Goal: Transaction & Acquisition: Book appointment/travel/reservation

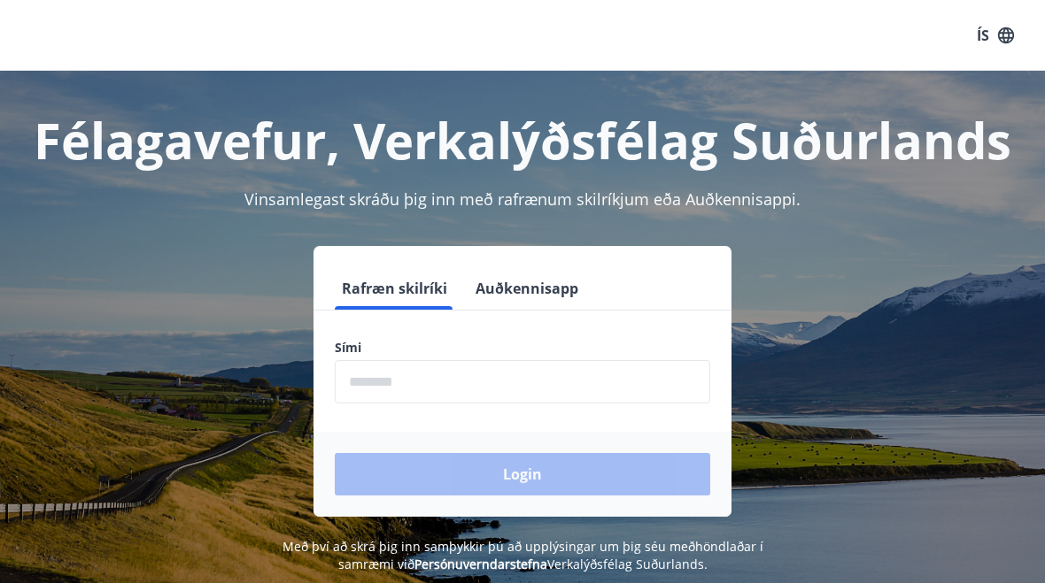
click at [359, 379] on input "phone" at bounding box center [522, 381] width 375 height 43
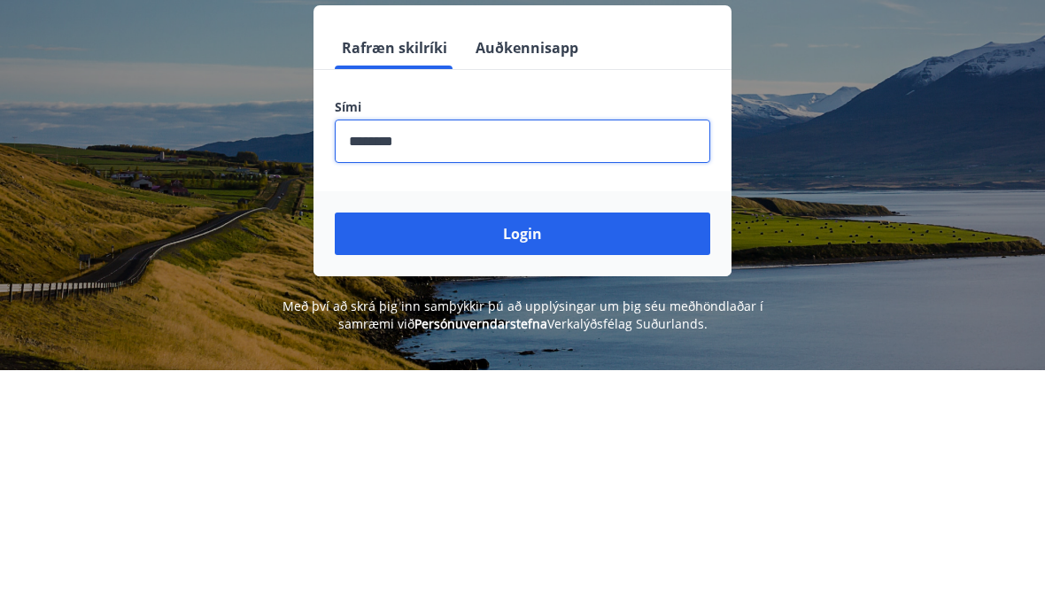
type input "********"
click at [393, 453] on button "Login" at bounding box center [522, 474] width 375 height 42
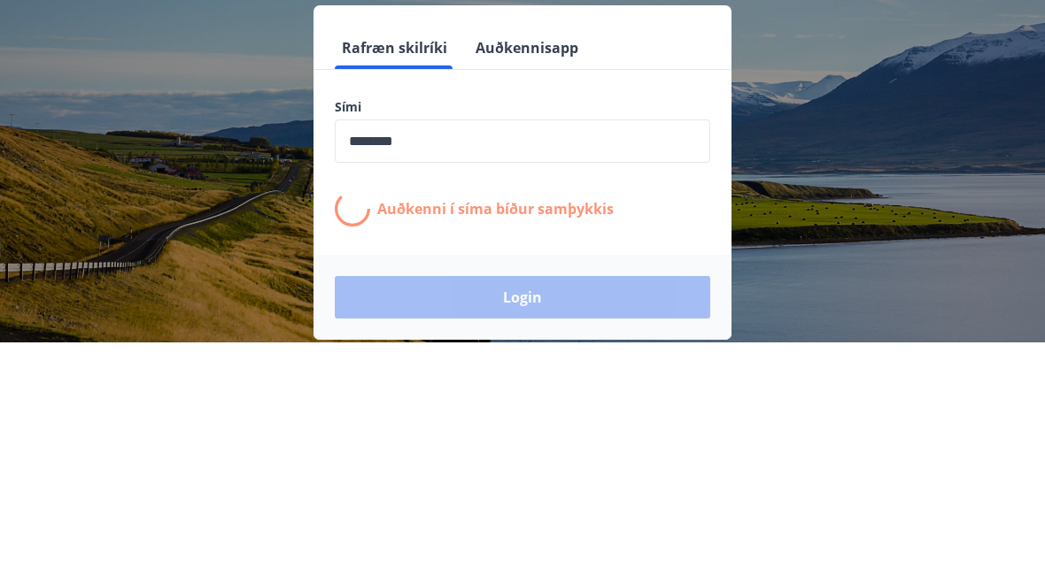
scroll to position [213, 0]
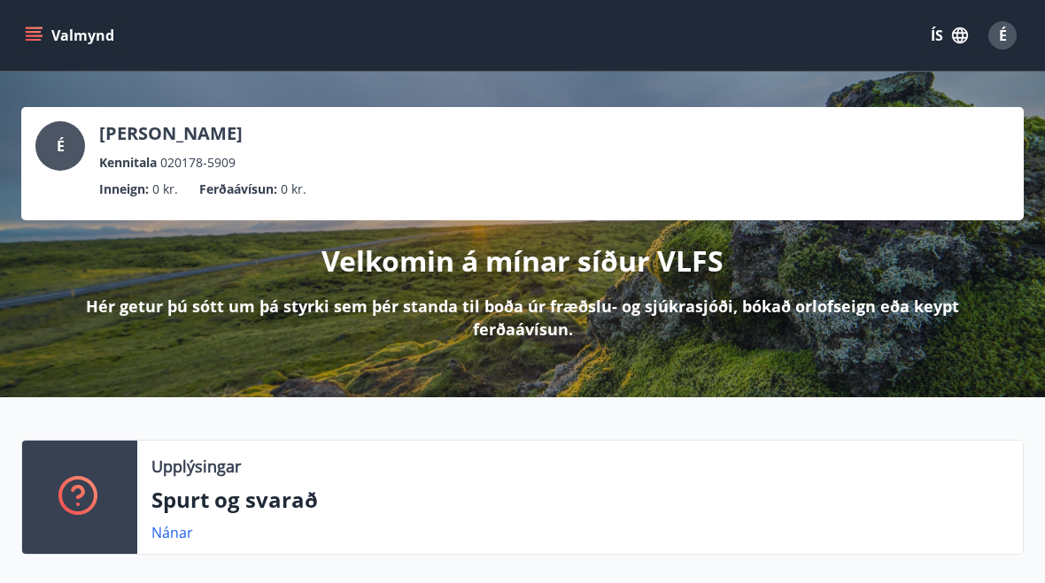
click at [938, 43] on button "ÍS" at bounding box center [949, 35] width 57 height 32
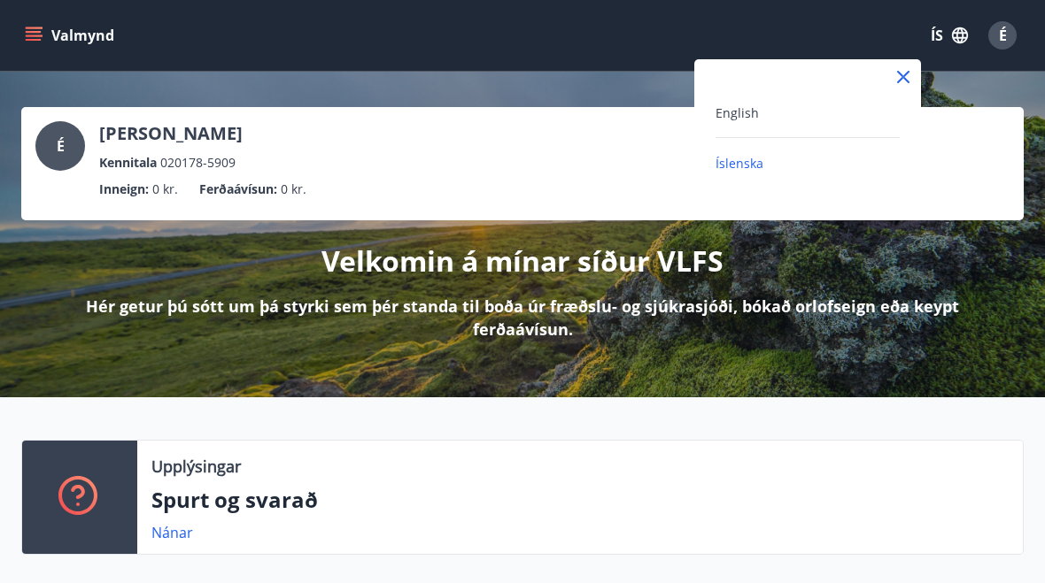
click at [759, 119] on div "English" at bounding box center [807, 112] width 184 height 21
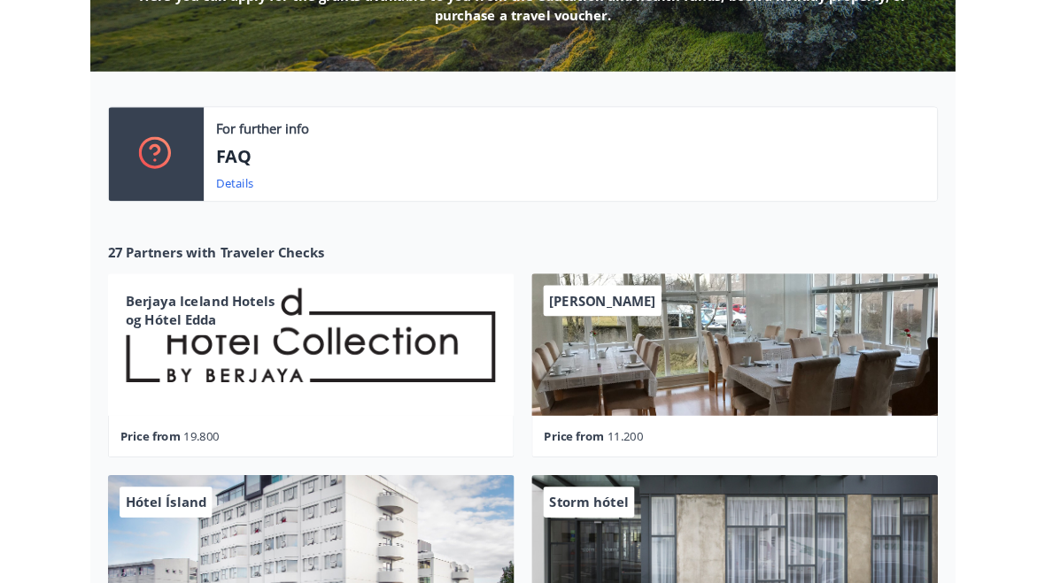
scroll to position [311, 0]
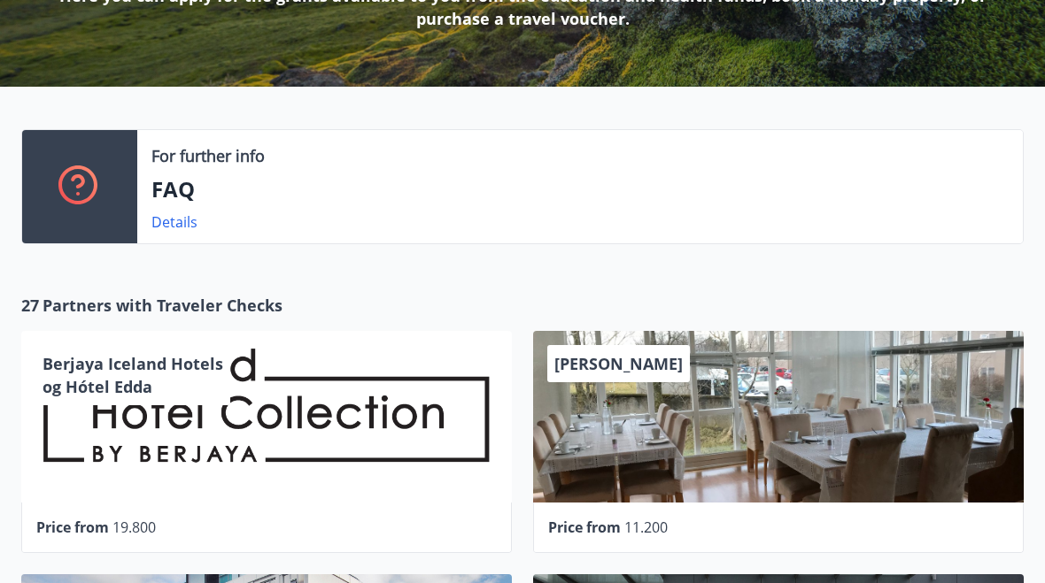
click at [78, 188] on icon at bounding box center [78, 181] width 14 height 14
click at [165, 219] on link "Details" at bounding box center [174, 221] width 46 height 19
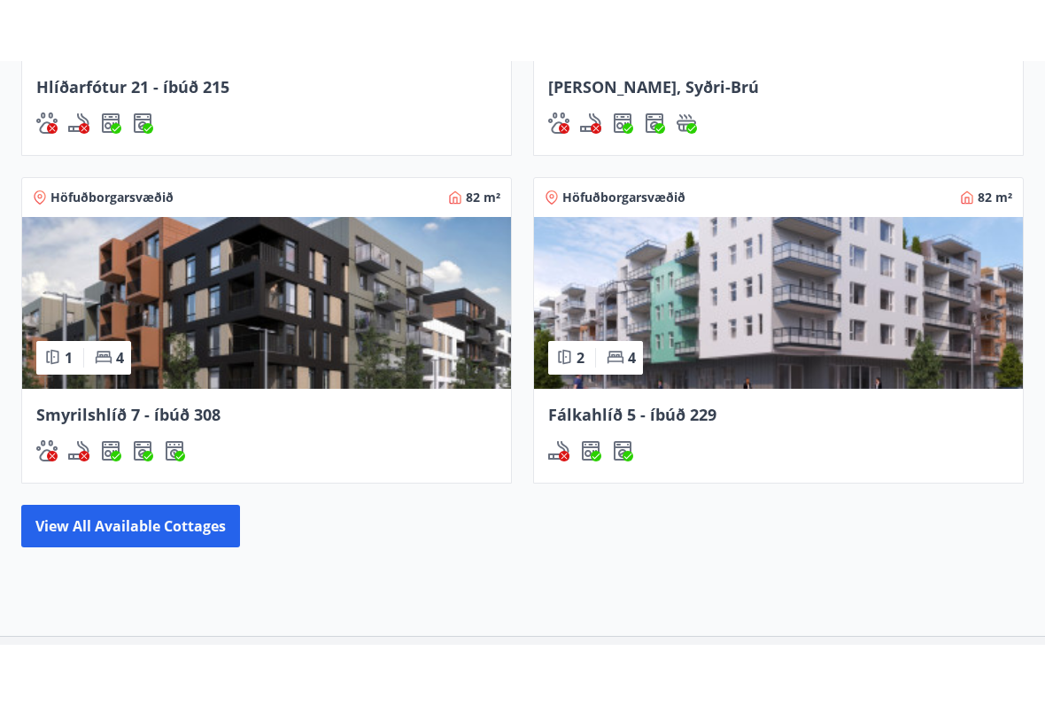
scroll to position [1427, 0]
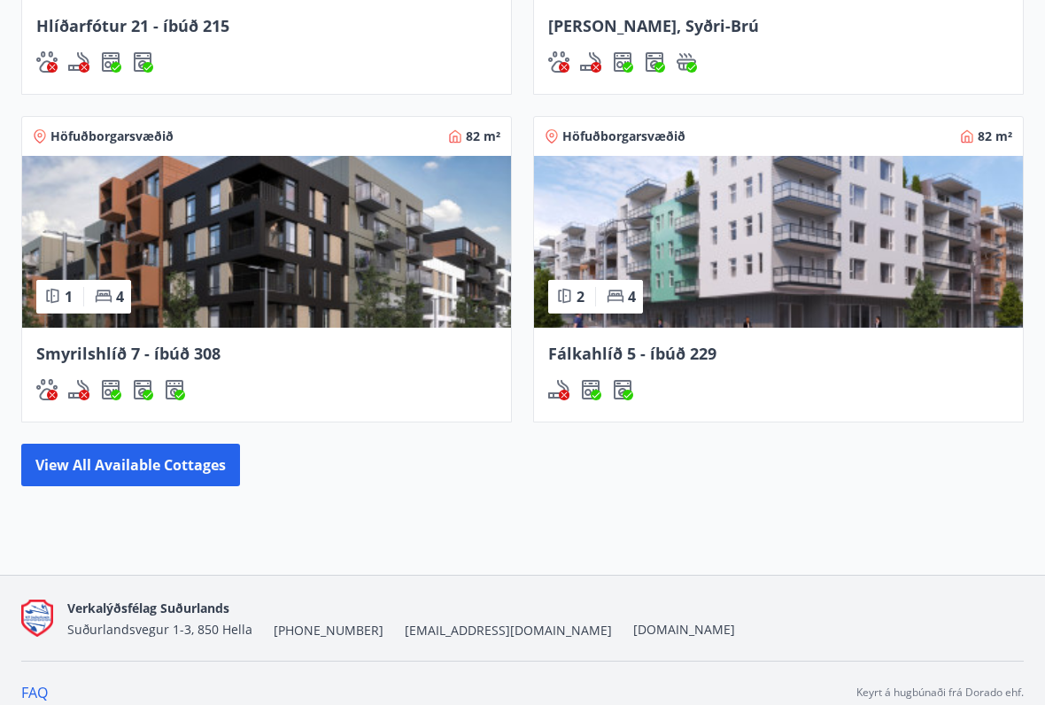
click at [119, 466] on button "View all available cottages" at bounding box center [130, 465] width 219 height 42
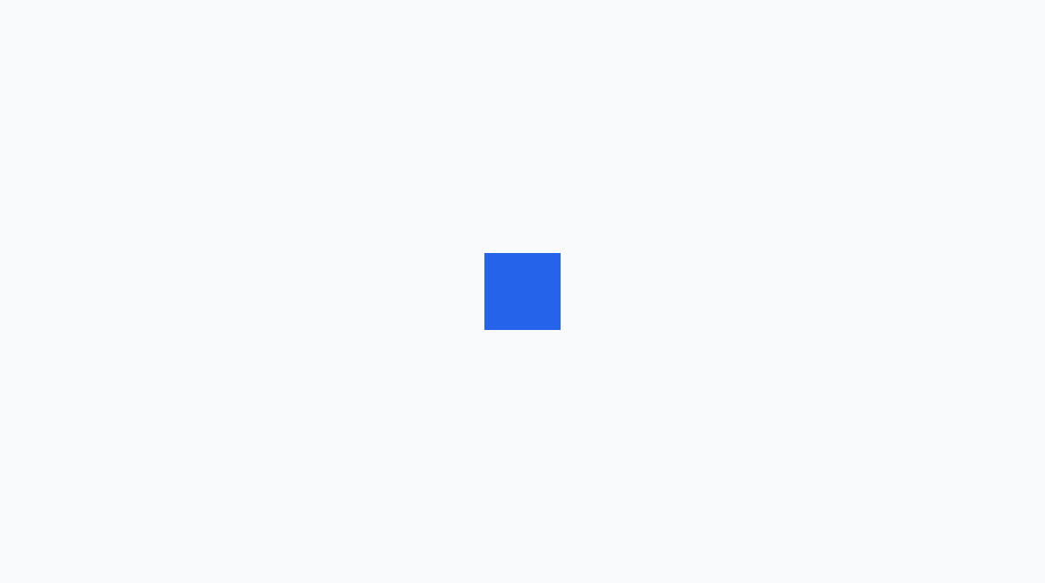
click at [119, 416] on div at bounding box center [522, 291] width 1045 height 583
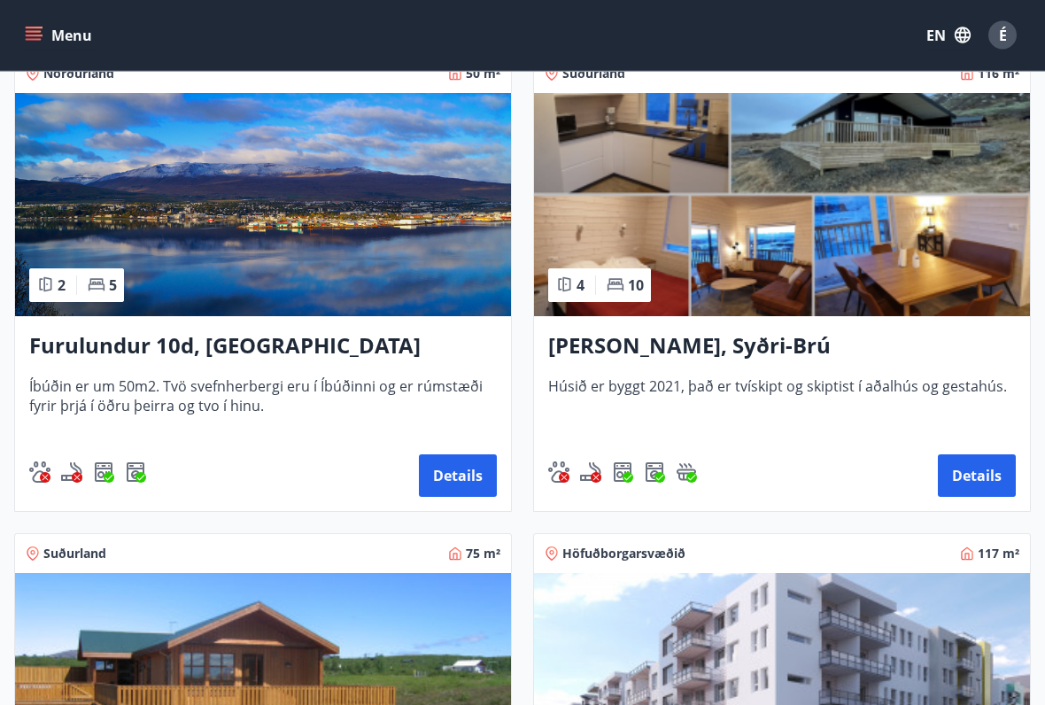
scroll to position [340, 0]
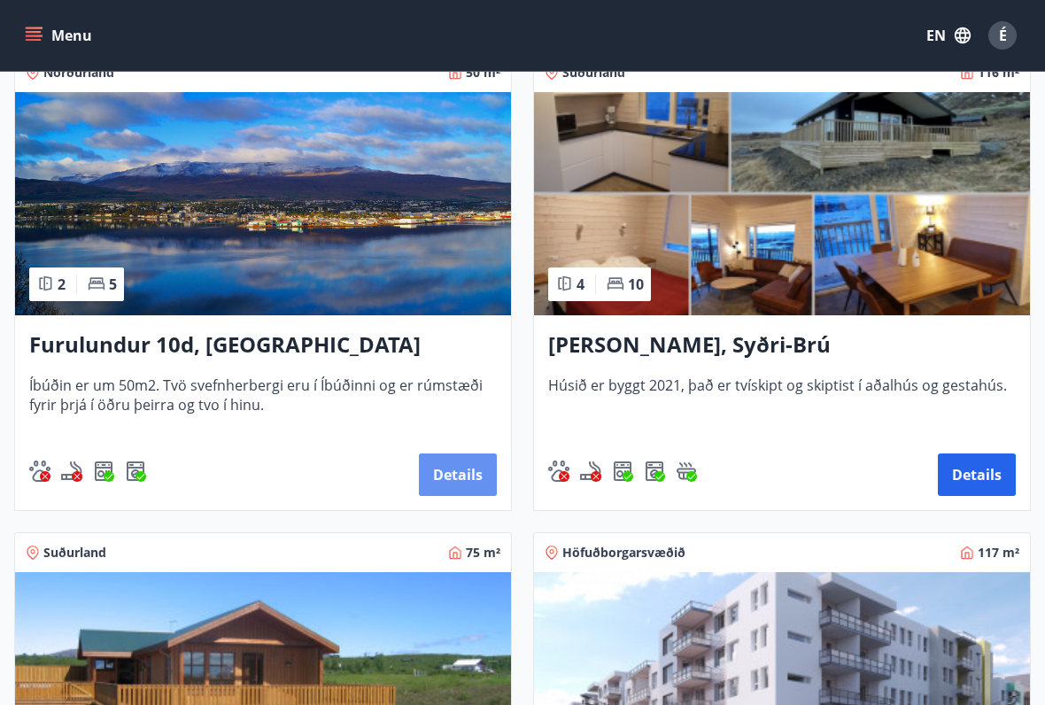
click at [441, 469] on button "Details" at bounding box center [458, 474] width 78 height 42
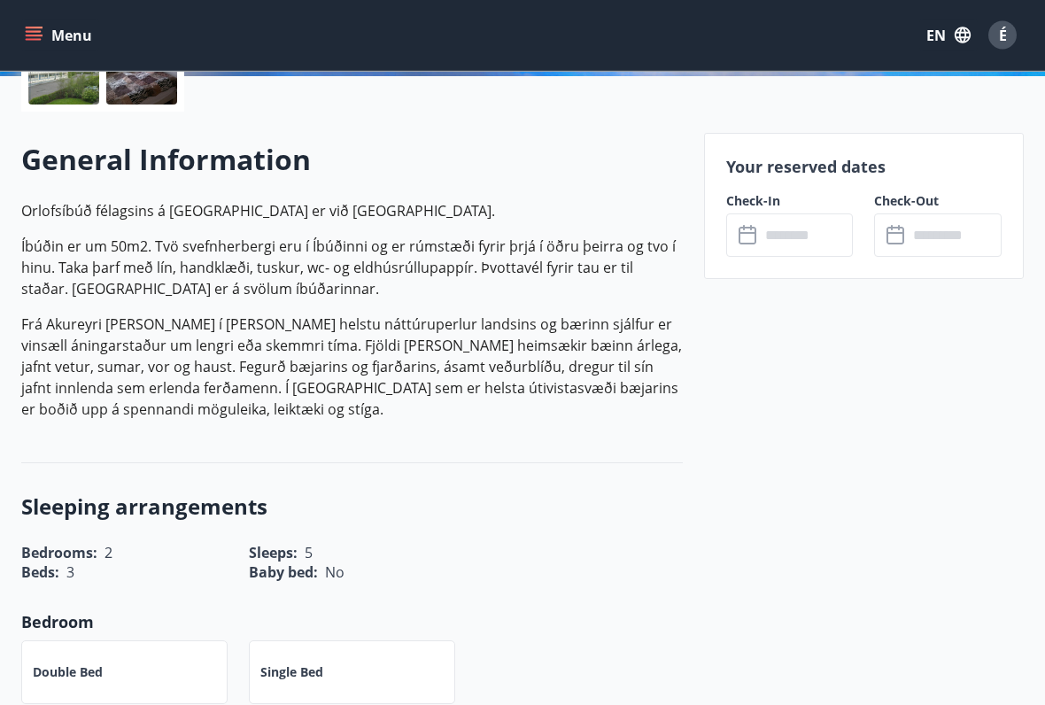
scroll to position [456, 0]
click at [791, 235] on input "text" at bounding box center [807, 233] width 94 height 43
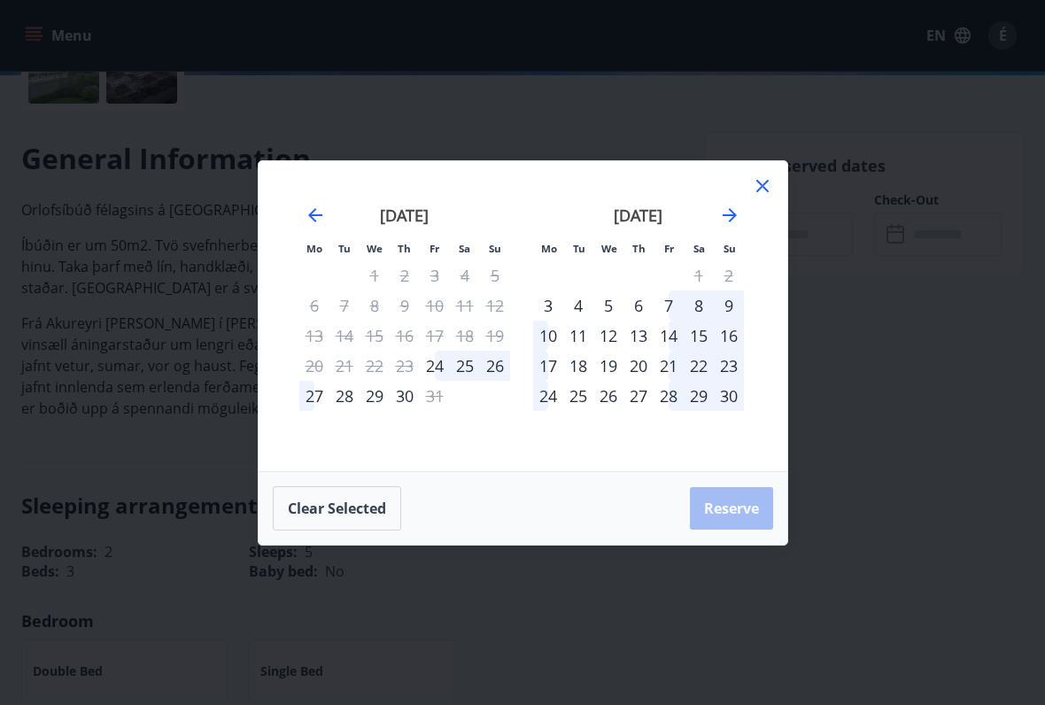
click at [737, 208] on icon "Move forward to switch to the next month." at bounding box center [729, 215] width 21 height 21
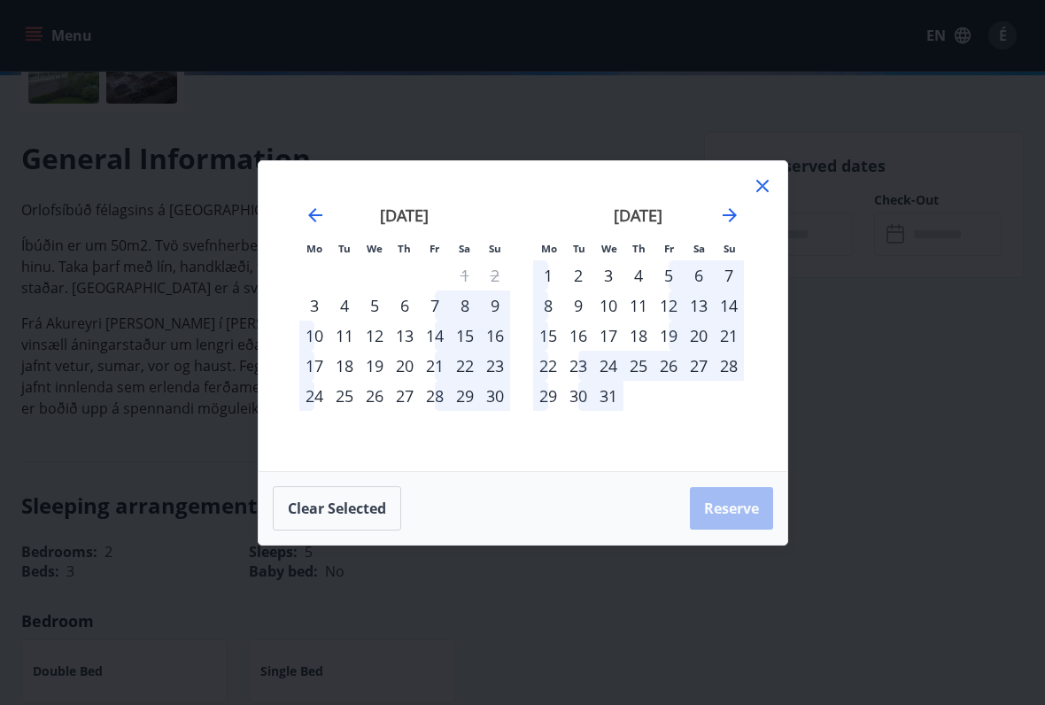
click at [754, 180] on icon at bounding box center [762, 185] width 21 height 21
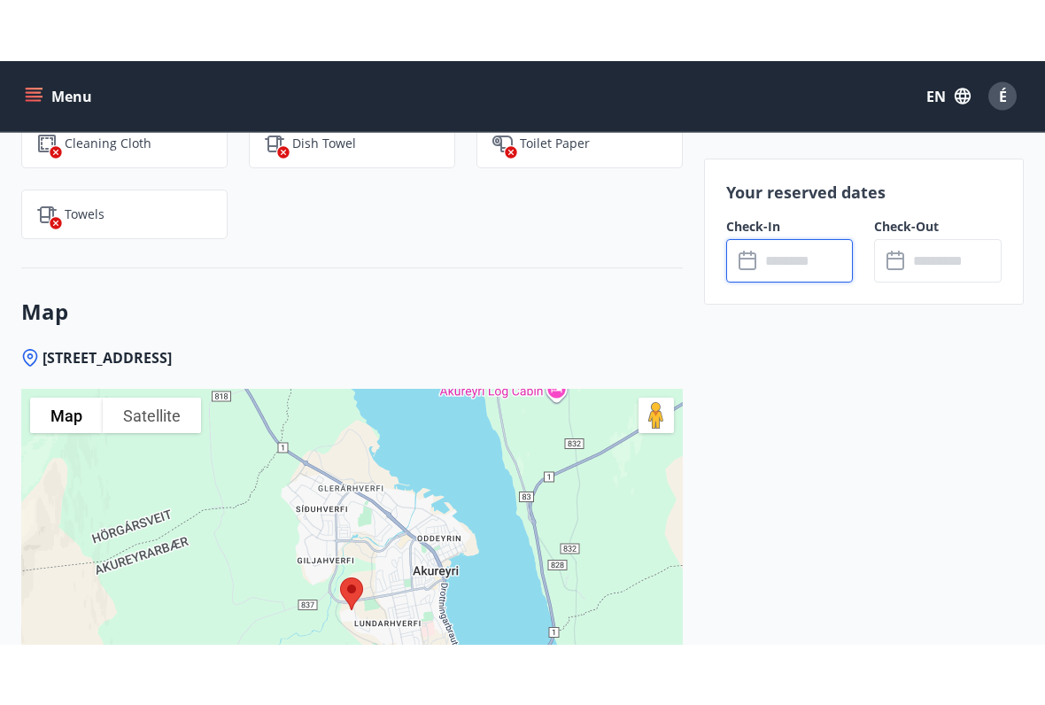
scroll to position [1949, 0]
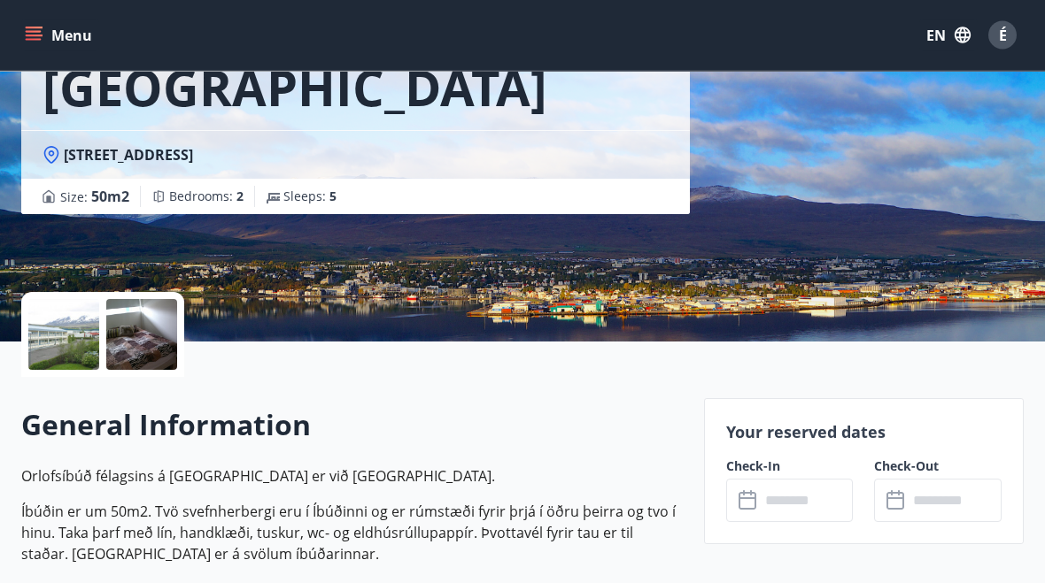
click at [60, 339] on div at bounding box center [63, 335] width 71 height 71
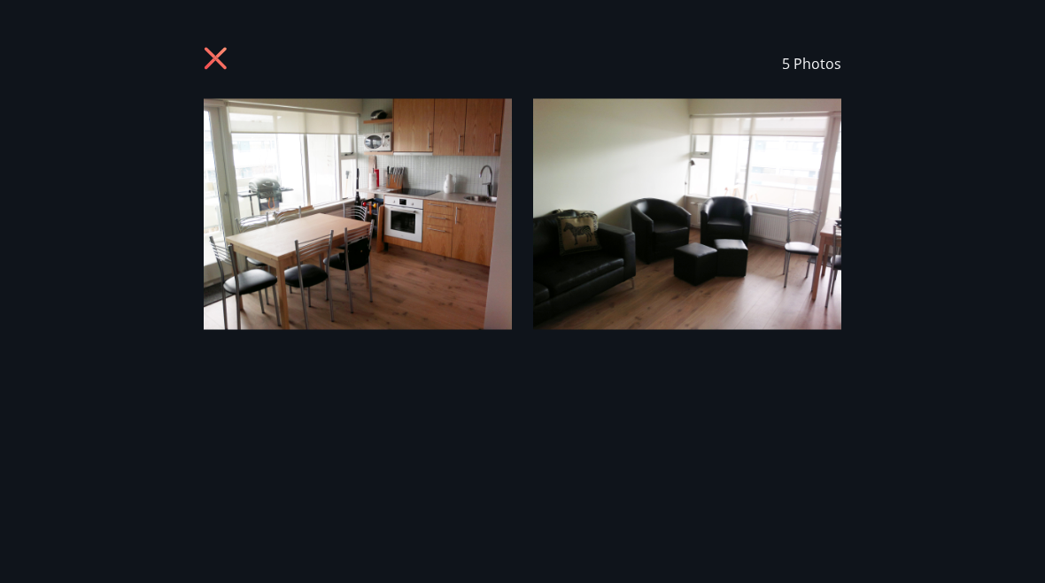
scroll to position [189, 0]
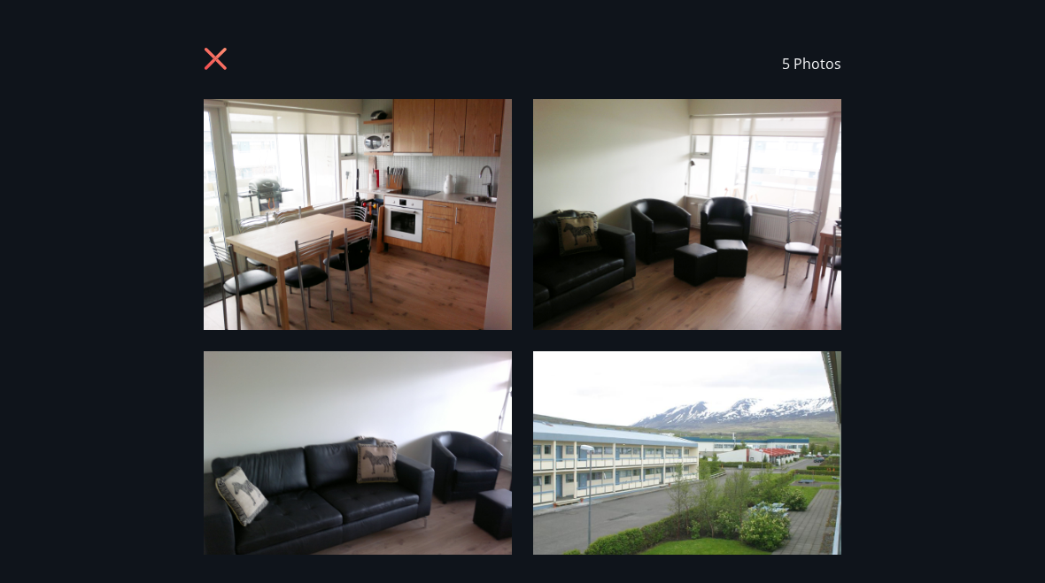
click at [320, 251] on img at bounding box center [358, 214] width 308 height 231
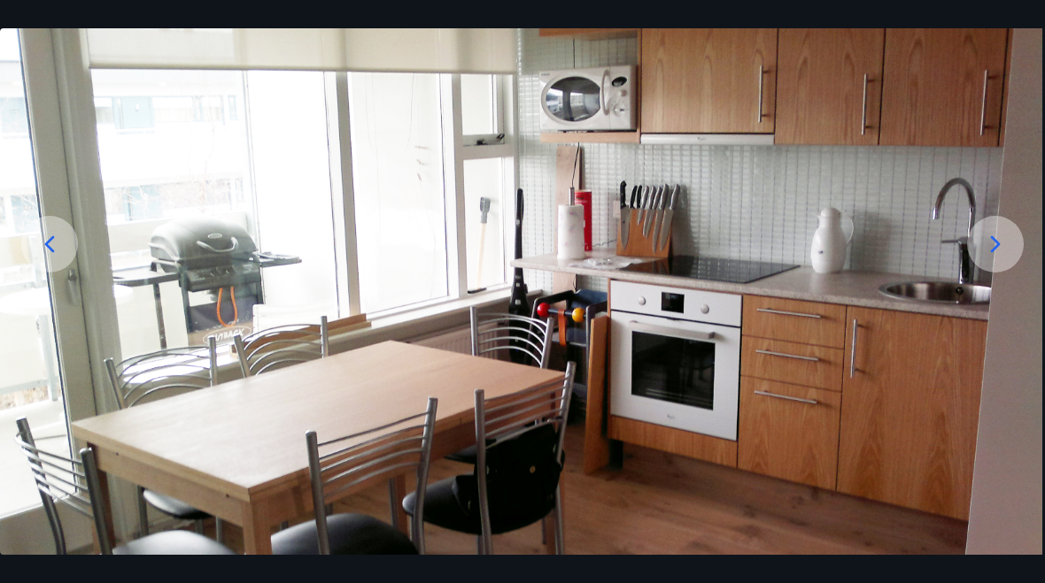
scroll to position [161, 0]
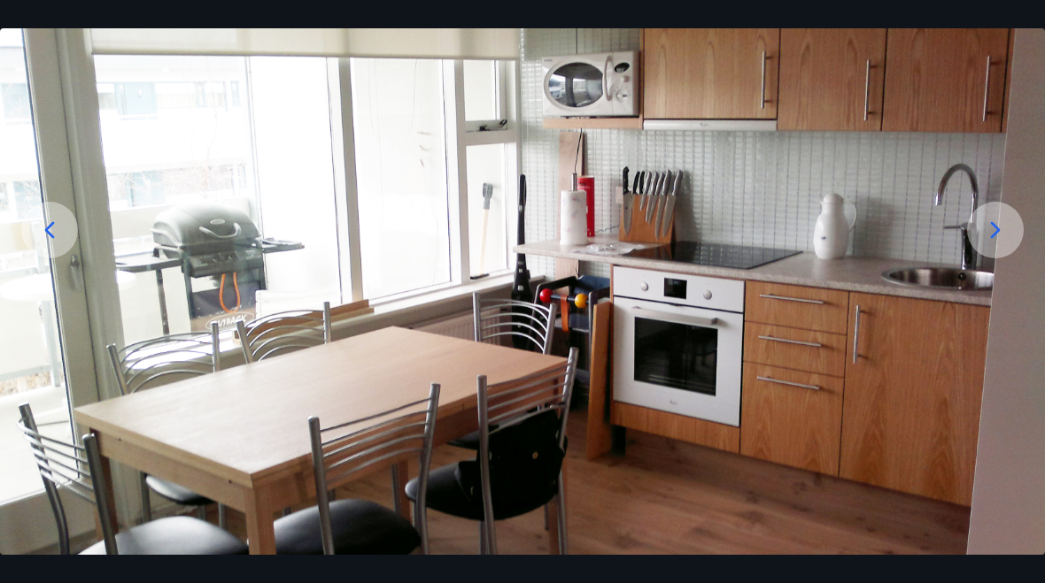
click at [996, 231] on icon at bounding box center [996, 229] width 10 height 17
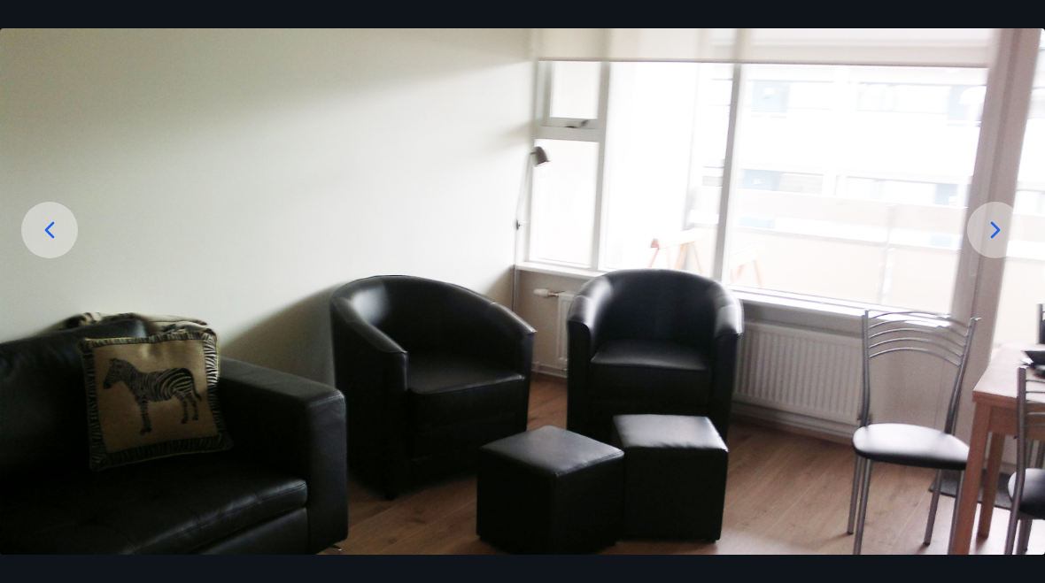
click at [1005, 230] on icon at bounding box center [995, 230] width 28 height 28
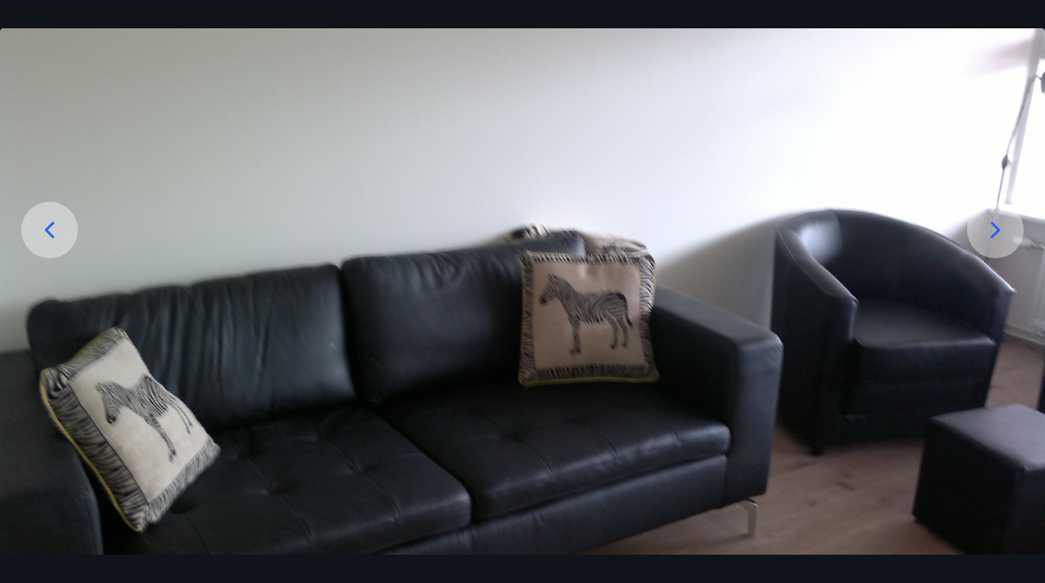
click at [1004, 229] on icon at bounding box center [995, 230] width 28 height 28
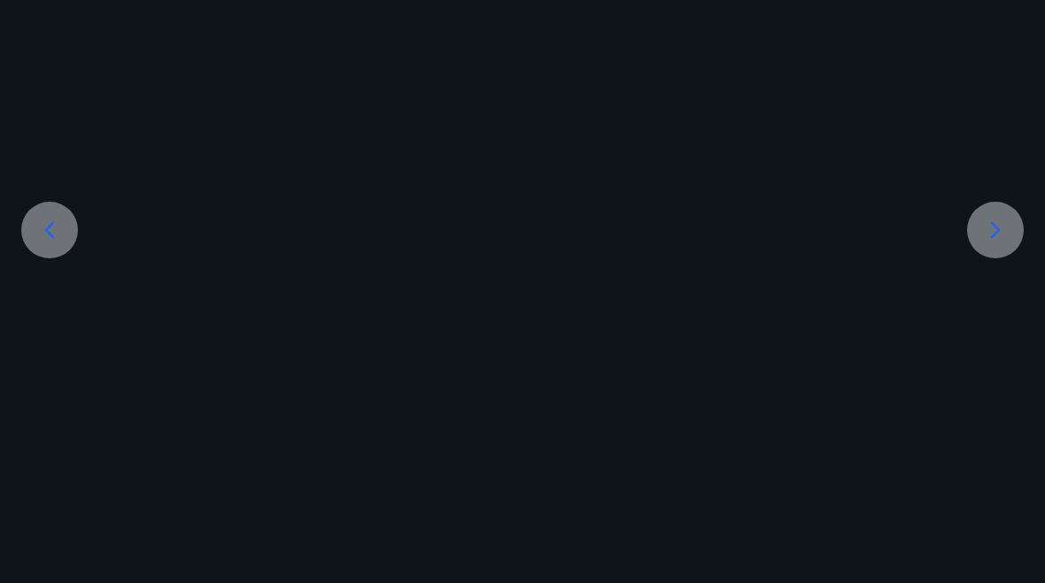
scroll to position [16, 0]
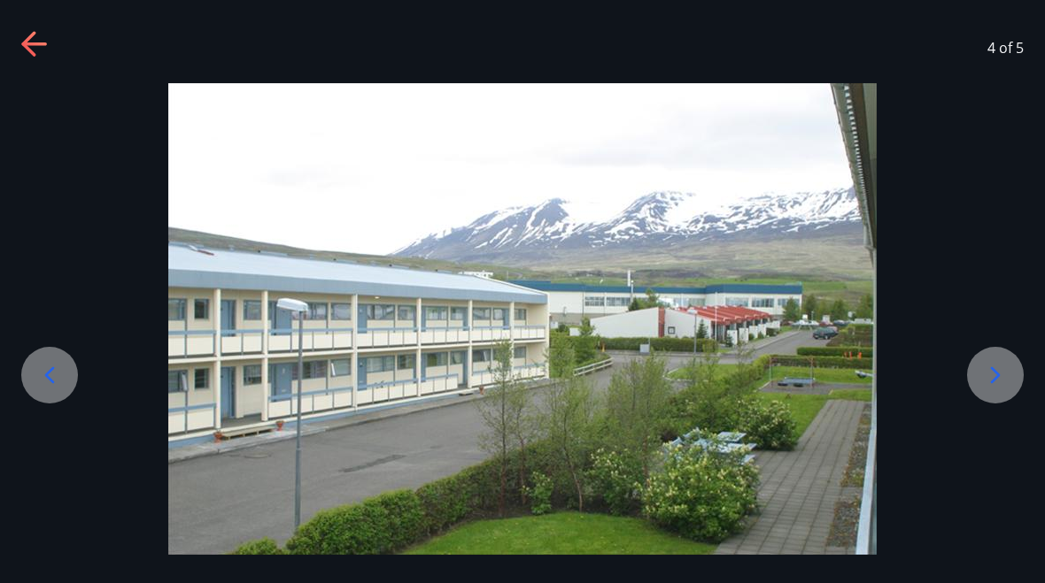
click at [992, 375] on icon at bounding box center [995, 375] width 28 height 28
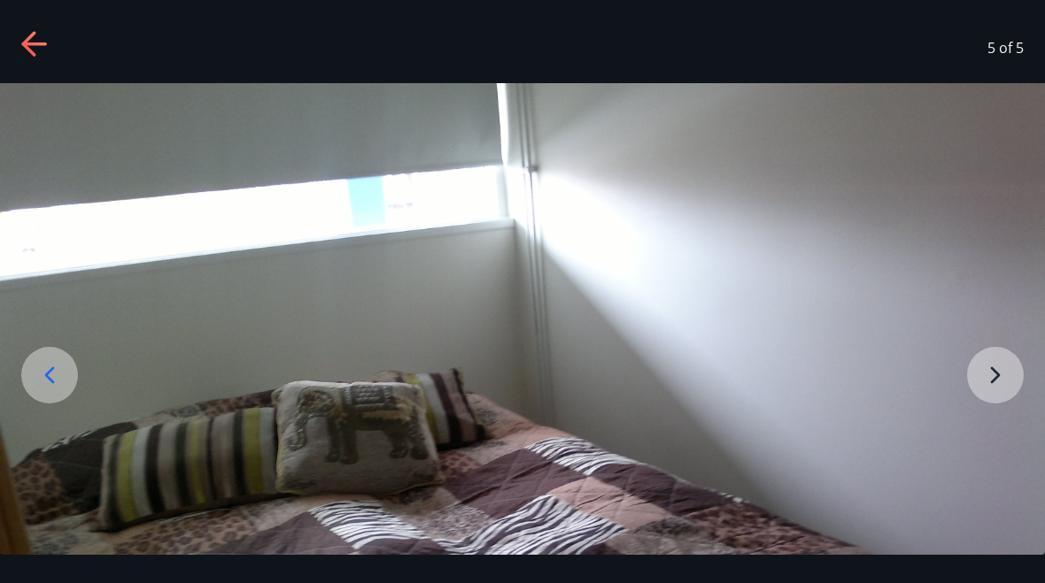
click at [1002, 371] on img at bounding box center [522, 474] width 1045 height 783
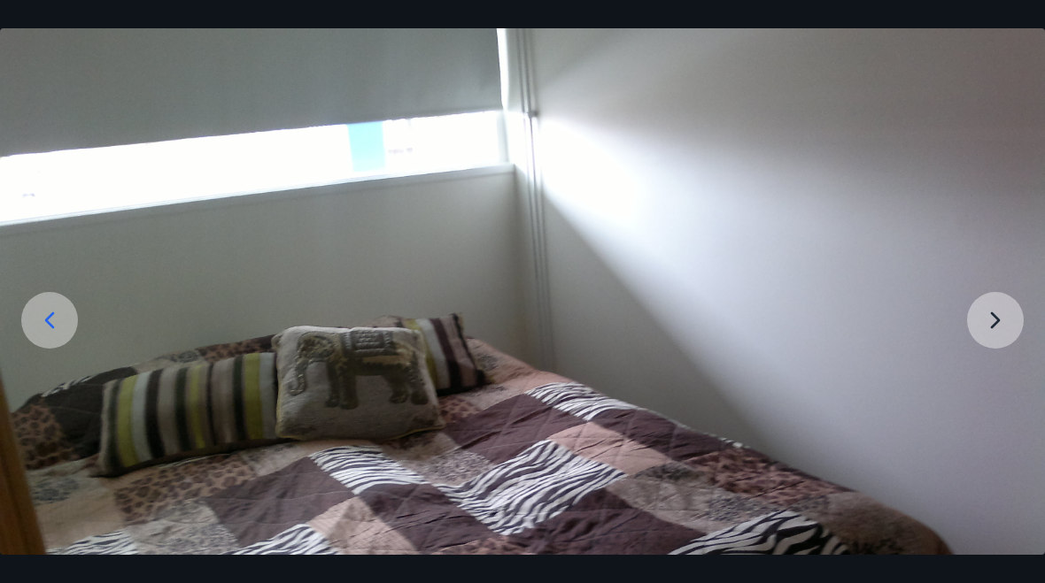
click at [1005, 327] on img at bounding box center [522, 419] width 1045 height 783
click at [1006, 306] on img at bounding box center [522, 419] width 1045 height 783
click at [996, 307] on img at bounding box center [522, 419] width 1045 height 783
click at [989, 320] on img at bounding box center [522, 419] width 1045 height 783
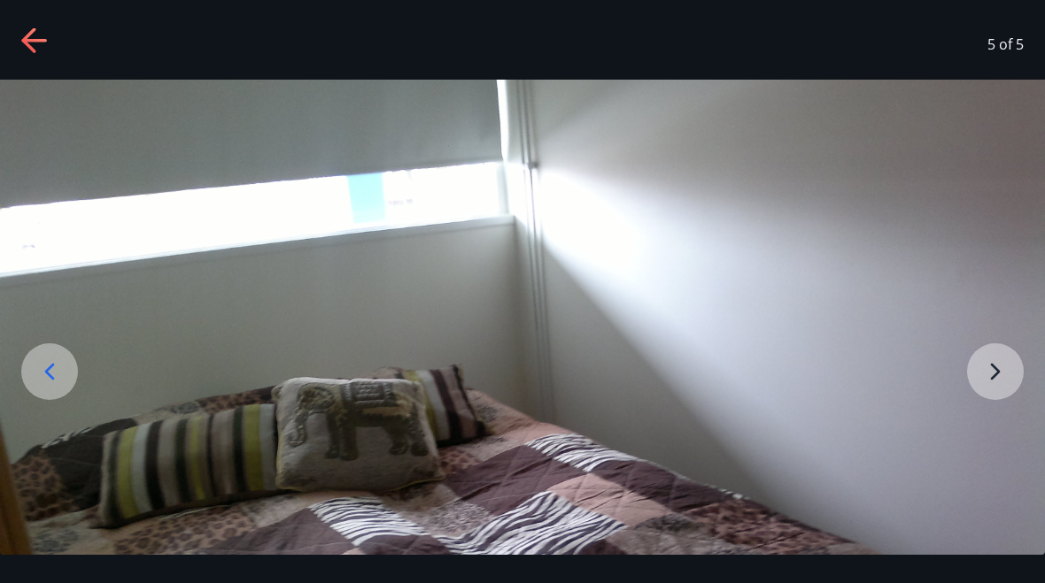
scroll to position [26, 0]
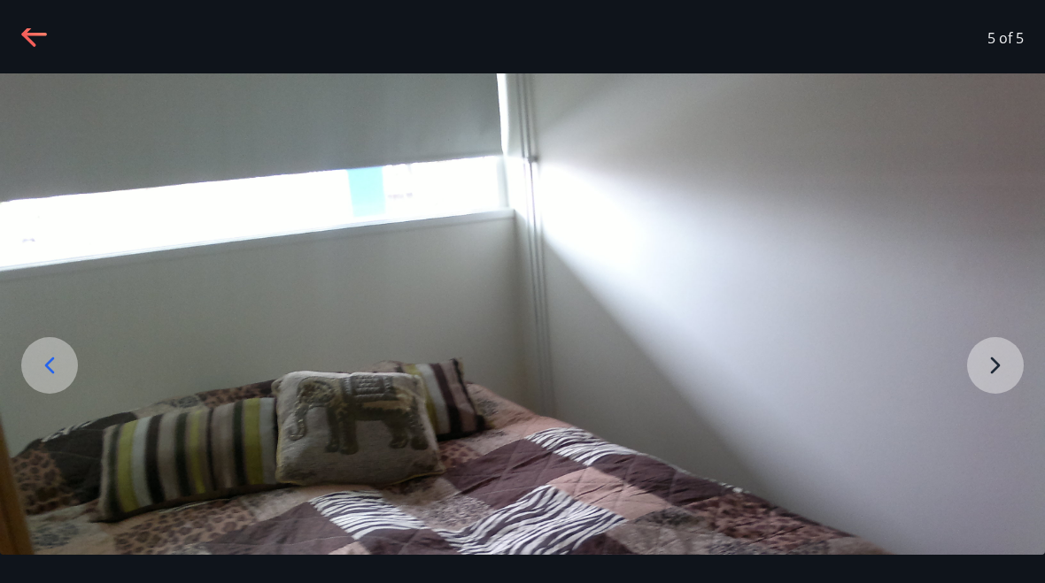
click at [25, 59] on div "5 of 5" at bounding box center [522, 38] width 1045 height 71
click at [47, 350] on div at bounding box center [49, 365] width 57 height 57
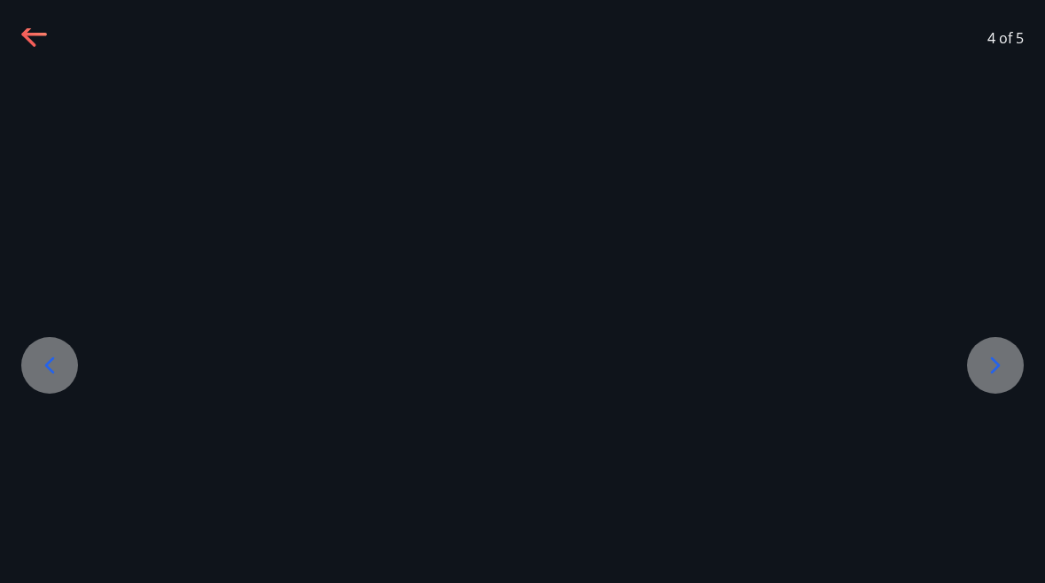
scroll to position [16, 0]
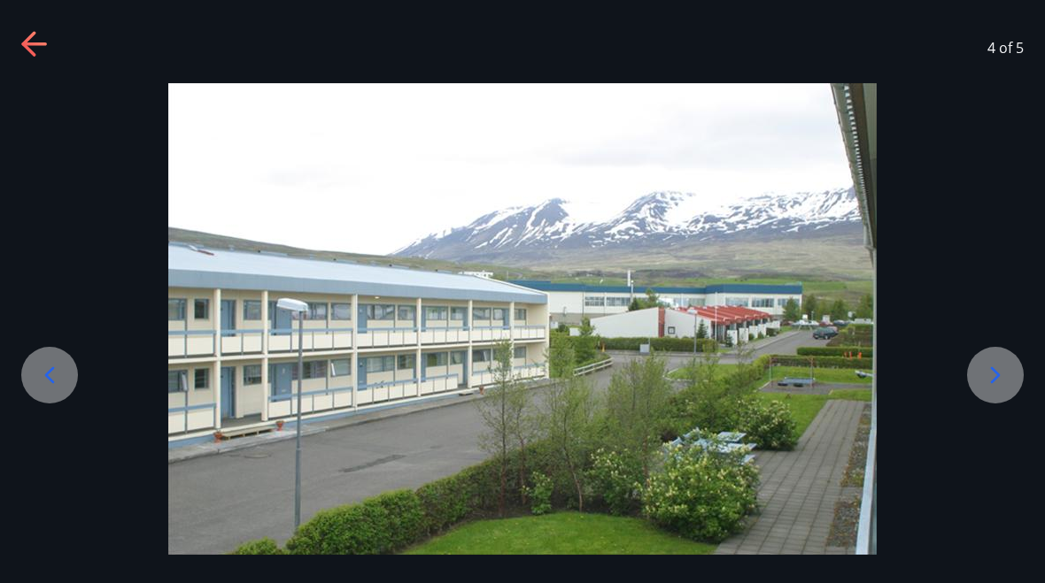
click at [52, 363] on icon at bounding box center [49, 375] width 28 height 28
click at [52, 362] on icon at bounding box center [49, 375] width 28 height 28
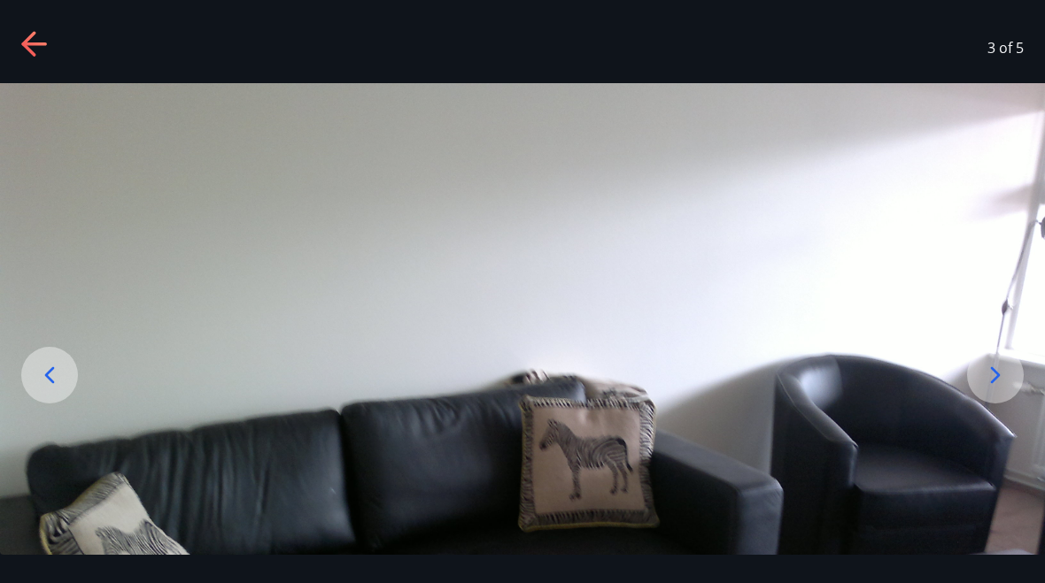
click at [24, 49] on icon at bounding box center [35, 45] width 28 height 28
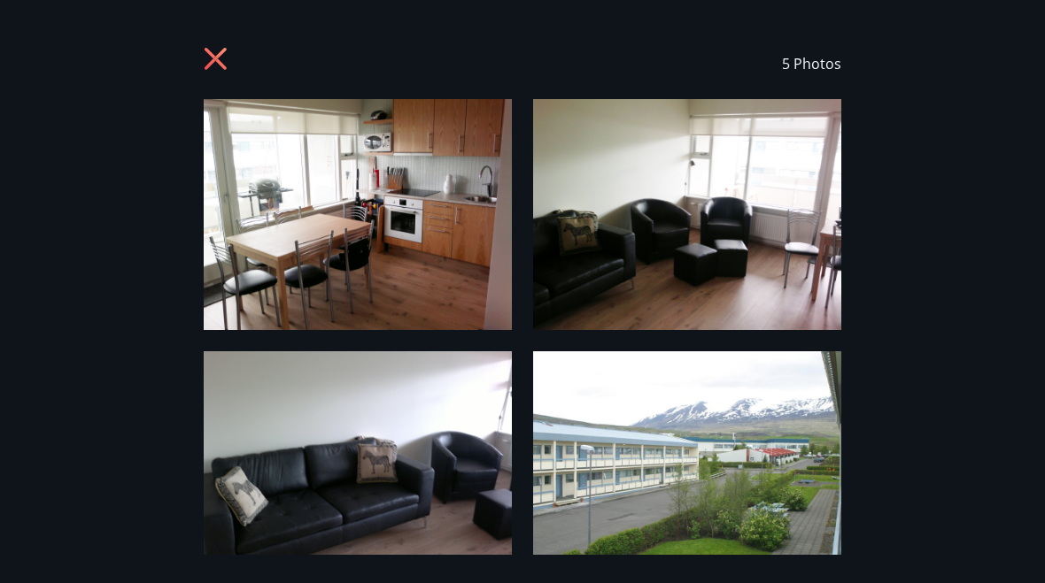
click at [215, 51] on icon at bounding box center [218, 61] width 28 height 28
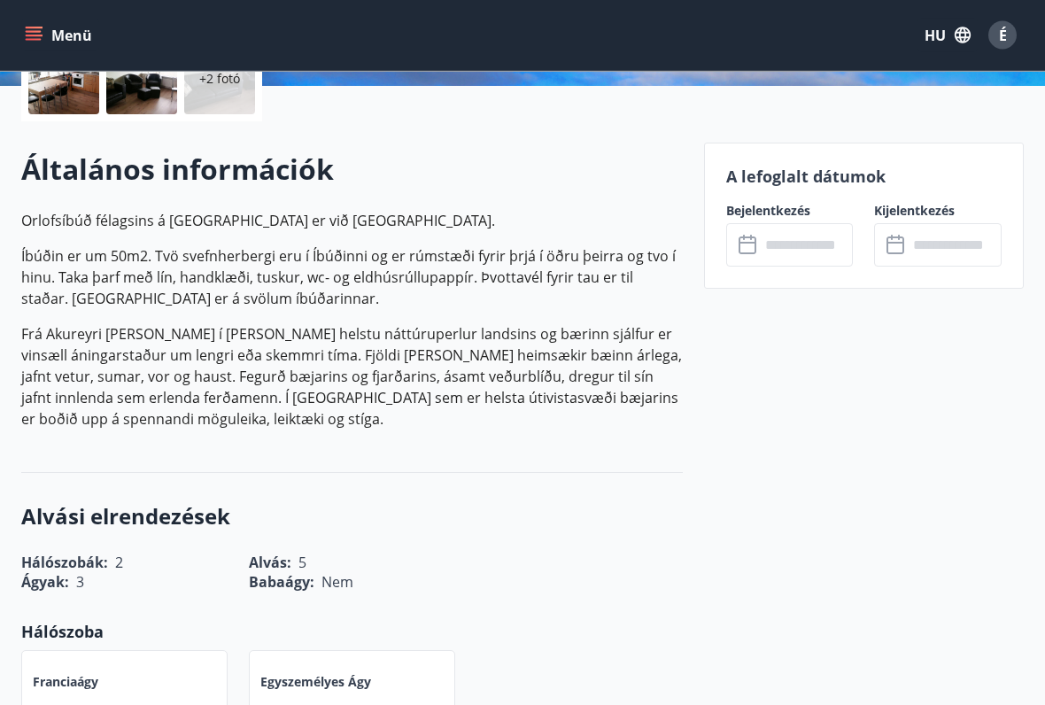
scroll to position [445, 0]
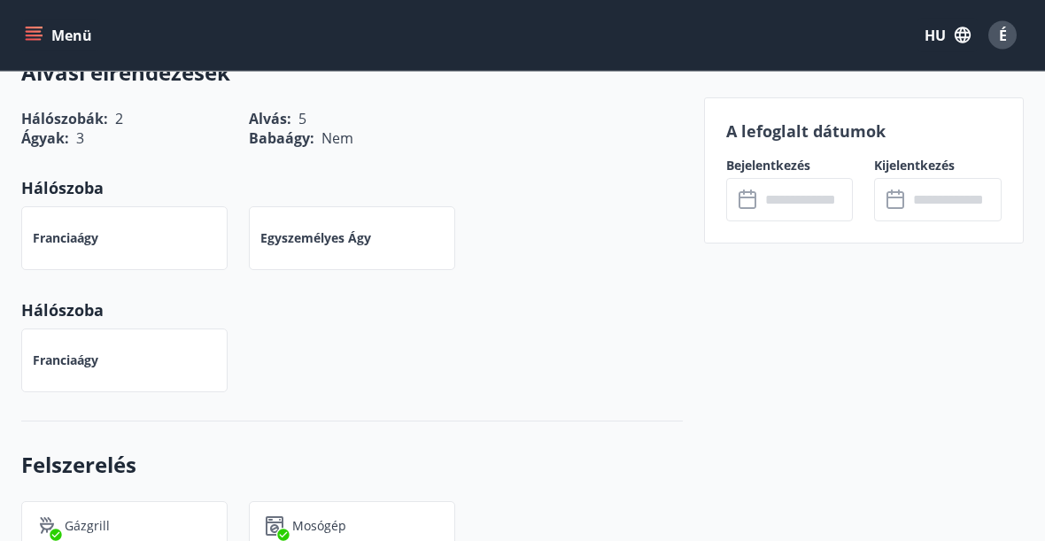
click at [799, 201] on input "text" at bounding box center [807, 199] width 94 height 43
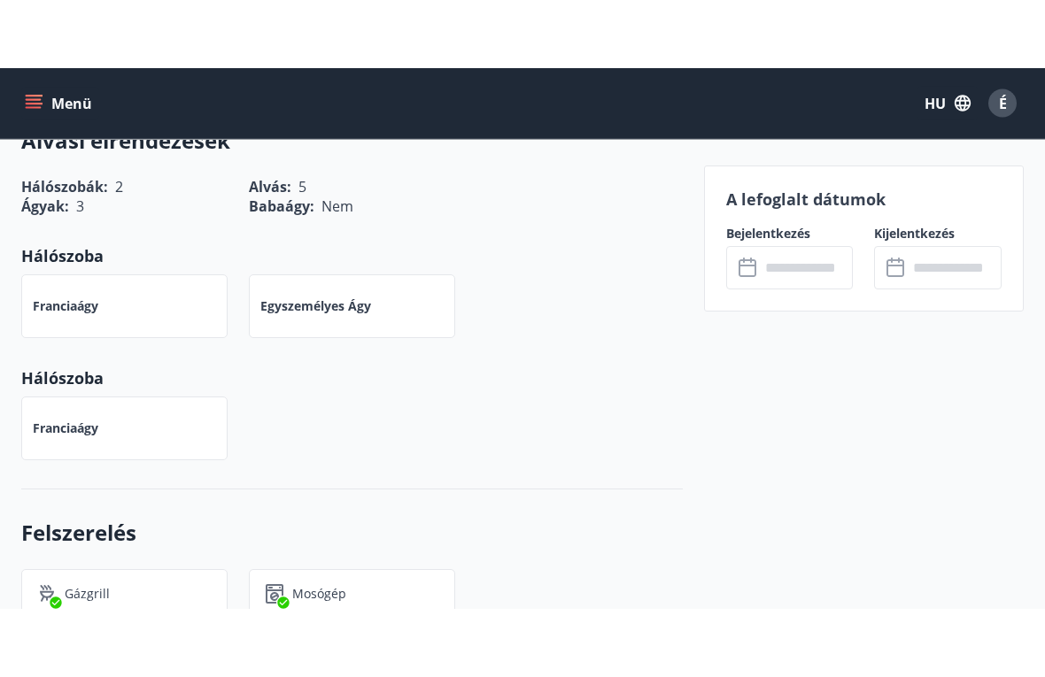
scroll to position [889, 0]
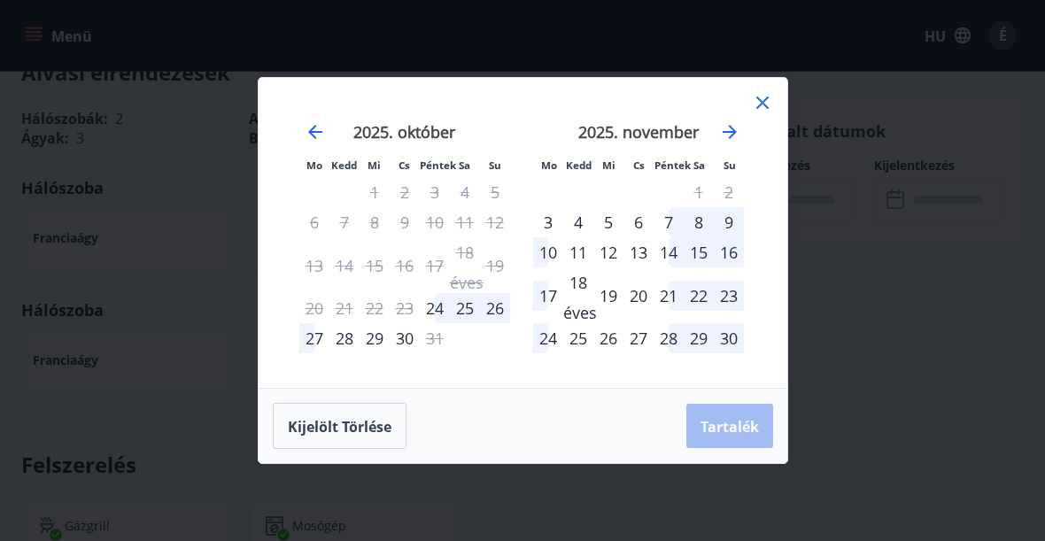
click at [735, 135] on icon "Továbblépés a következő hónapra való váltáshoz." at bounding box center [729, 131] width 21 height 21
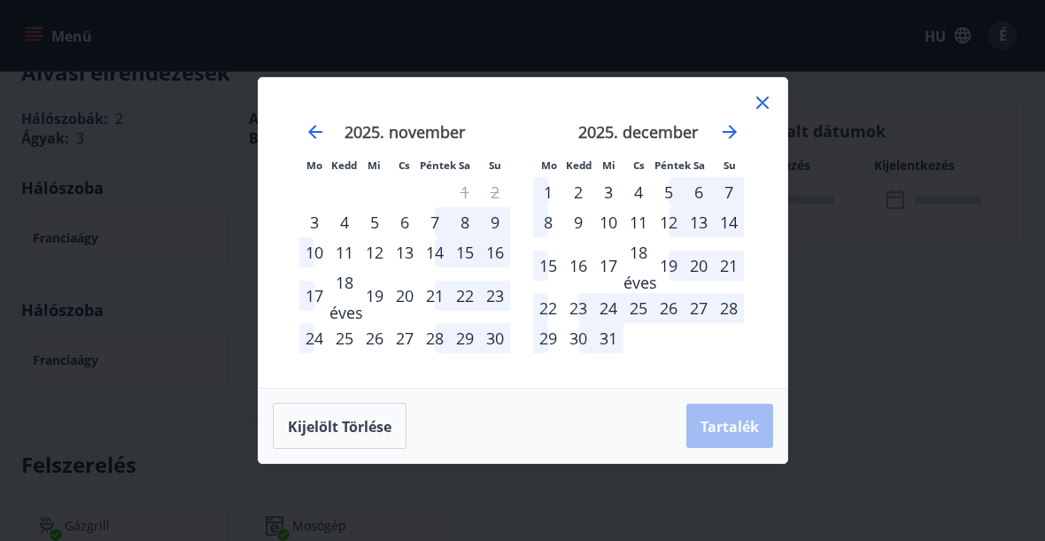
click at [310, 131] on icon "Visszalépés az előző hónapra." at bounding box center [315, 132] width 14 height 14
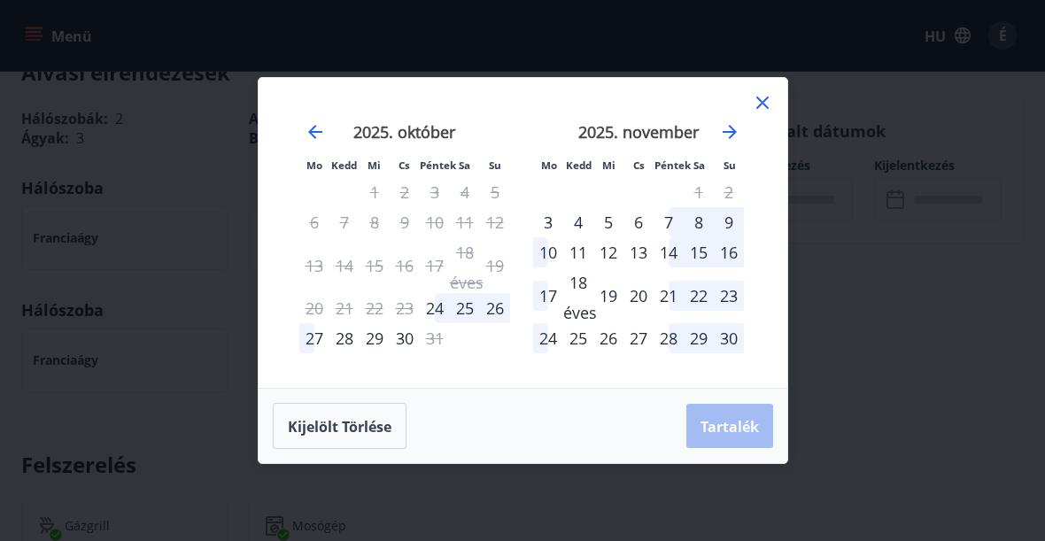
click at [738, 128] on icon "Továbblépés a következő hónapra való váltáshoz." at bounding box center [729, 131] width 21 height 21
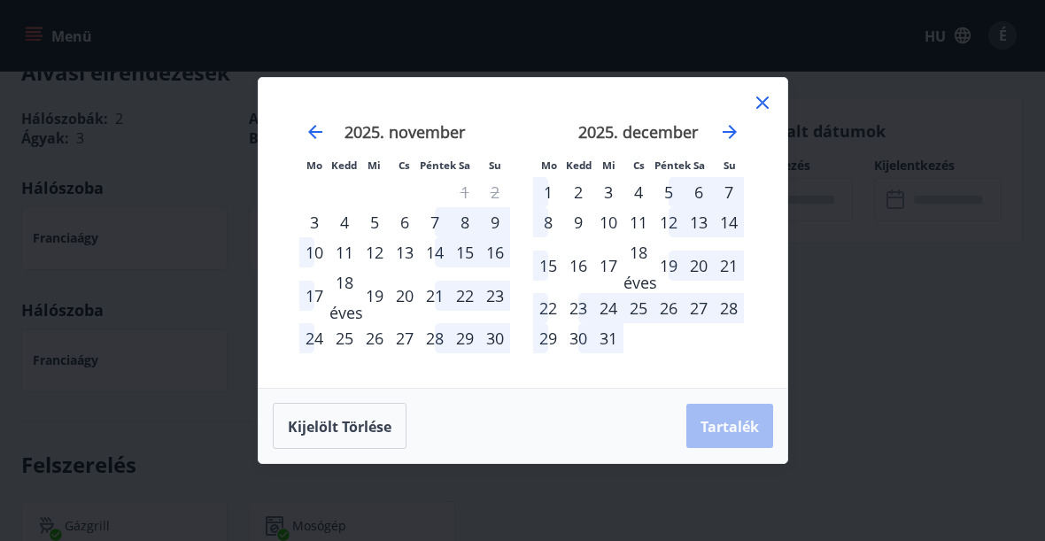
click at [536, 308] on div "22" at bounding box center [548, 308] width 30 height 30
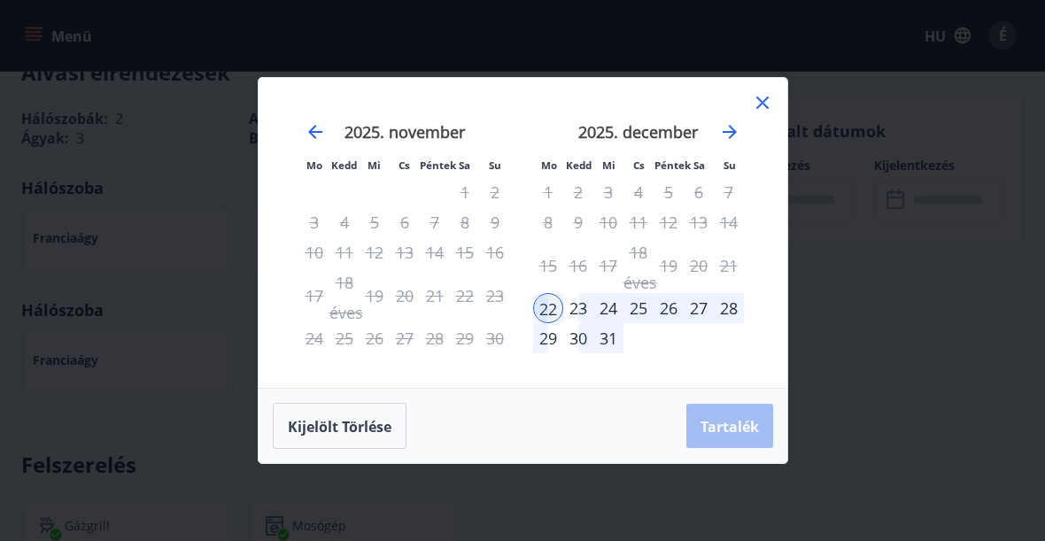
click at [723, 309] on font "28" at bounding box center [729, 307] width 18 height 21
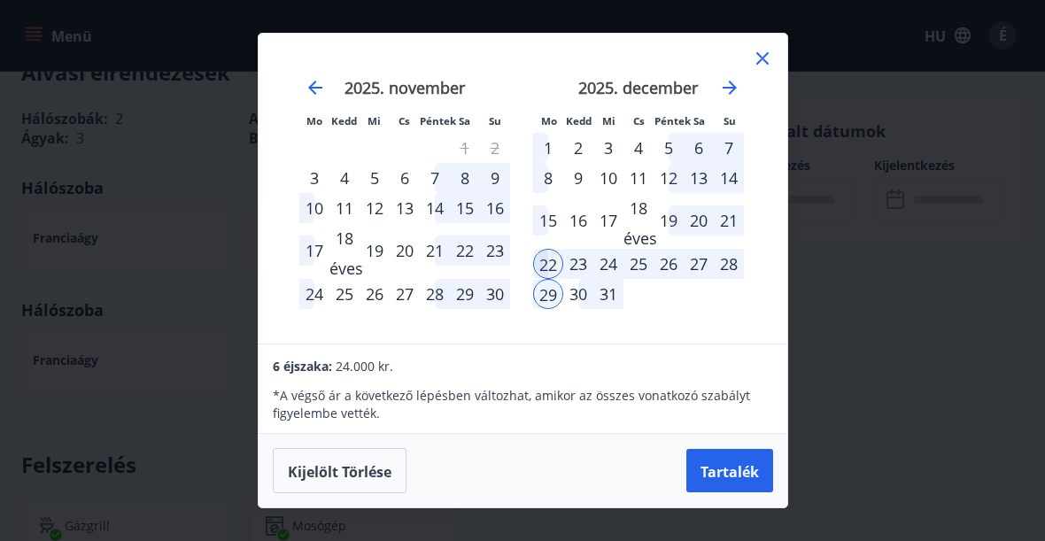
click at [752, 58] on icon at bounding box center [762, 58] width 21 height 21
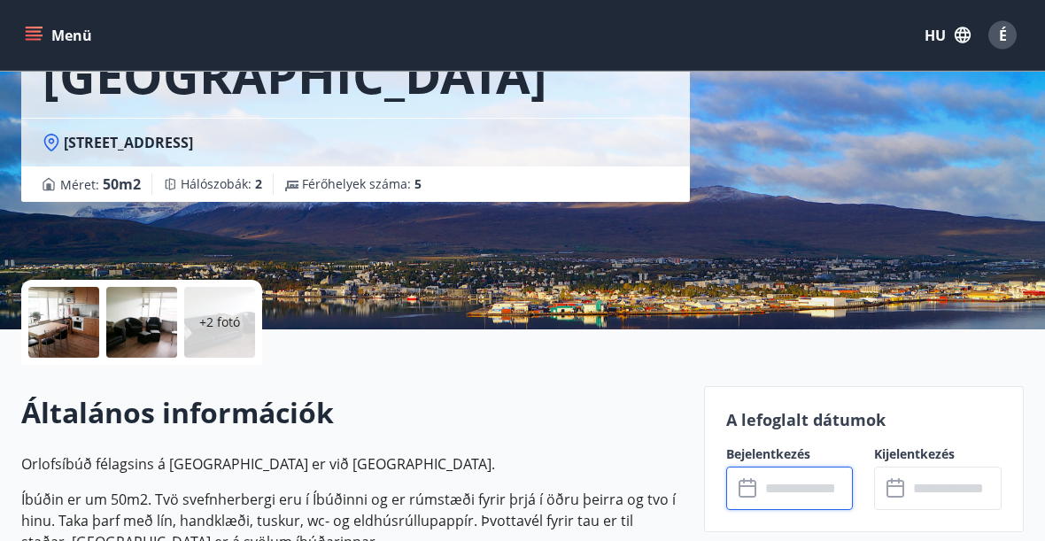
scroll to position [94, 0]
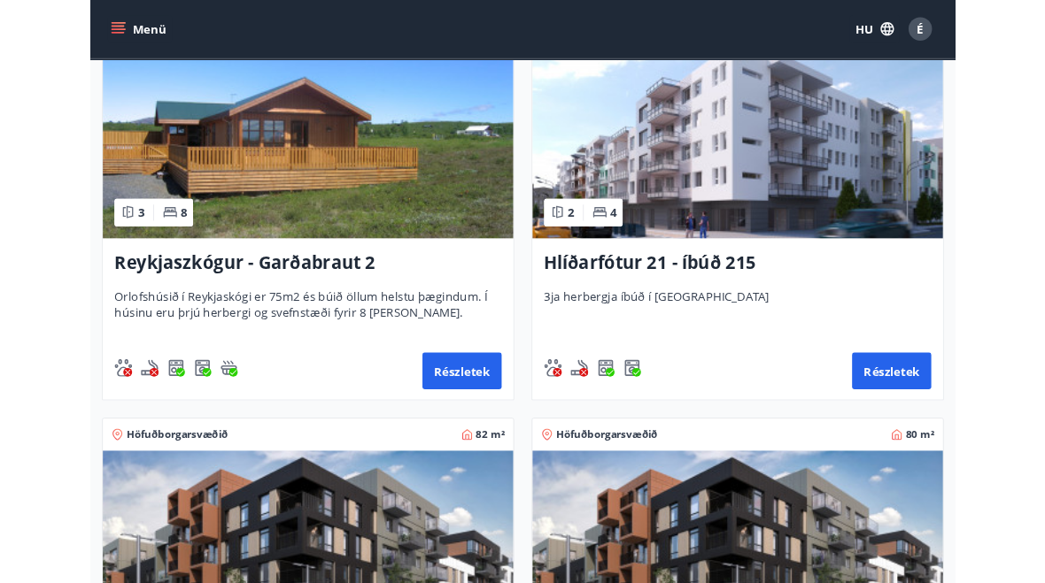
scroll to position [846, 0]
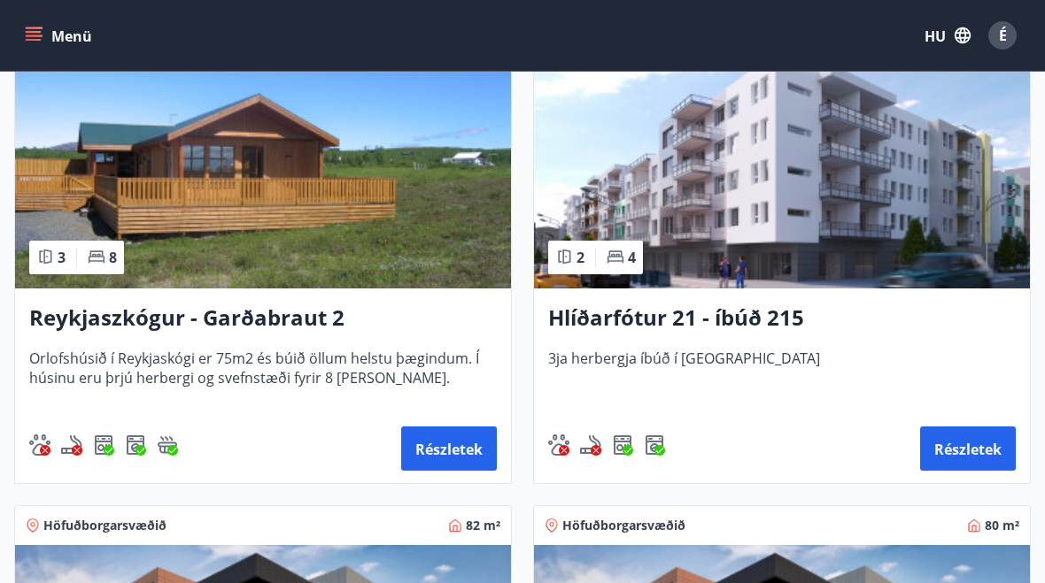
click at [684, 208] on img at bounding box center [782, 177] width 496 height 223
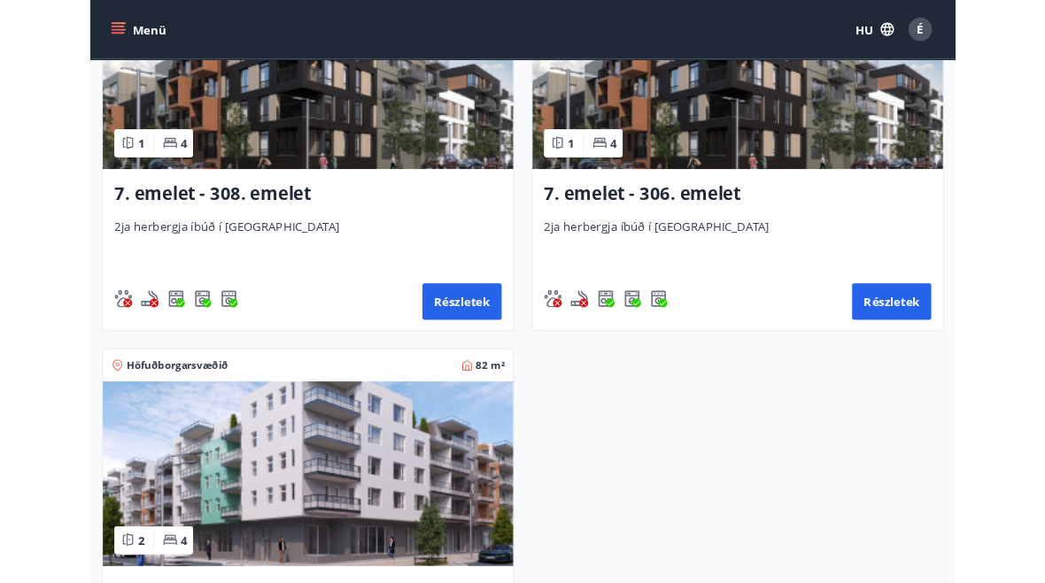
scroll to position [1389, 0]
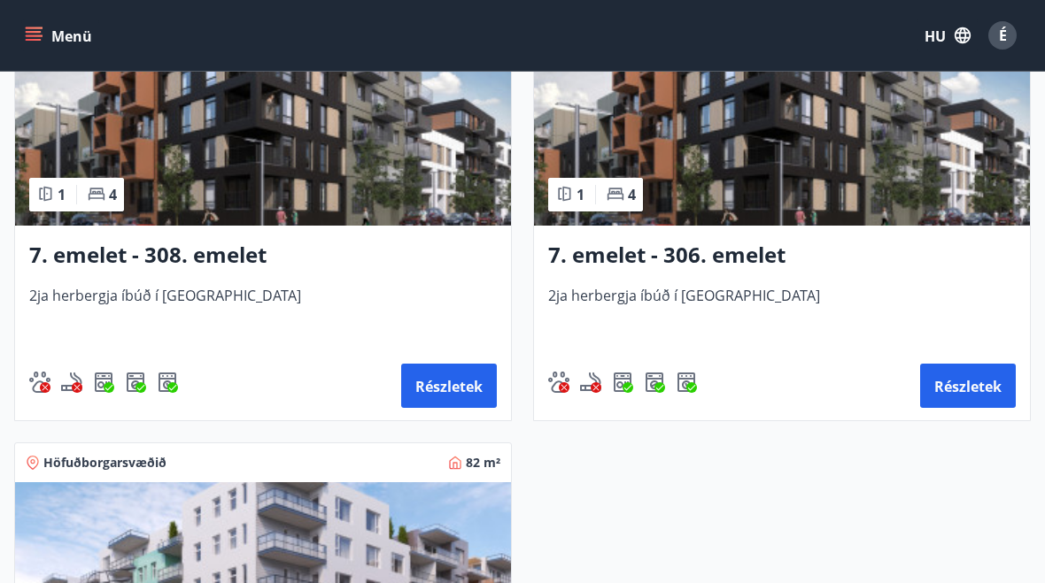
click at [168, 169] on img at bounding box center [263, 114] width 496 height 223
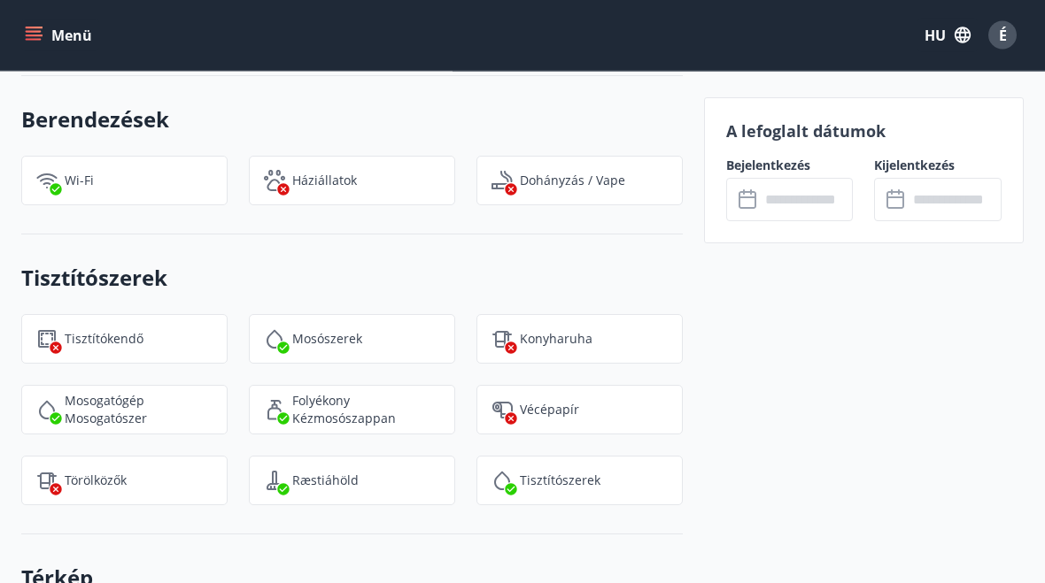
scroll to position [1748, 0]
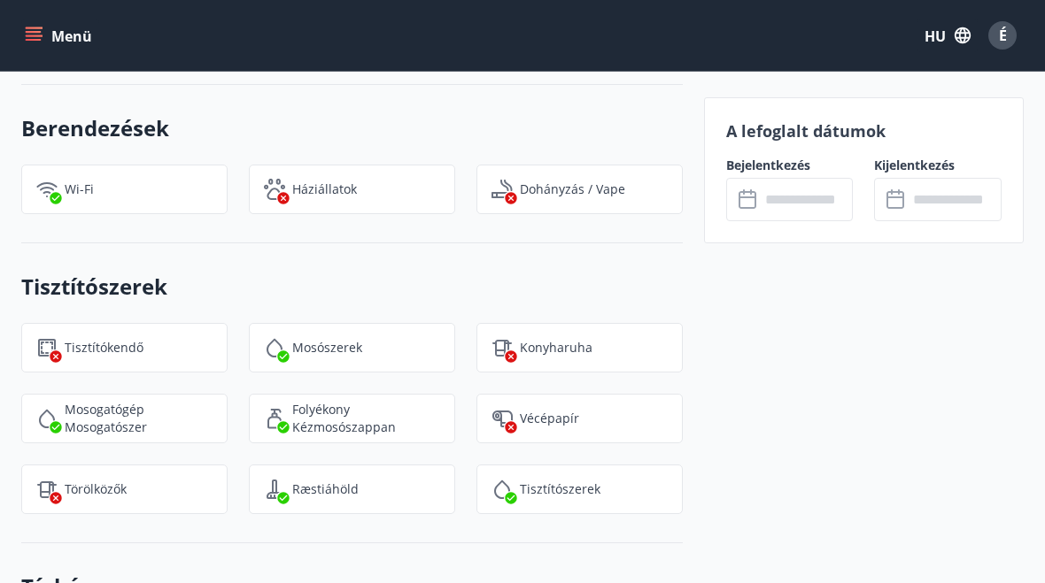
click at [800, 189] on input "text" at bounding box center [807, 199] width 94 height 43
click at [800, 196] on input "text" at bounding box center [807, 199] width 94 height 43
click at [784, 195] on input "text" at bounding box center [807, 199] width 94 height 43
click at [792, 195] on input "text" at bounding box center [807, 199] width 94 height 43
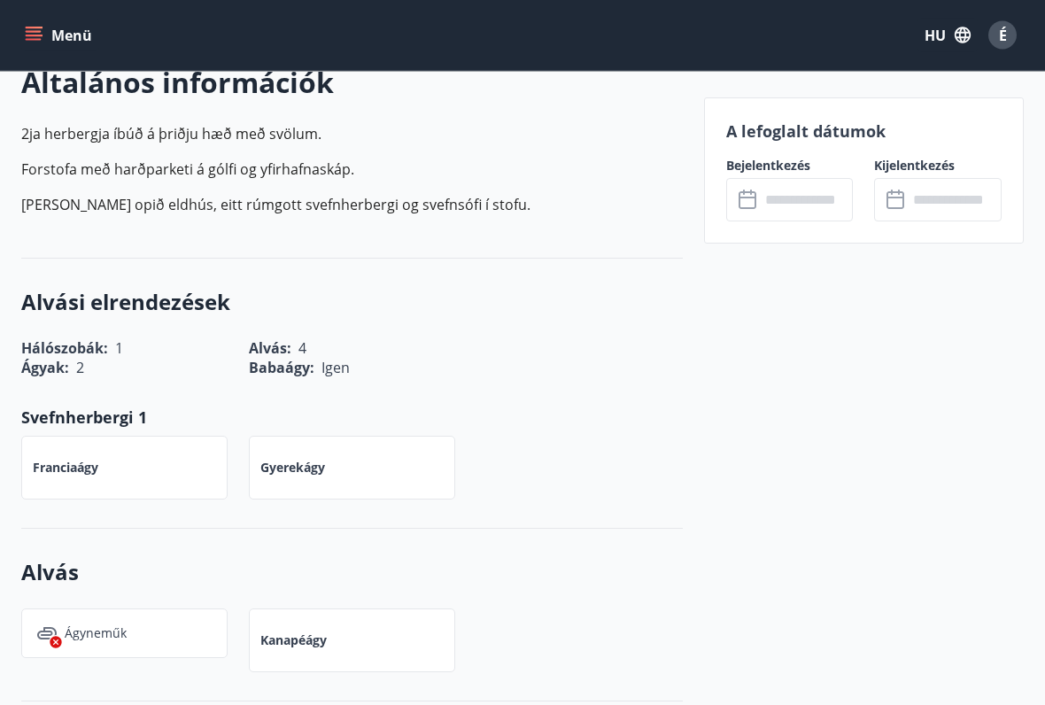
scroll to position [532, 0]
click at [776, 208] on input "text" at bounding box center [807, 199] width 94 height 43
click at [752, 203] on icon at bounding box center [748, 199] width 21 height 21
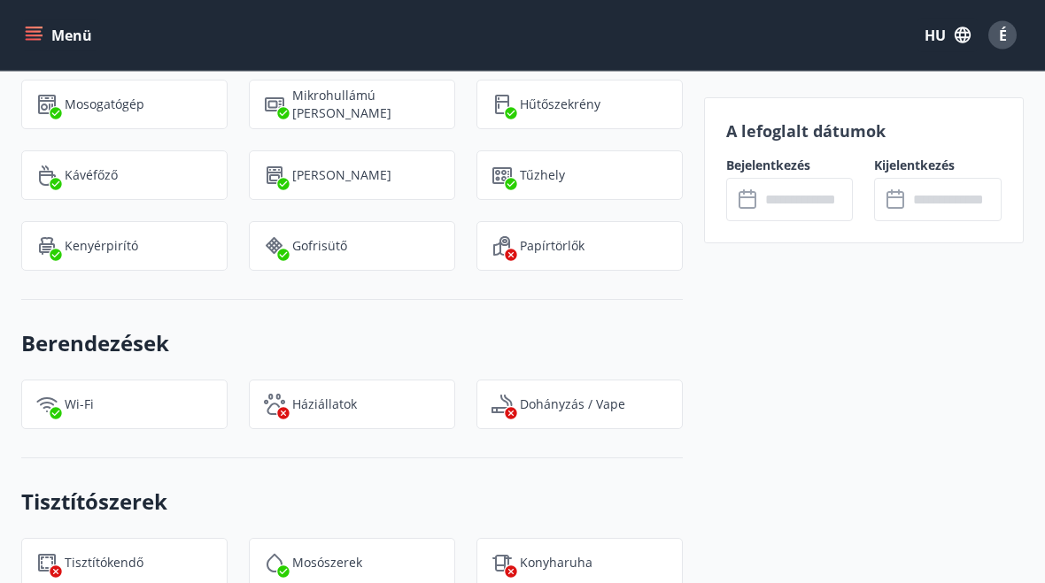
scroll to position [1533, 0]
click at [765, 200] on input "text" at bounding box center [807, 199] width 94 height 43
click at [943, 203] on input "text" at bounding box center [954, 199] width 94 height 43
click at [793, 197] on input "text" at bounding box center [807, 199] width 94 height 43
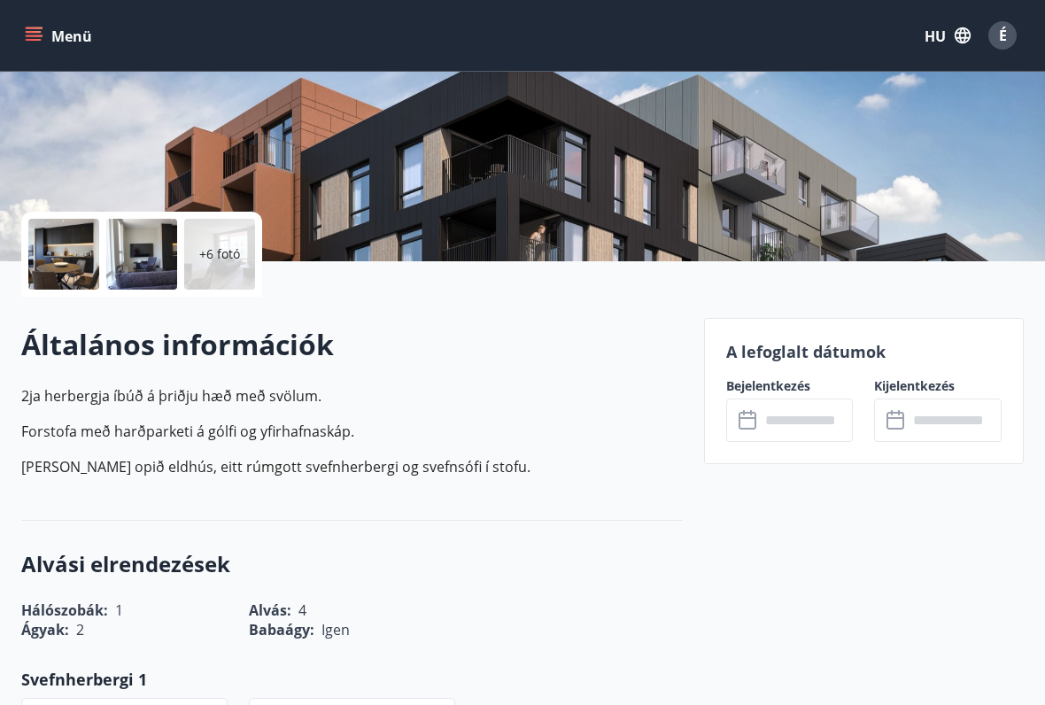
scroll to position [271, 0]
click at [765, 418] on input "text" at bounding box center [807, 419] width 94 height 43
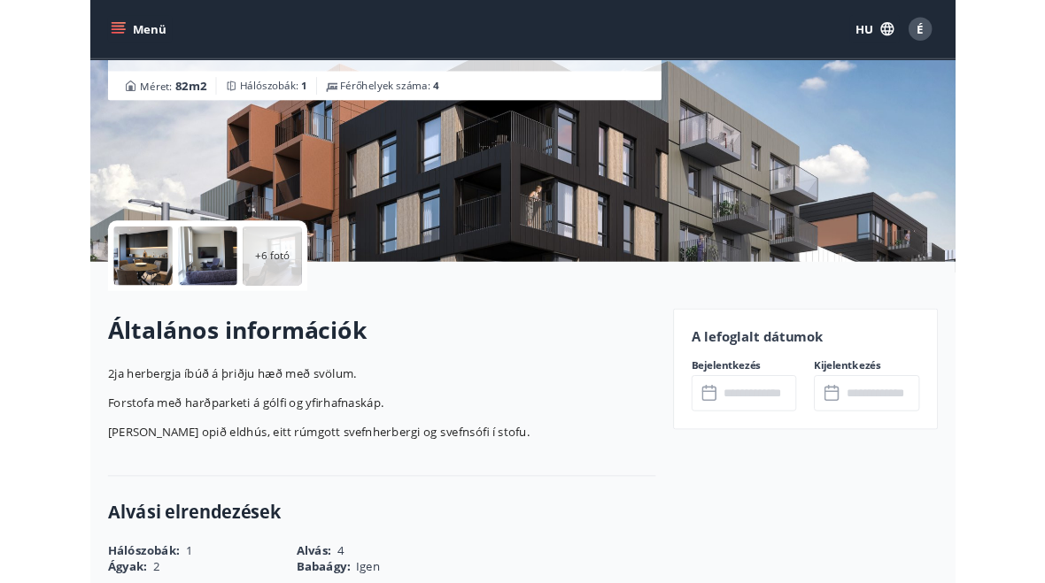
scroll to position [0, 0]
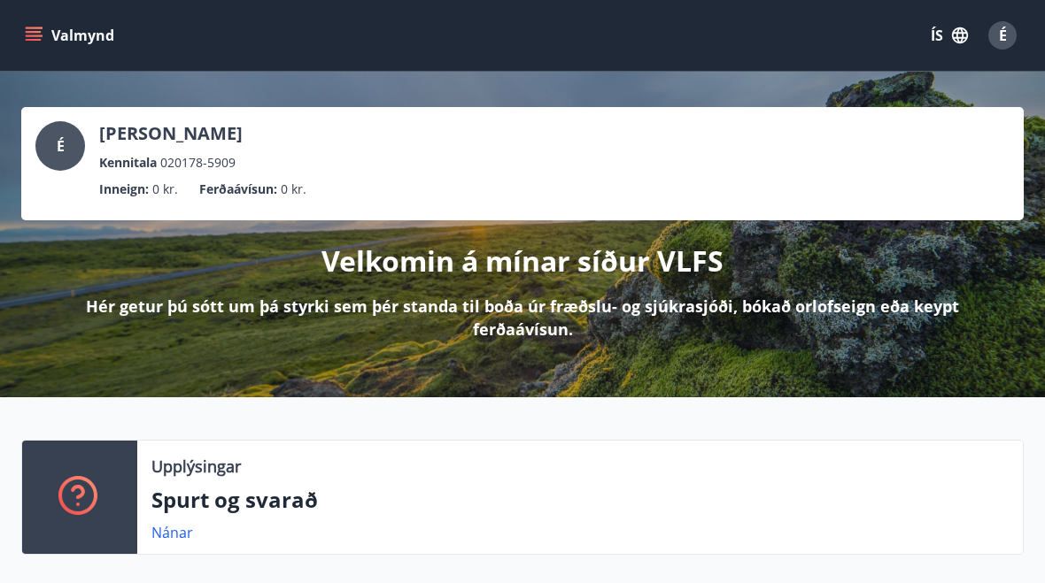
click at [938, 35] on button "ÍS" at bounding box center [949, 35] width 57 height 32
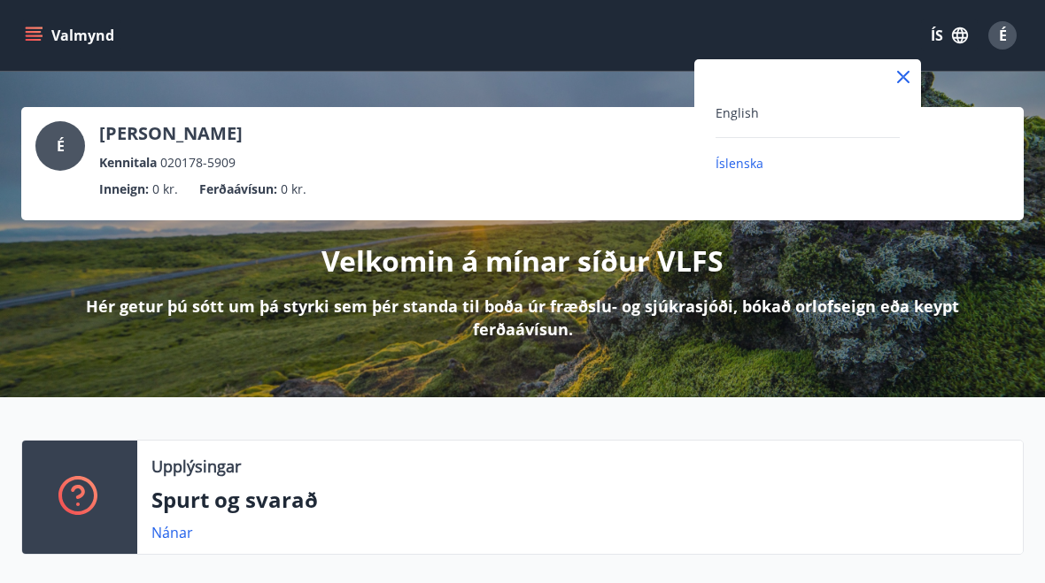
click at [760, 119] on div "English" at bounding box center [807, 112] width 184 height 21
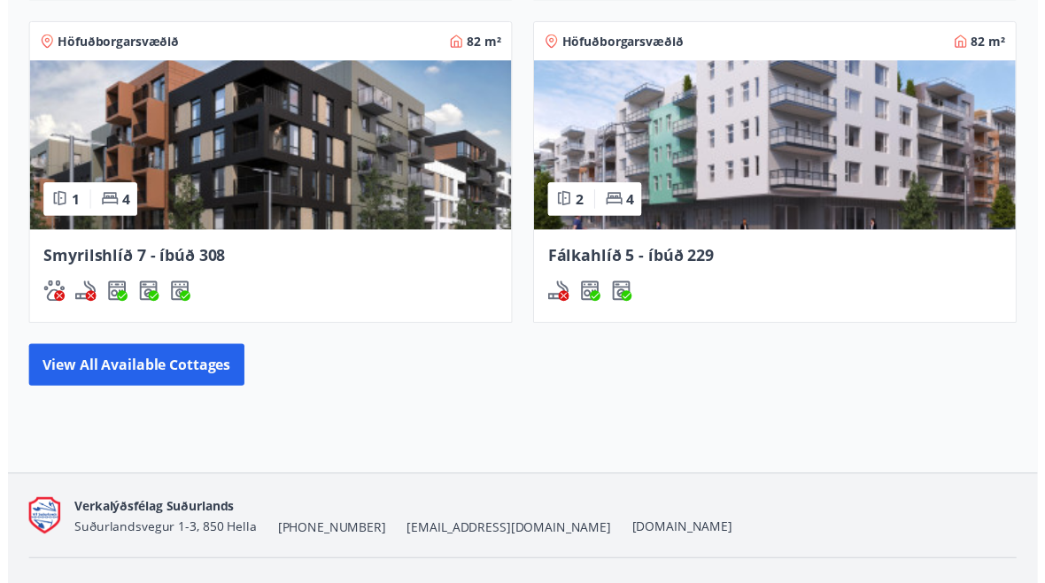
scroll to position [1525, 0]
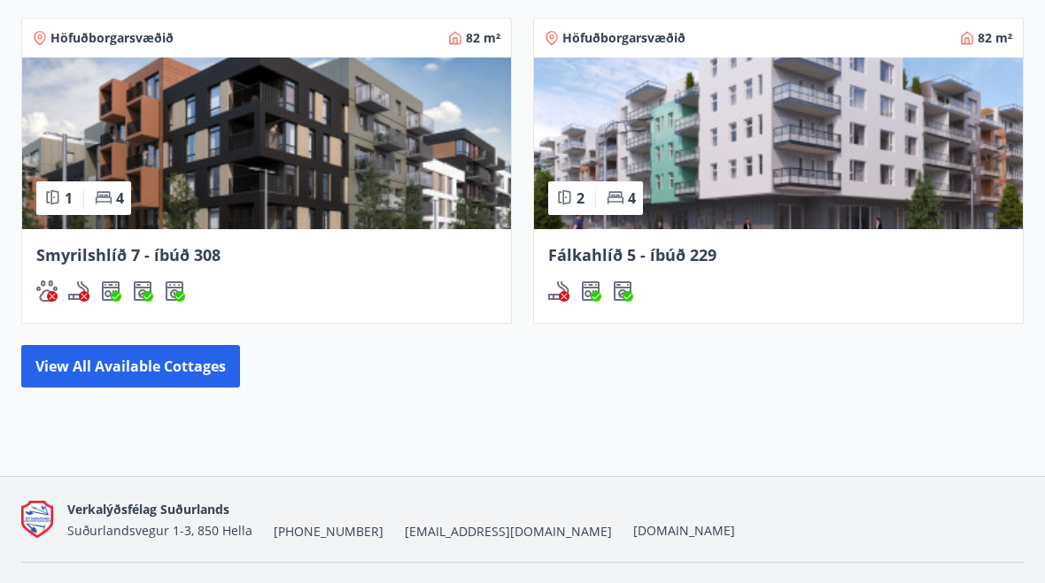
click at [73, 362] on button "View all available cottages" at bounding box center [130, 366] width 219 height 42
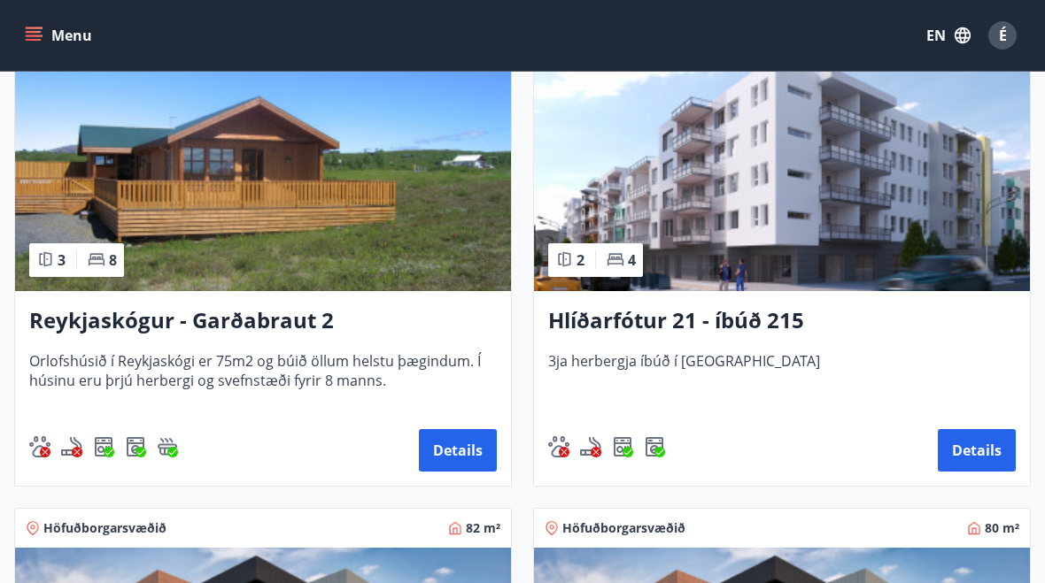
scroll to position [843, 0]
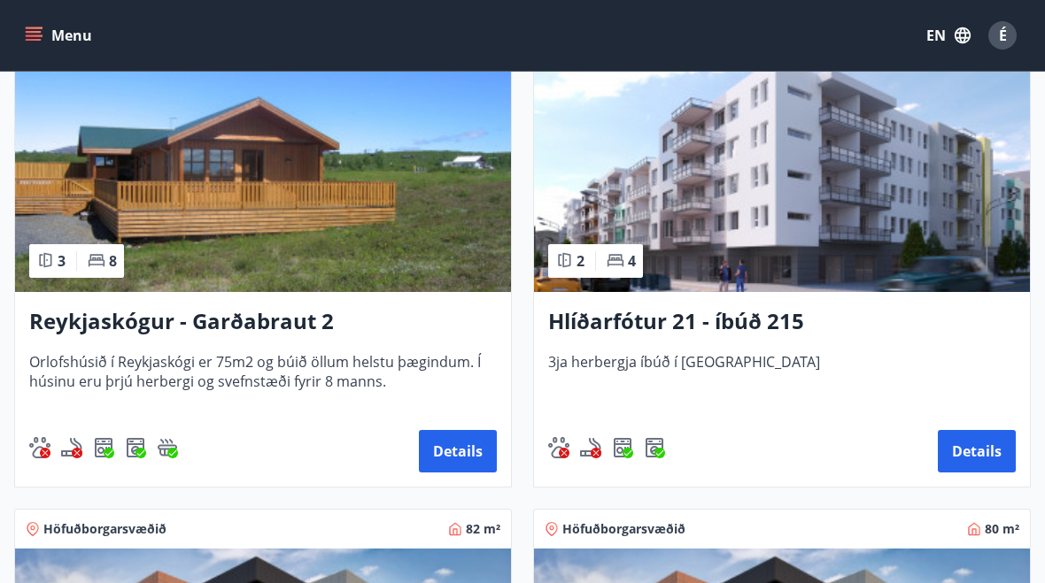
click at [955, 223] on img at bounding box center [782, 180] width 496 height 223
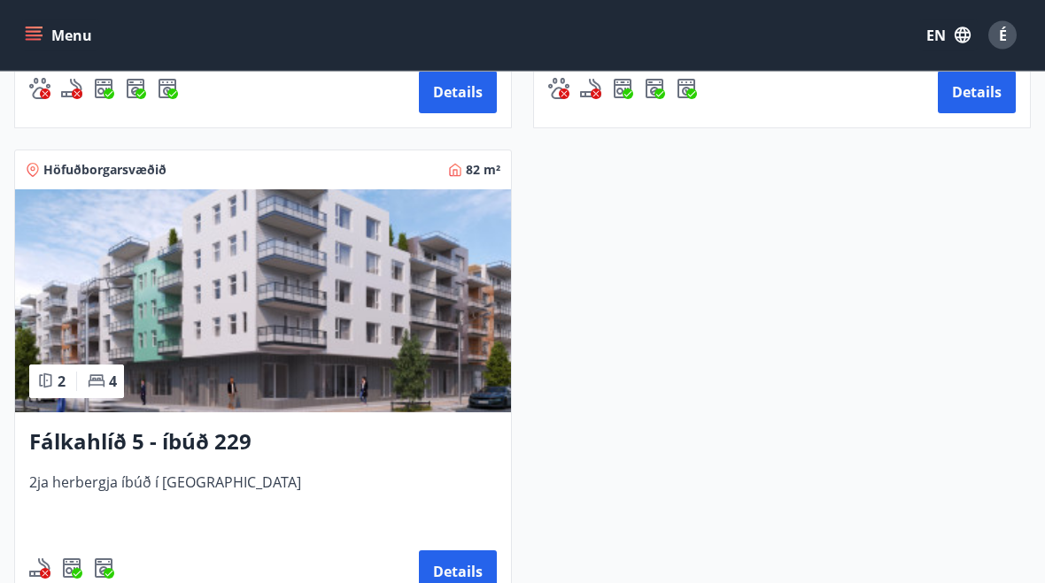
scroll to position [1682, 0]
click at [106, 288] on img at bounding box center [263, 300] width 496 height 223
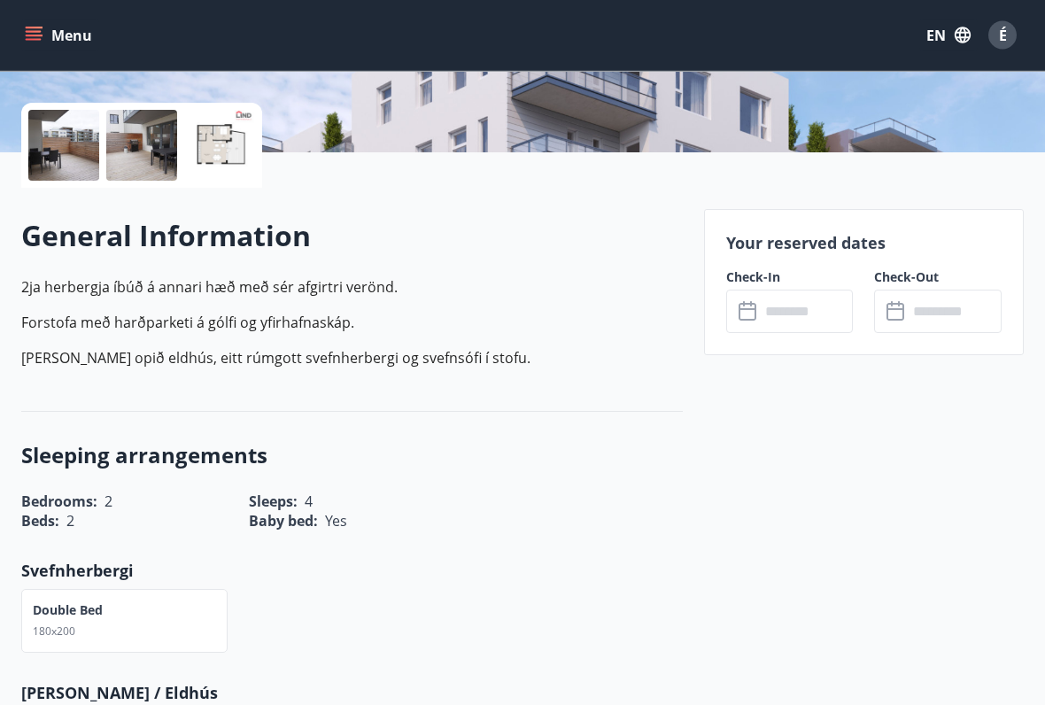
scroll to position [379, 0]
click at [789, 308] on input "text" at bounding box center [807, 310] width 94 height 43
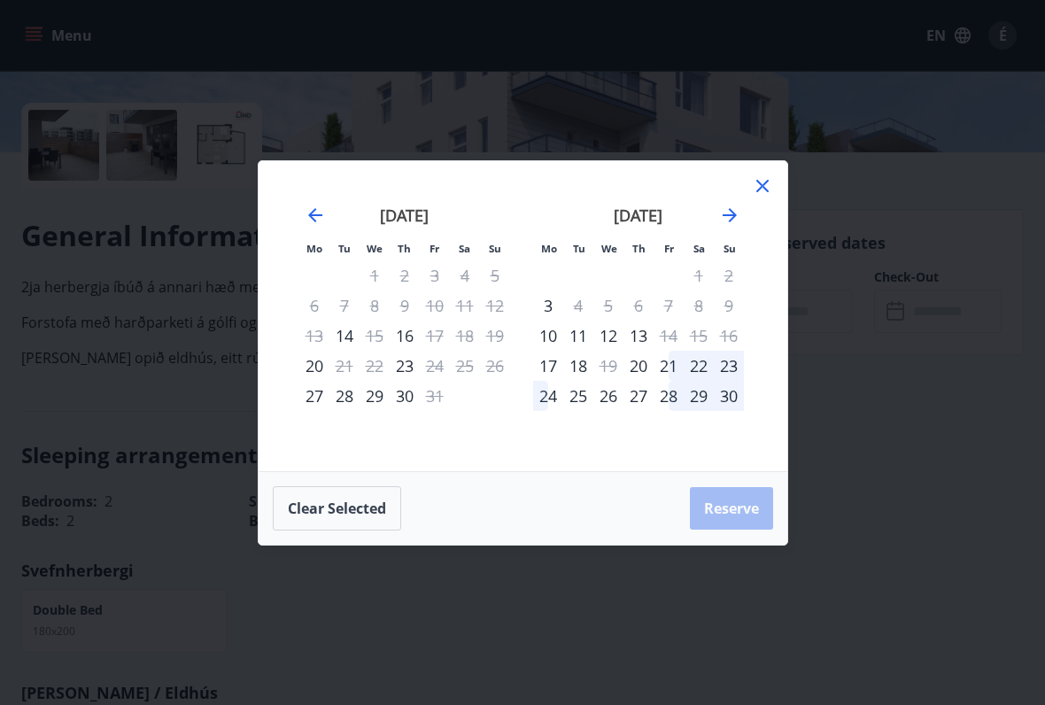
click at [400, 358] on div "23" at bounding box center [405, 366] width 30 height 30
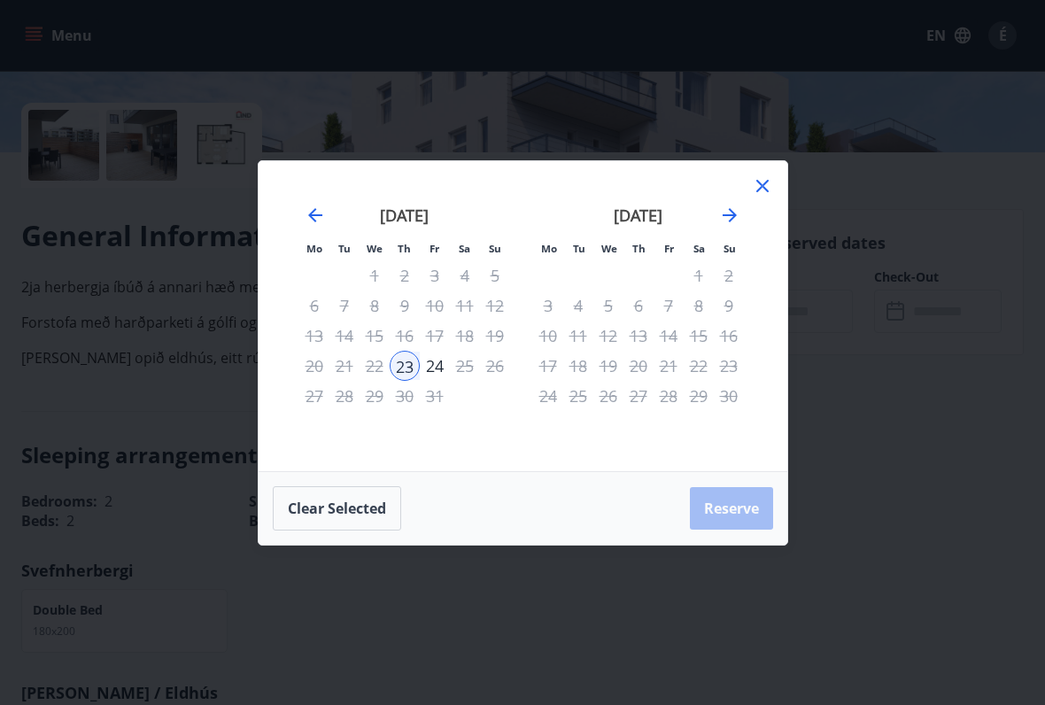
click at [427, 357] on div "24" at bounding box center [435, 366] width 30 height 30
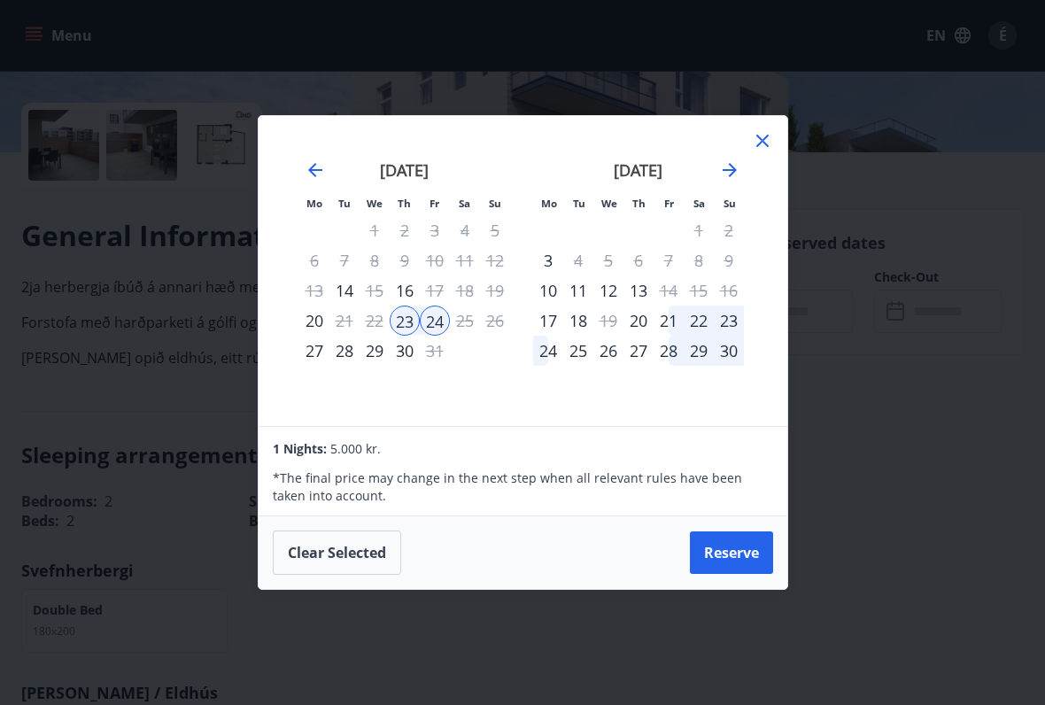
click at [727, 172] on icon "Move forward to switch to the next month." at bounding box center [729, 169] width 21 height 21
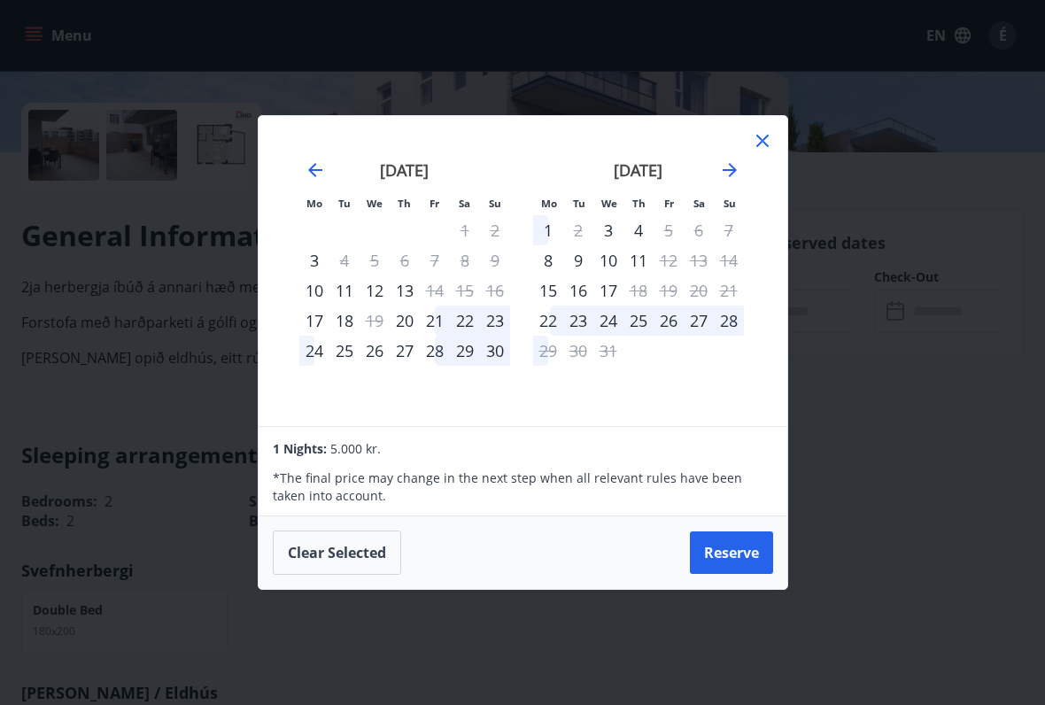
click at [314, 167] on icon "Move backward to switch to the previous month." at bounding box center [315, 169] width 21 height 21
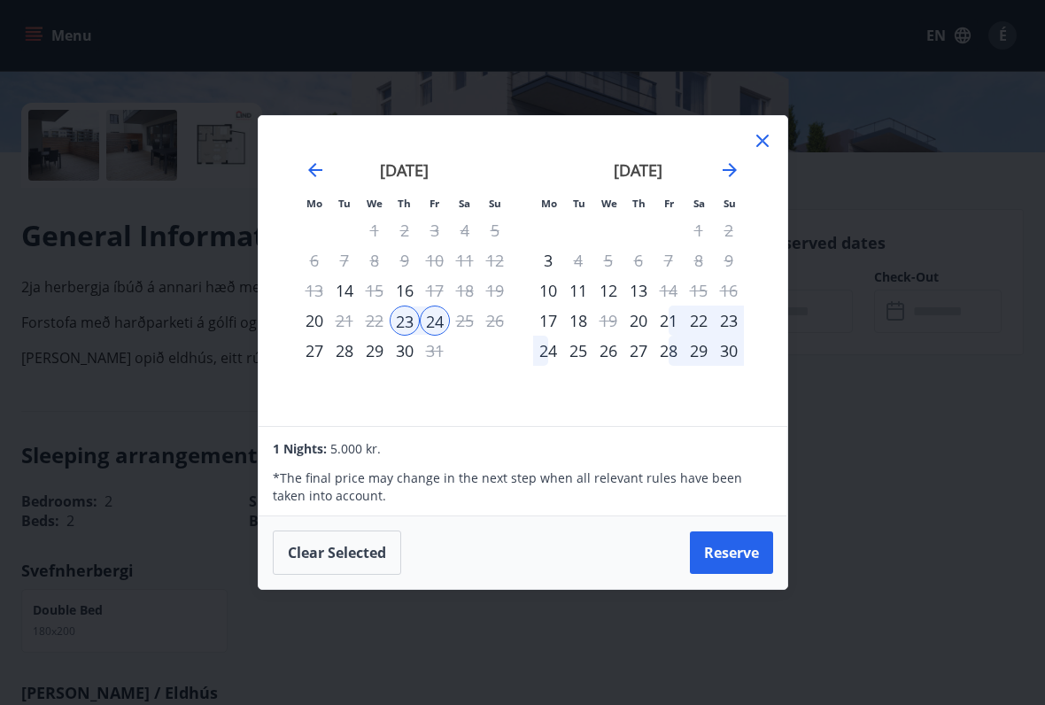
click at [397, 318] on div "23" at bounding box center [405, 320] width 30 height 30
click at [443, 326] on div "24" at bounding box center [435, 320] width 30 height 30
click at [739, 159] on icon "Move forward to switch to the next month." at bounding box center [729, 169] width 21 height 21
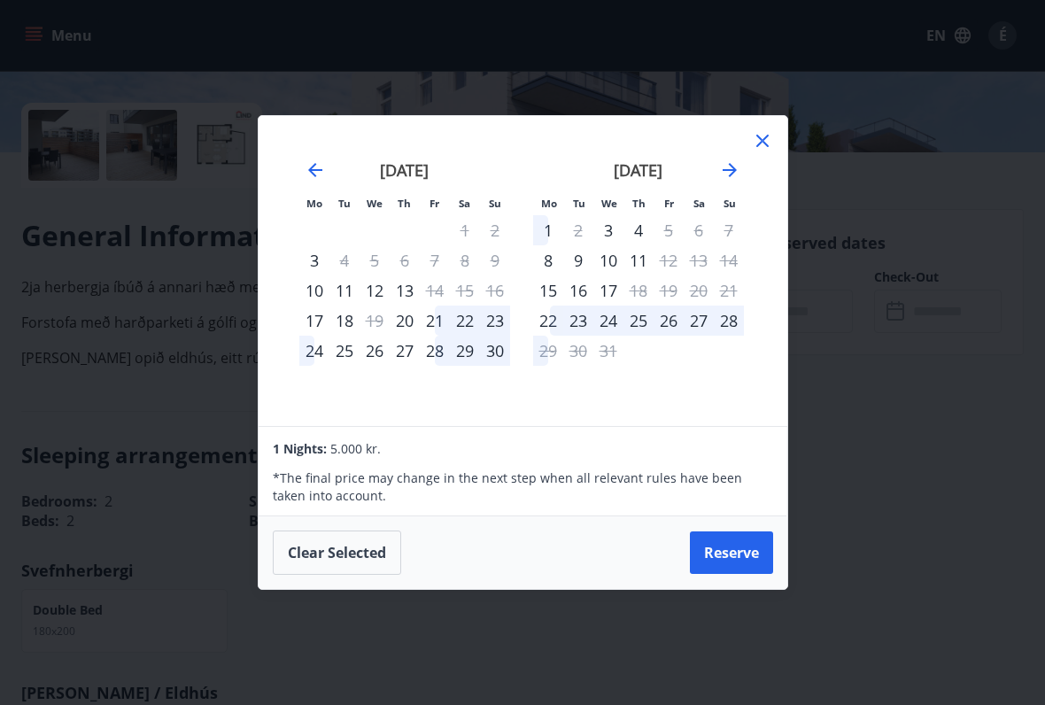
click at [535, 308] on div "22" at bounding box center [548, 320] width 30 height 30
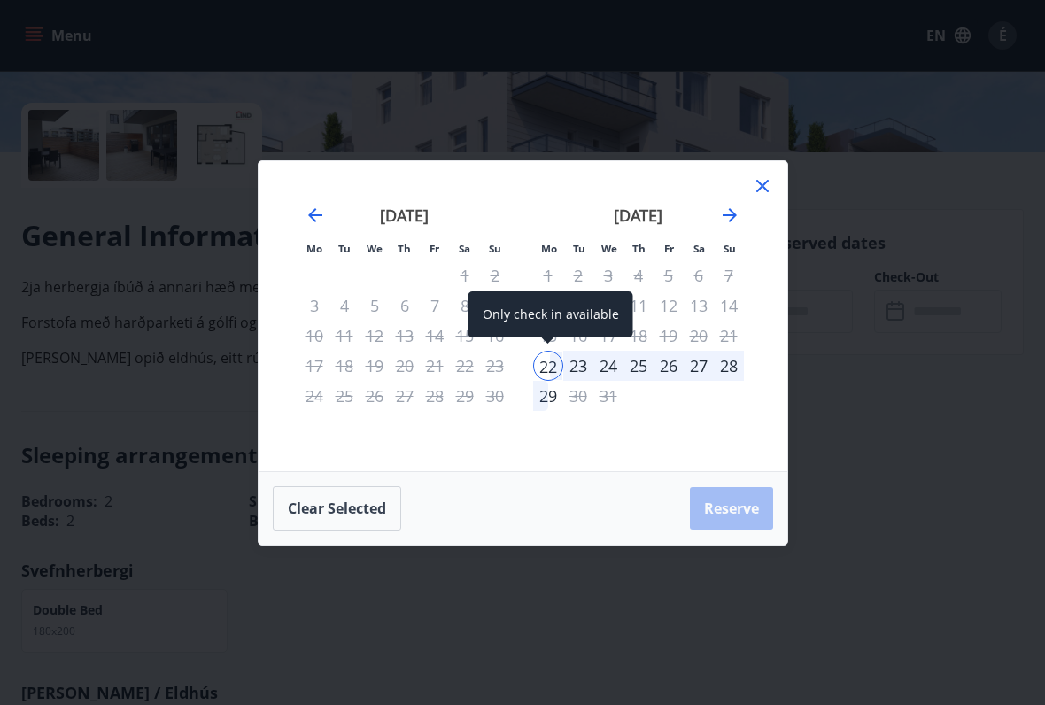
click at [721, 374] on div "28" at bounding box center [729, 366] width 30 height 30
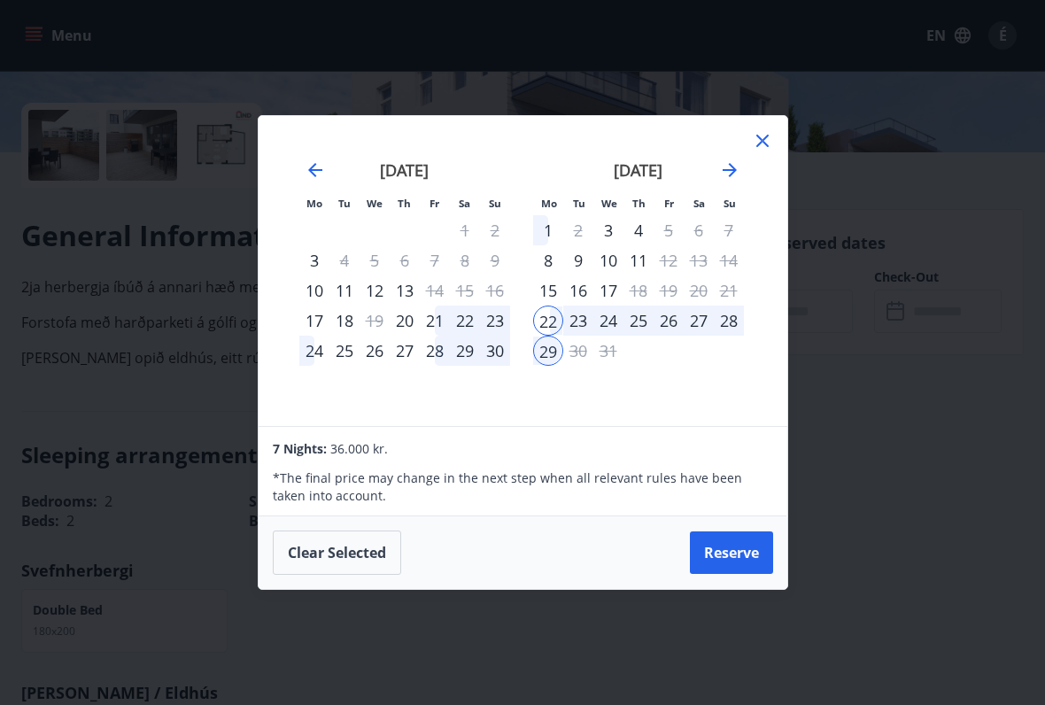
click at [768, 146] on icon at bounding box center [762, 140] width 21 height 21
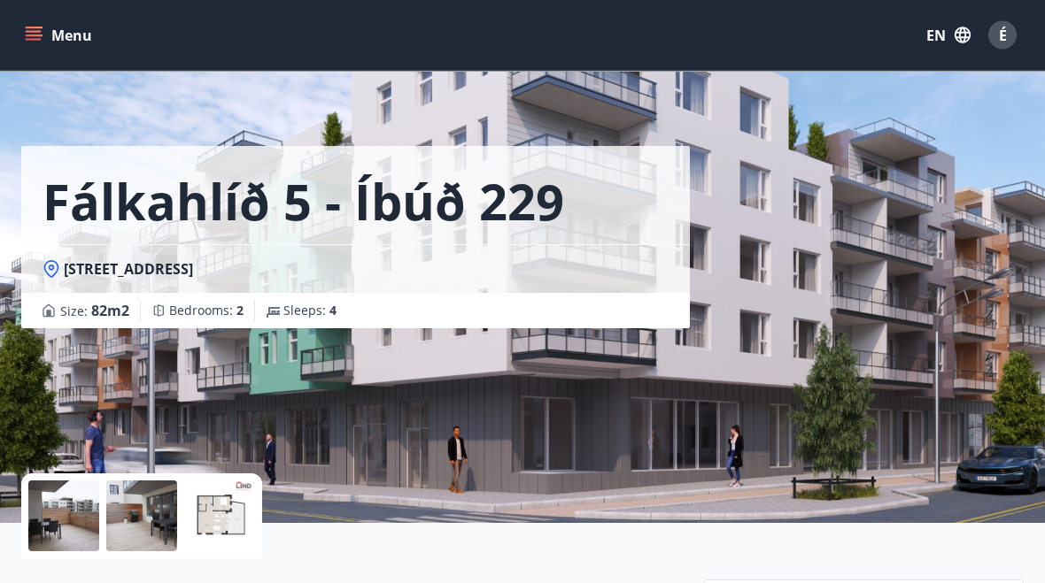
scroll to position [0, 0]
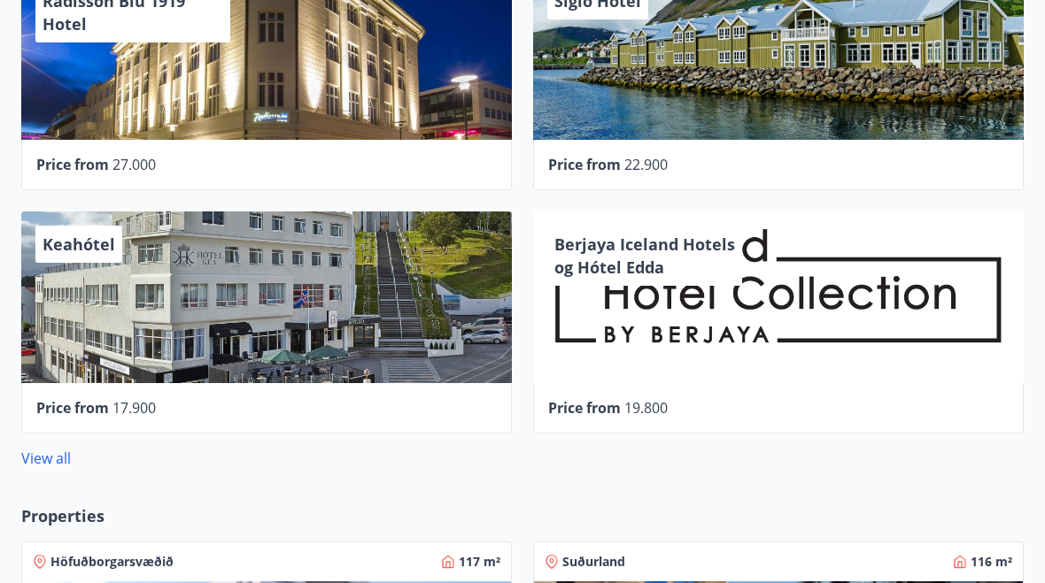
scroll to position [674, 0]
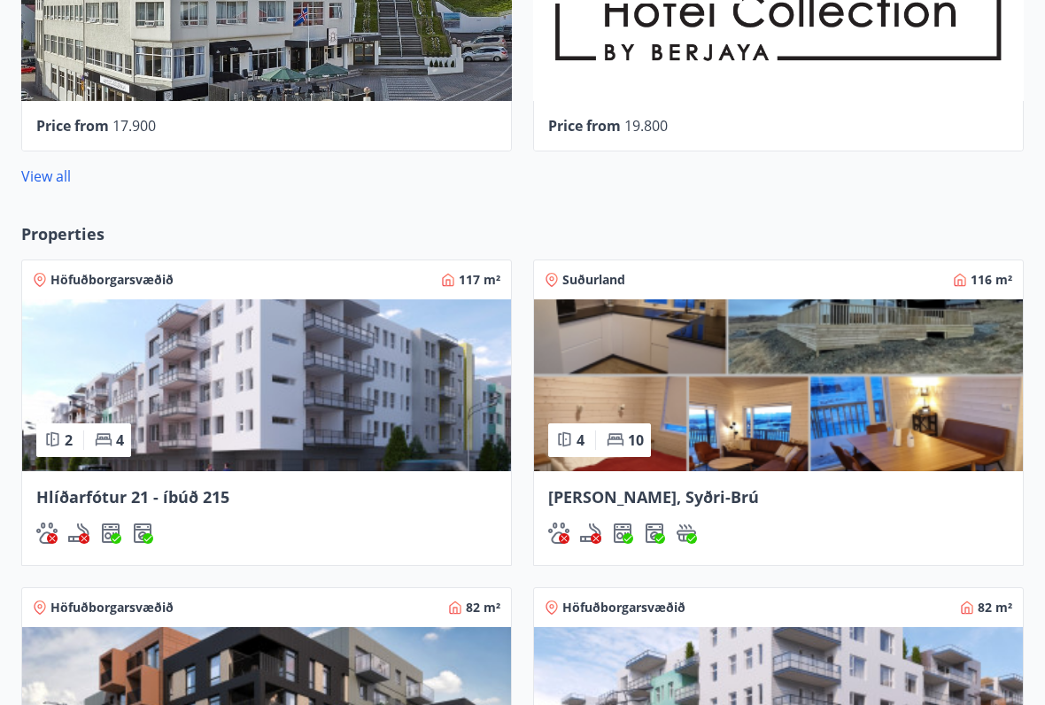
click at [799, 370] on img at bounding box center [778, 386] width 489 height 172
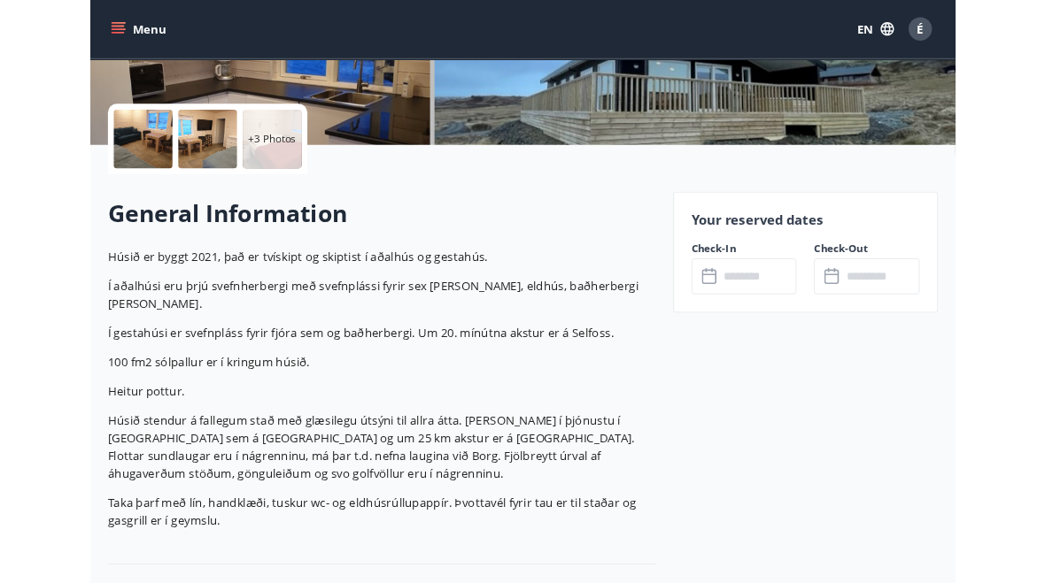
scroll to position [357, 0]
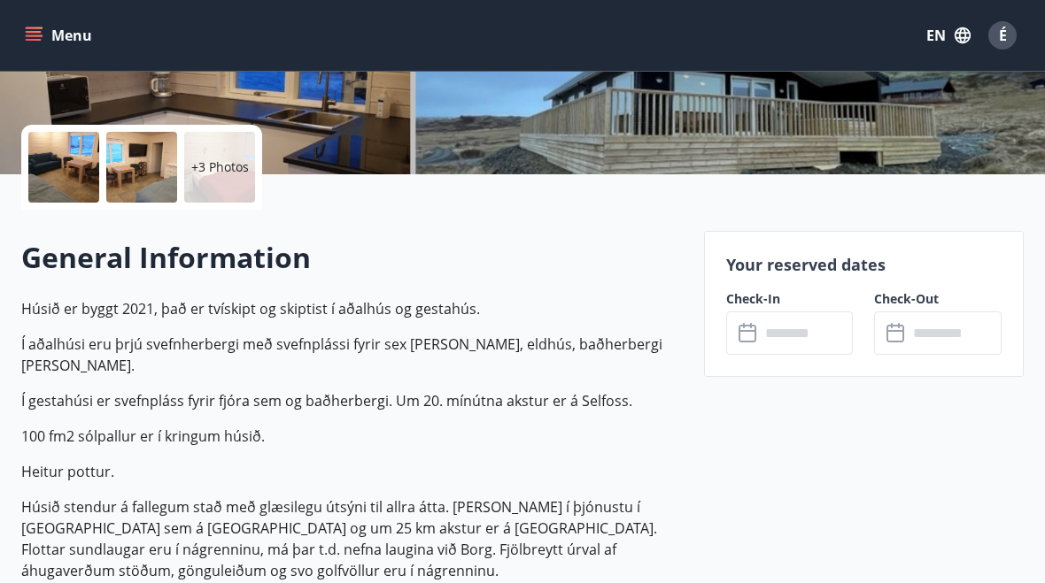
click at [777, 324] on input "text" at bounding box center [807, 333] width 94 height 43
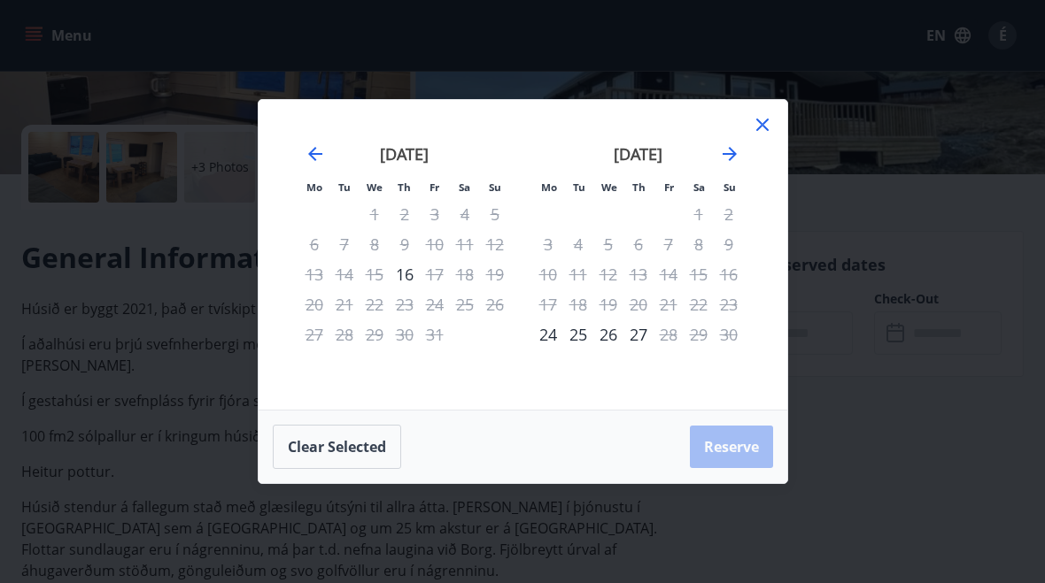
click at [729, 150] on icon "Move forward to switch to the next month." at bounding box center [729, 153] width 21 height 21
click at [305, 158] on icon "Move backward to switch to the previous month." at bounding box center [315, 153] width 21 height 21
click at [768, 118] on icon at bounding box center [762, 124] width 21 height 21
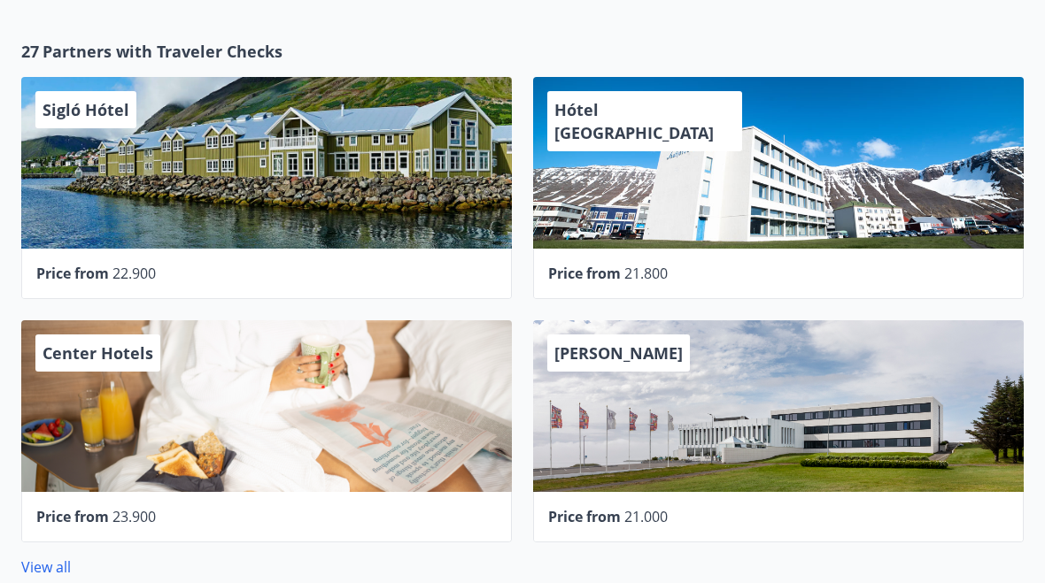
scroll to position [562, 0]
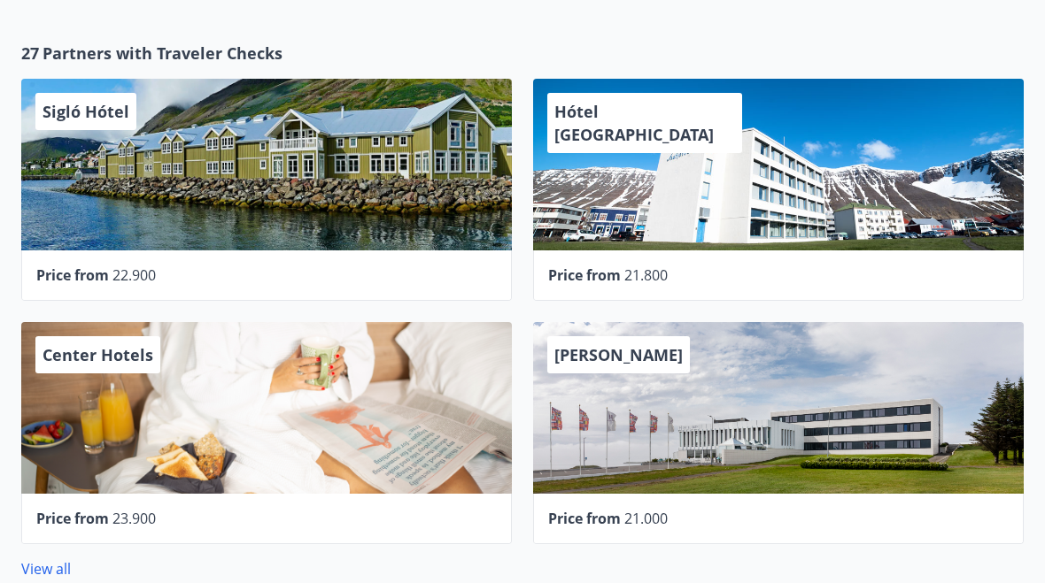
click at [66, 149] on div "Sigló Hótel" at bounding box center [266, 166] width 490 height 172
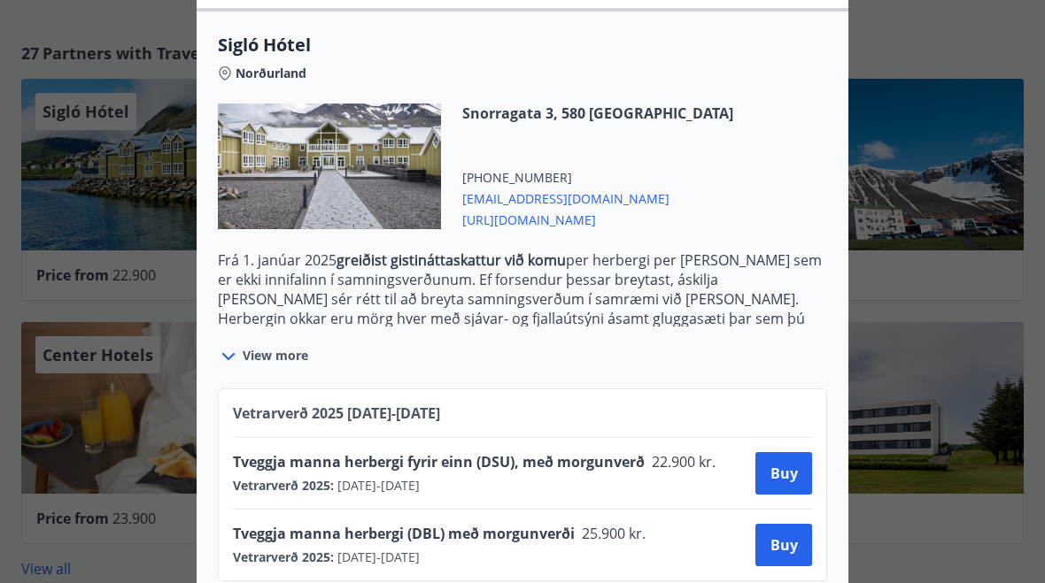
scroll to position [454, 0]
click at [896, 266] on div at bounding box center [522, 291] width 1045 height 583
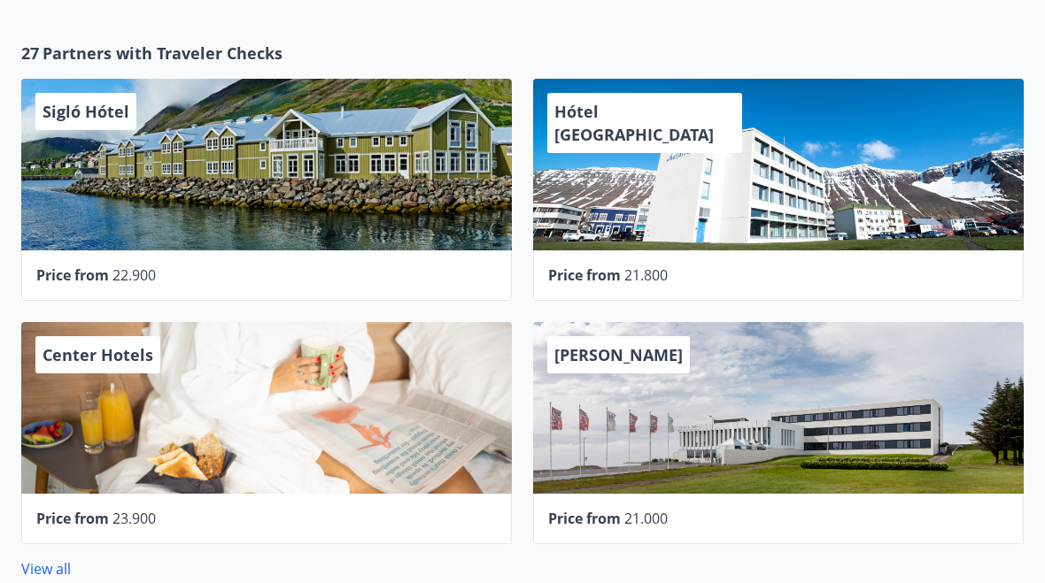
scroll to position [0, 0]
click at [75, 154] on div "Sigló Hótel" at bounding box center [266, 165] width 490 height 172
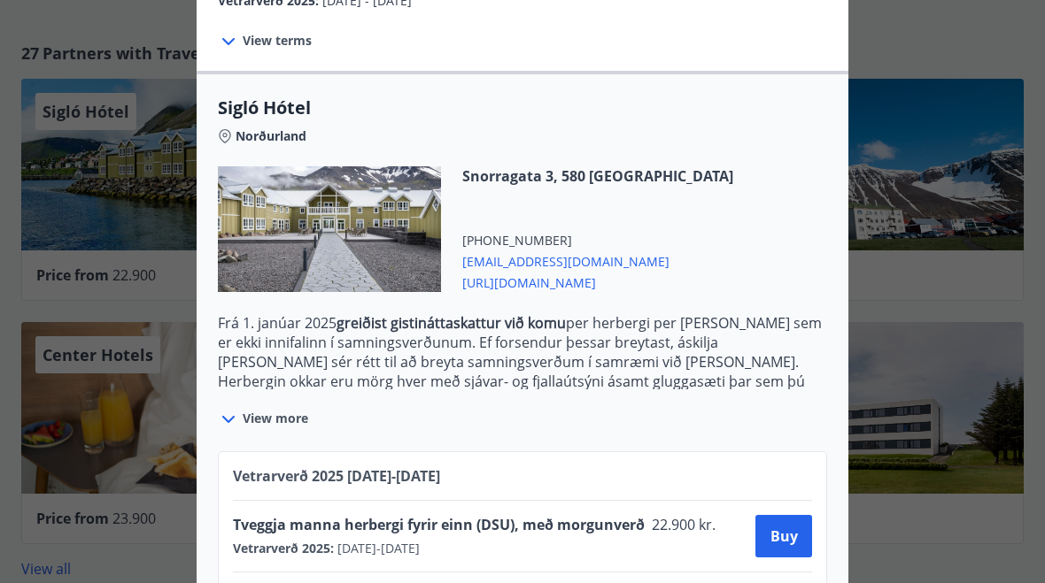
scroll to position [387, 0]
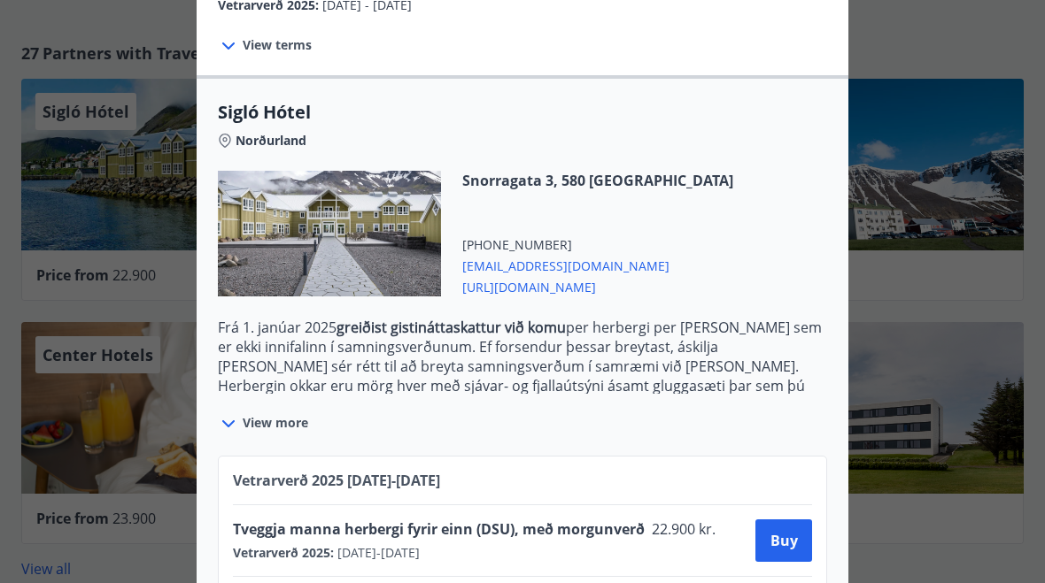
click at [219, 413] on icon at bounding box center [228, 423] width 21 height 21
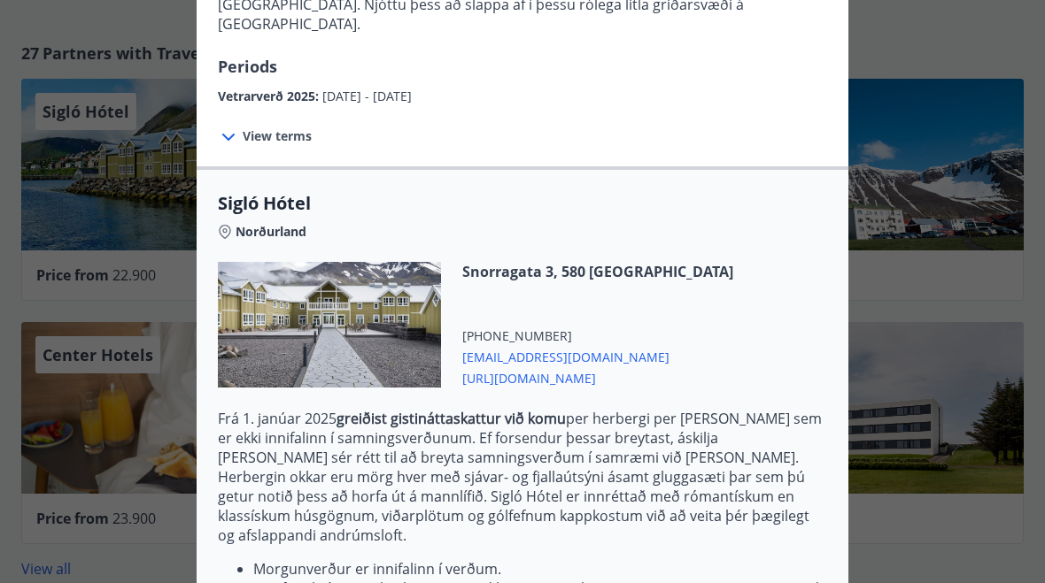
scroll to position [295, 0]
click at [516, 367] on span "https://www.keahotels.is/is/siglo-hotel" at bounding box center [597, 377] width 271 height 21
click at [119, 451] on div at bounding box center [522, 291] width 1045 height 583
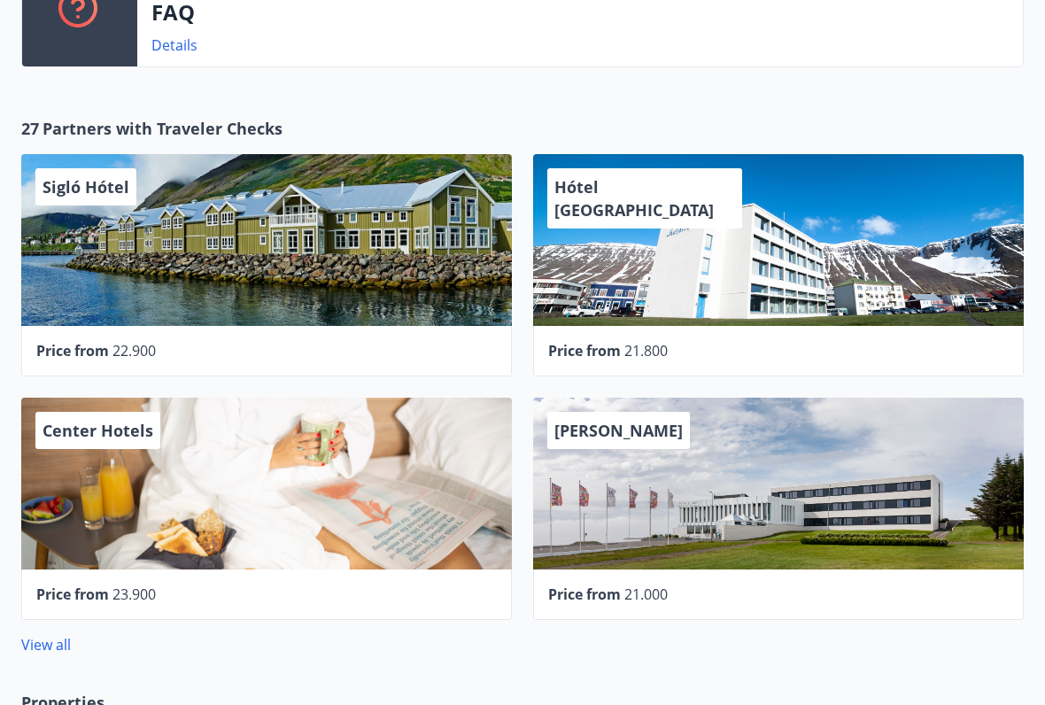
scroll to position [484, 0]
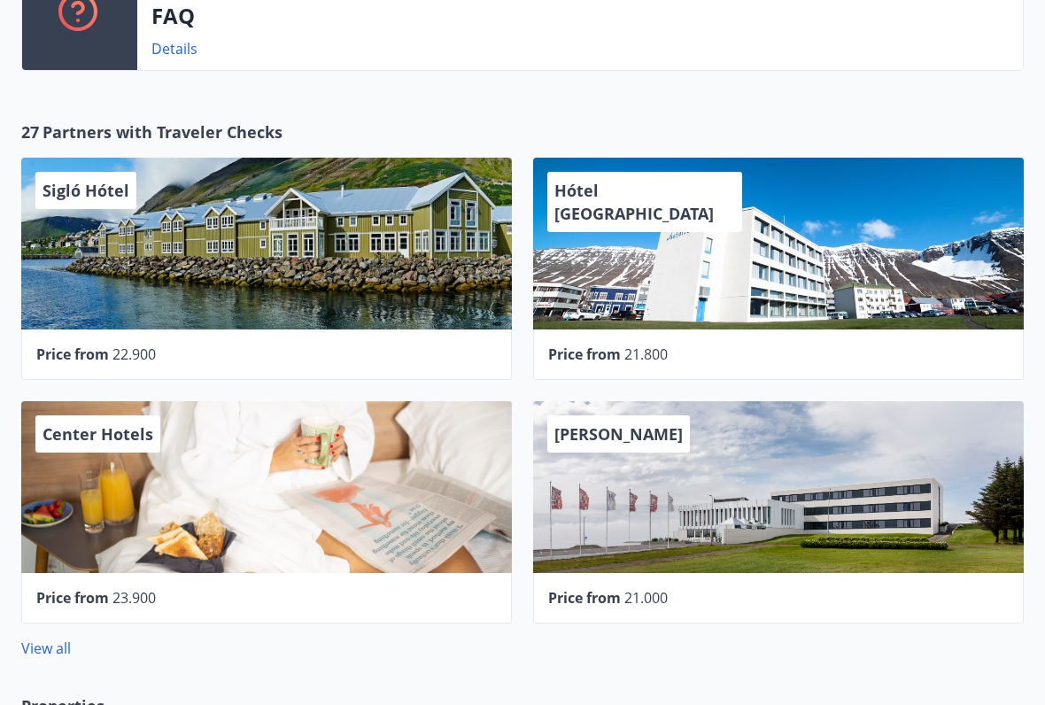
click at [917, 239] on div "Hótel [GEOGRAPHIC_DATA]" at bounding box center [778, 244] width 490 height 172
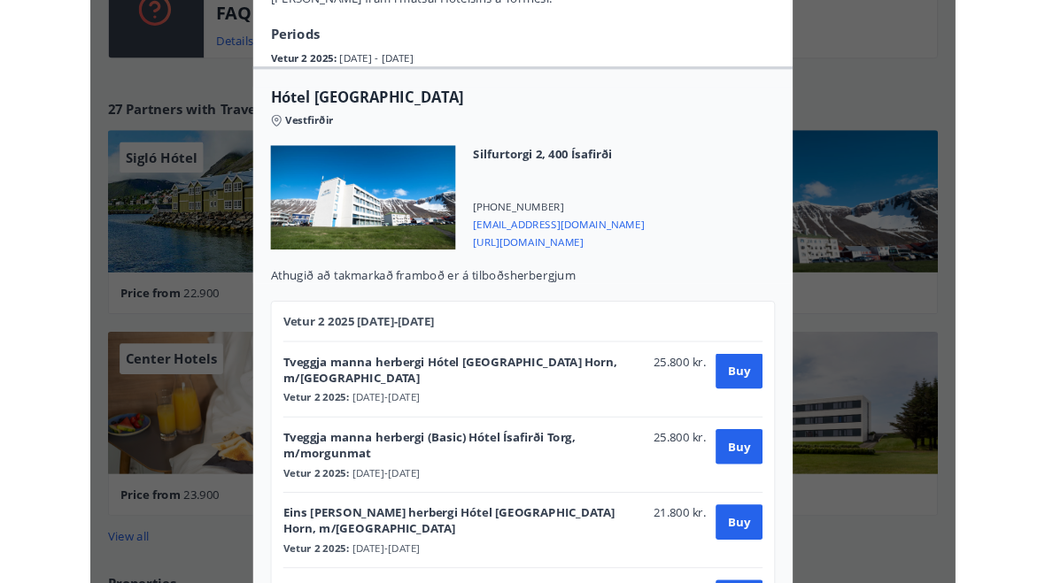
scroll to position [338, 0]
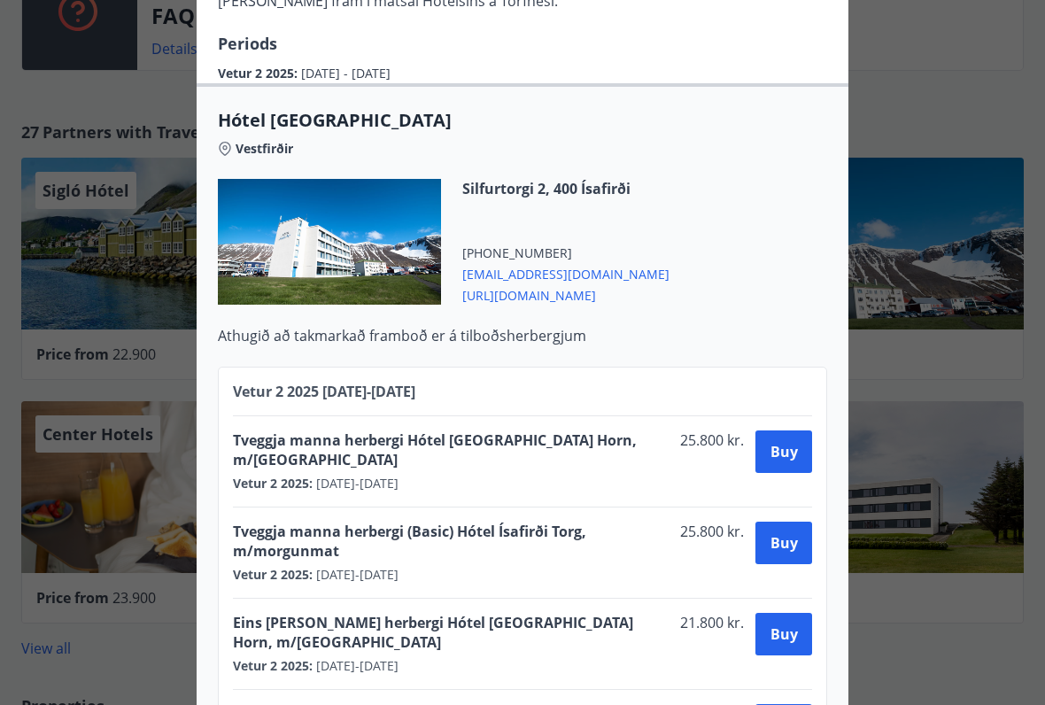
click at [477, 283] on span "https://isafjordurhotels.is/" at bounding box center [565, 293] width 207 height 21
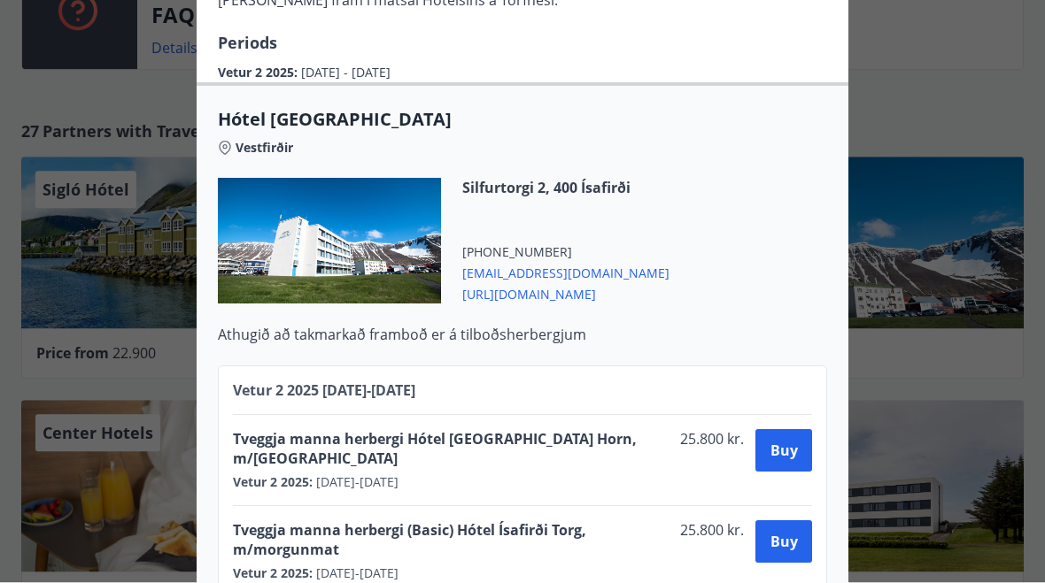
scroll to position [534, 0]
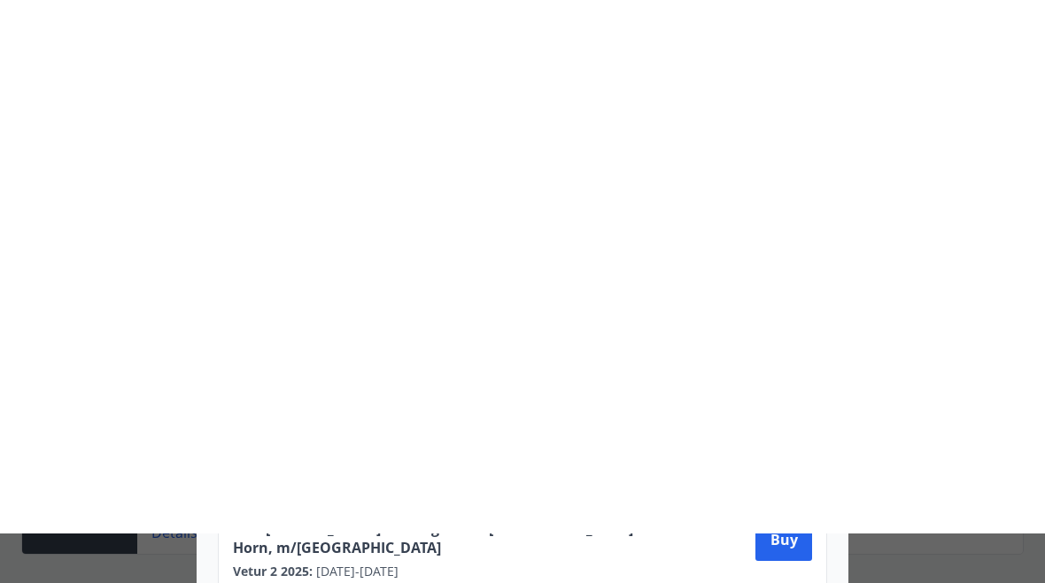
scroll to position [964, 0]
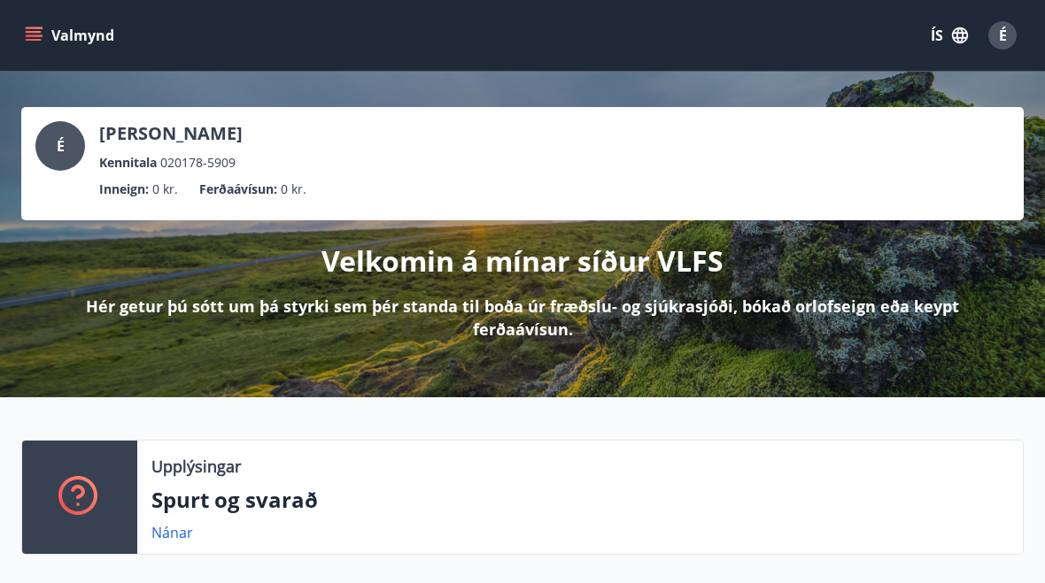
click at [947, 39] on button "ÍS" at bounding box center [949, 35] width 57 height 32
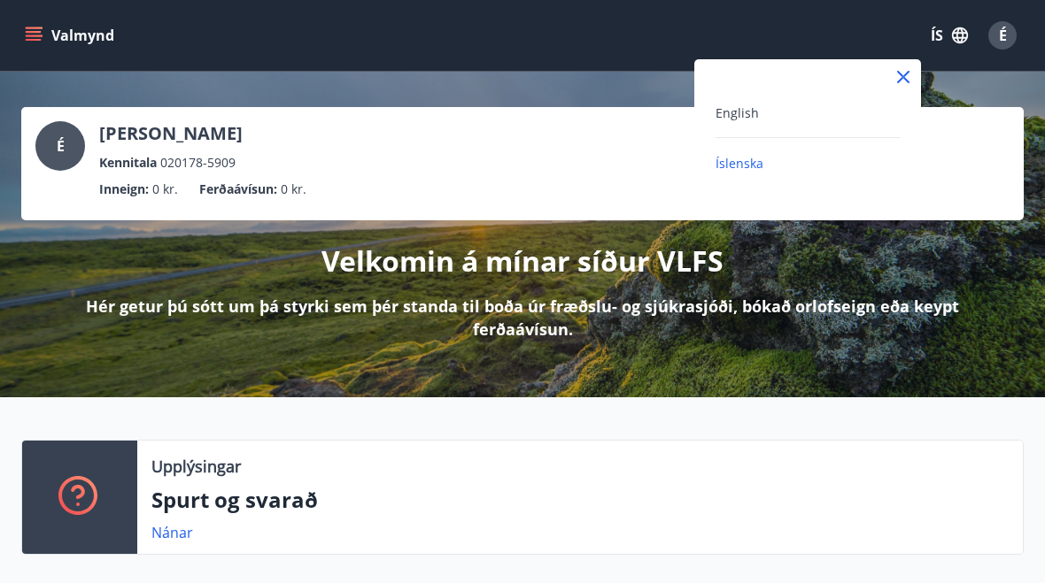
click at [773, 114] on div "English" at bounding box center [807, 112] width 184 height 21
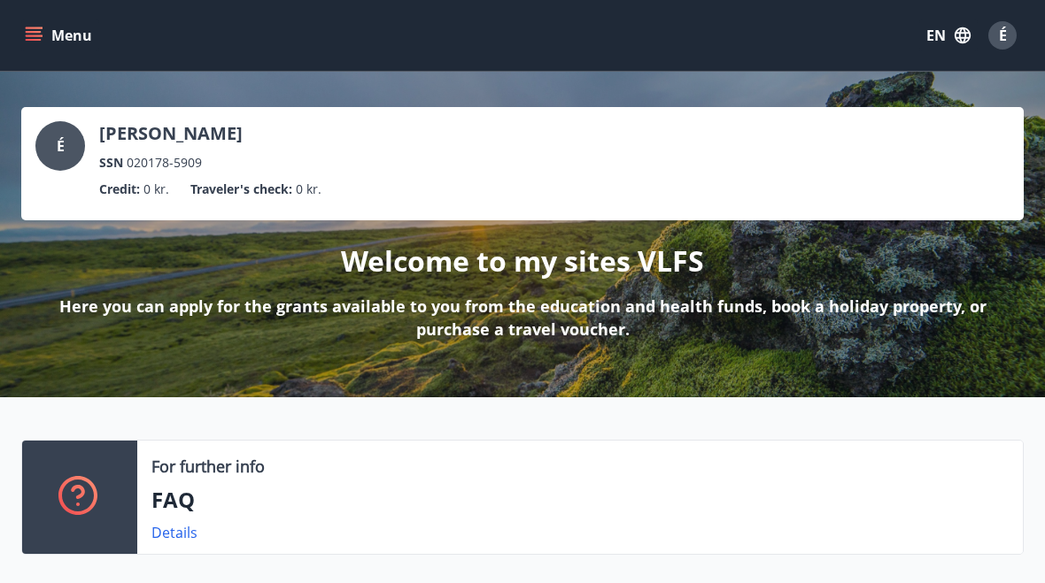
click at [27, 55] on div "Menu EN É" at bounding box center [522, 35] width 1002 height 42
click at [35, 36] on icon "menu" at bounding box center [35, 36] width 19 height 2
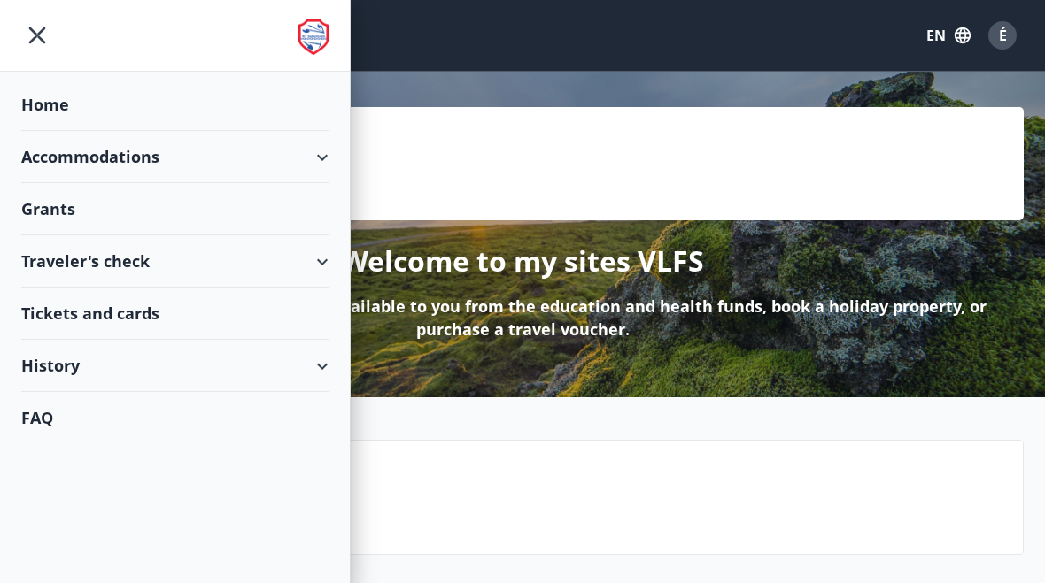
click at [42, 208] on div "Grants" at bounding box center [174, 209] width 307 height 52
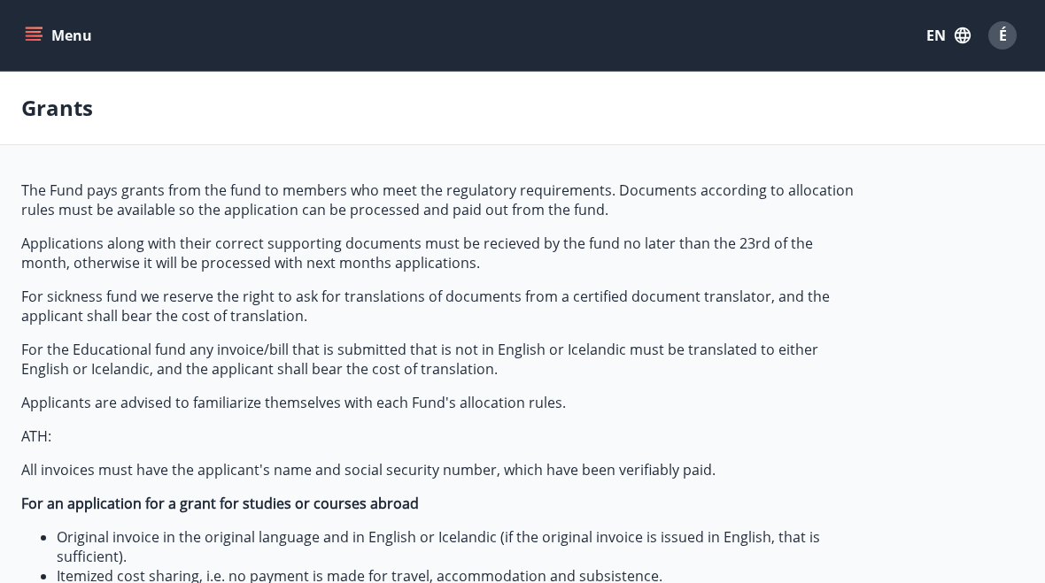
type input "***"
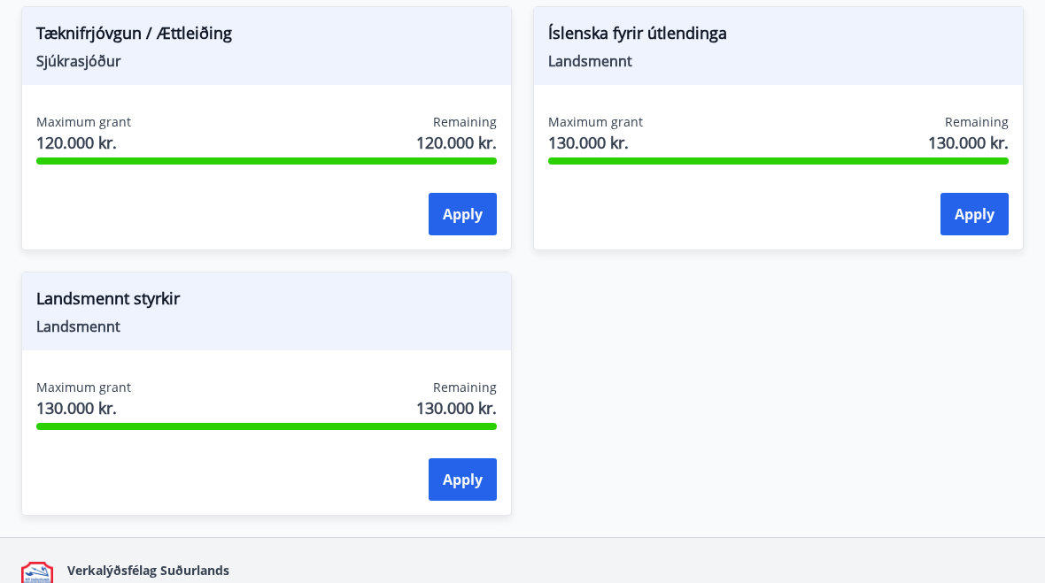
scroll to position [2531, 0]
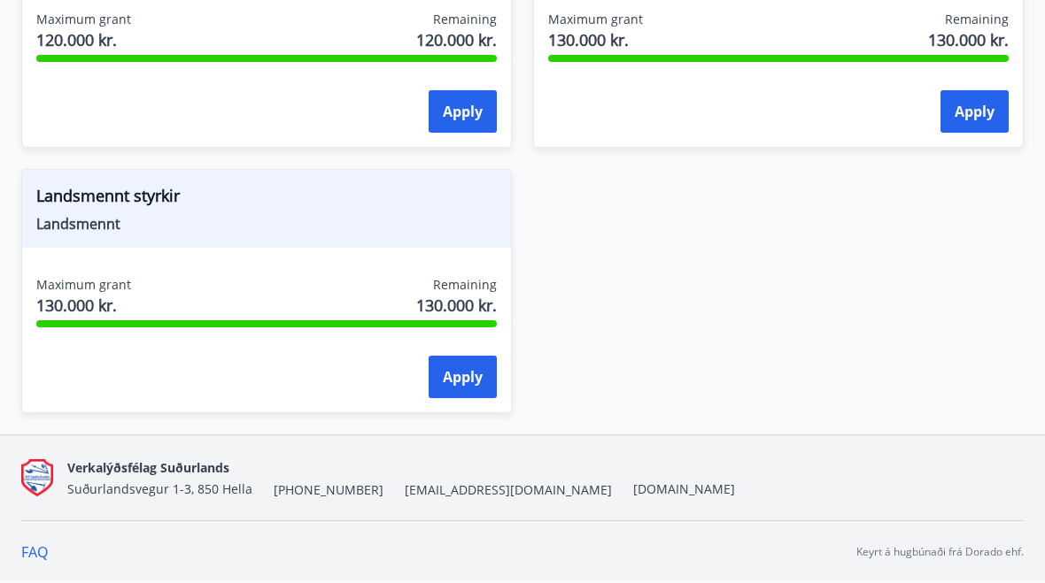
click at [71, 205] on span "Landsmennt styrkir" at bounding box center [266, 199] width 460 height 30
click at [57, 228] on span "Landsmennt" at bounding box center [266, 223] width 460 height 19
click at [91, 288] on span "Maximum grant" at bounding box center [83, 285] width 95 height 18
click at [51, 211] on span "Landsmennt styrkir" at bounding box center [266, 199] width 460 height 30
click at [146, 384] on div "Apply" at bounding box center [266, 378] width 460 height 44
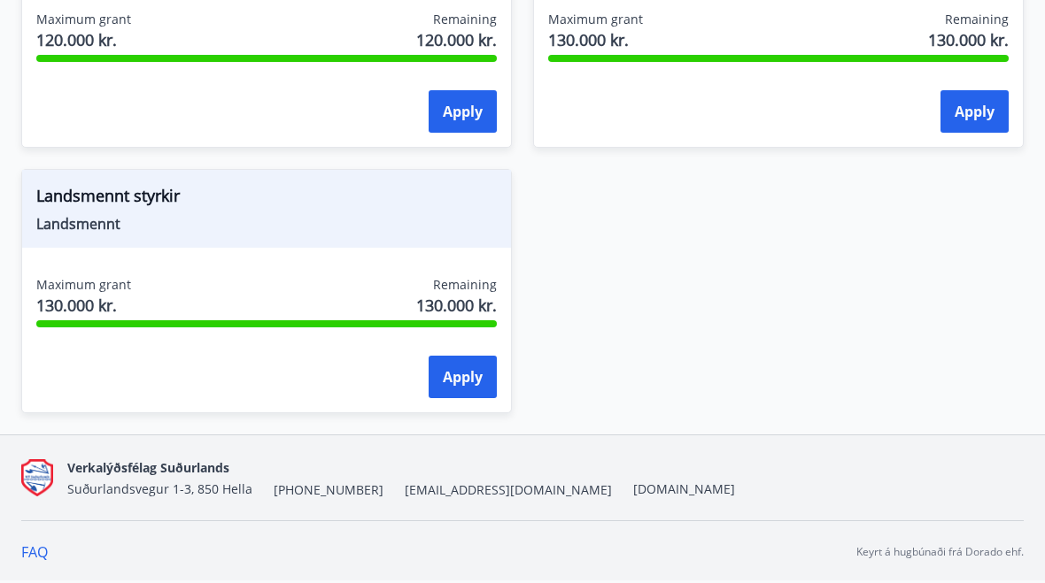
click at [76, 203] on span "Landsmennt styrkir" at bounding box center [266, 199] width 460 height 30
click at [141, 211] on span "Landsmennt styrkir" at bounding box center [266, 199] width 460 height 30
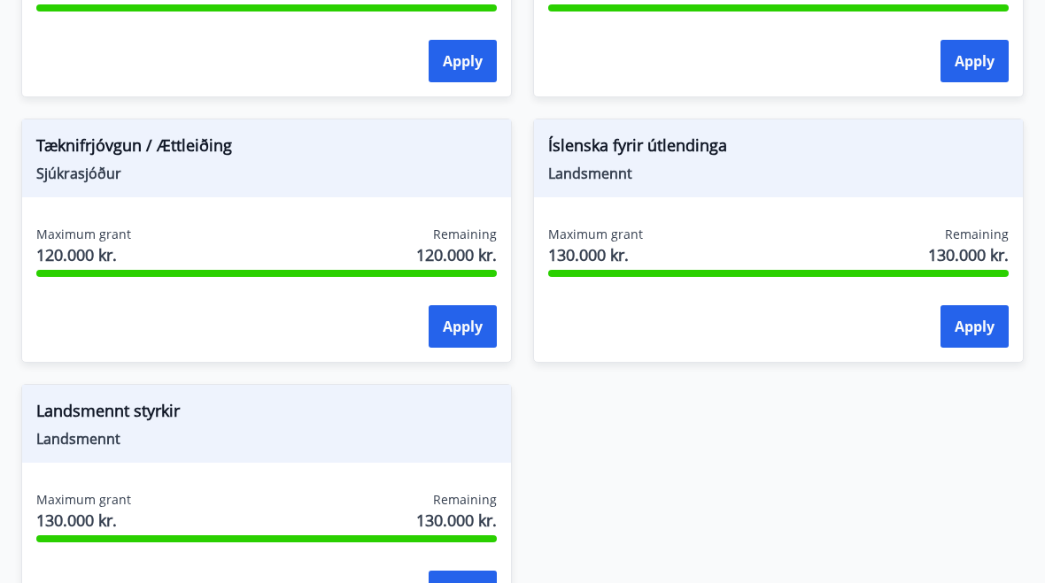
scroll to position [2315, 0]
click at [82, 158] on span "Tæknifrjóvgun / Ættleiðing" at bounding box center [266, 150] width 460 height 30
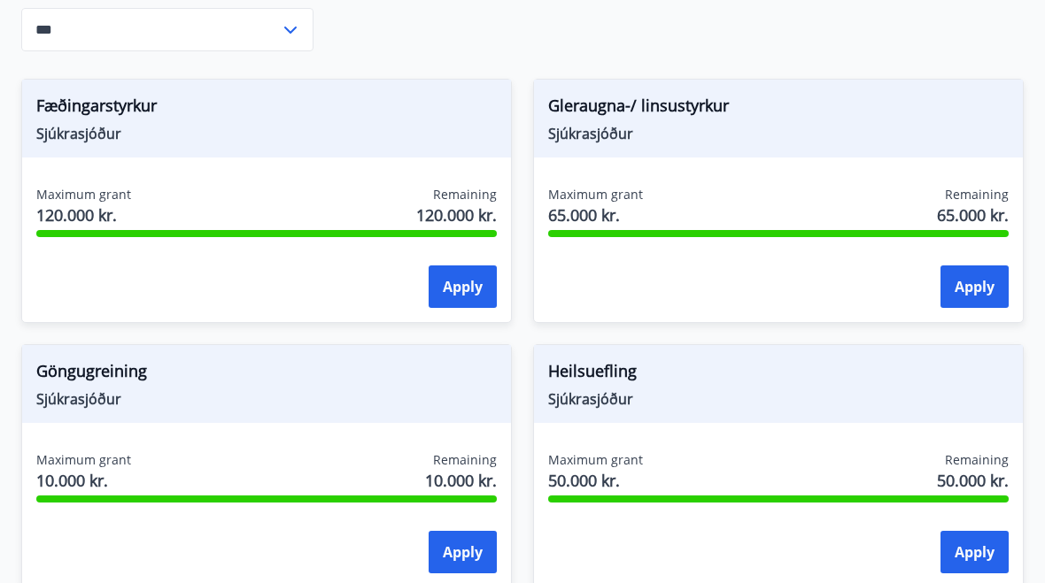
scroll to position [753, 0]
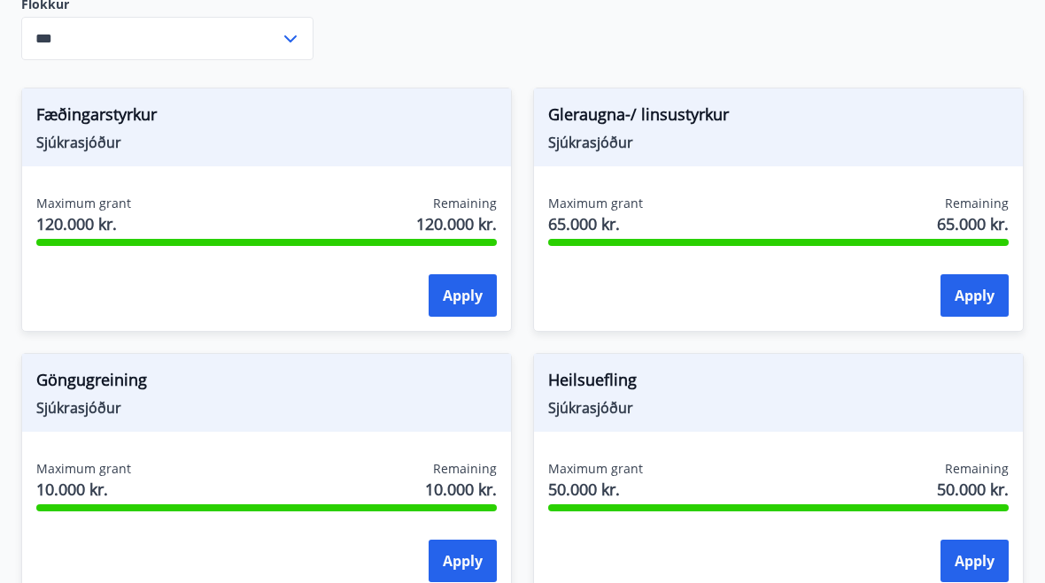
click at [73, 231] on span "120.000 kr." at bounding box center [83, 223] width 95 height 23
click at [52, 217] on span "120.000 kr." at bounding box center [83, 223] width 95 height 23
click at [453, 300] on button "Apply" at bounding box center [462, 295] width 68 height 42
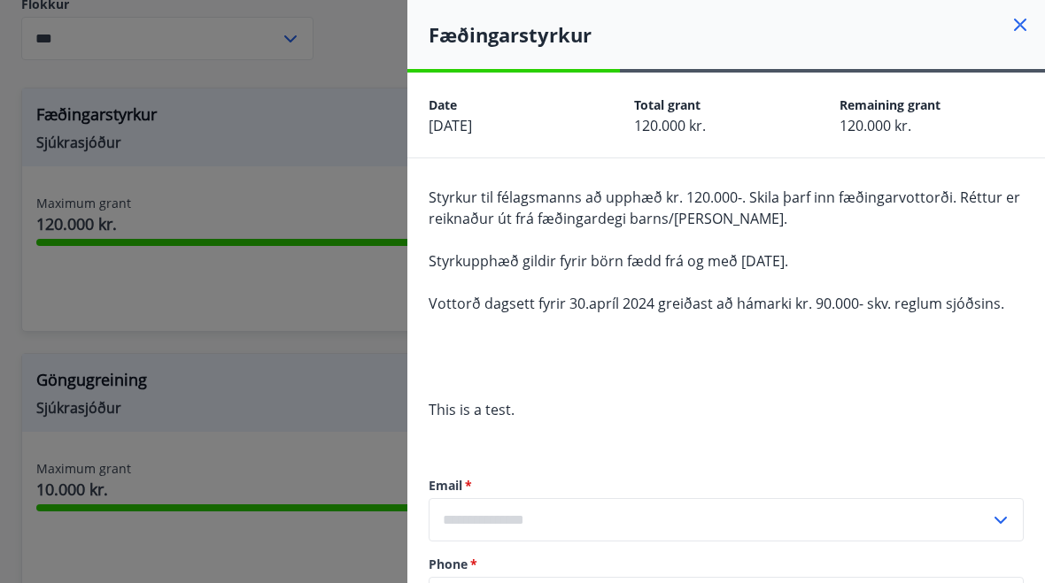
scroll to position [0, 0]
click at [252, 310] on div at bounding box center [522, 291] width 1045 height 583
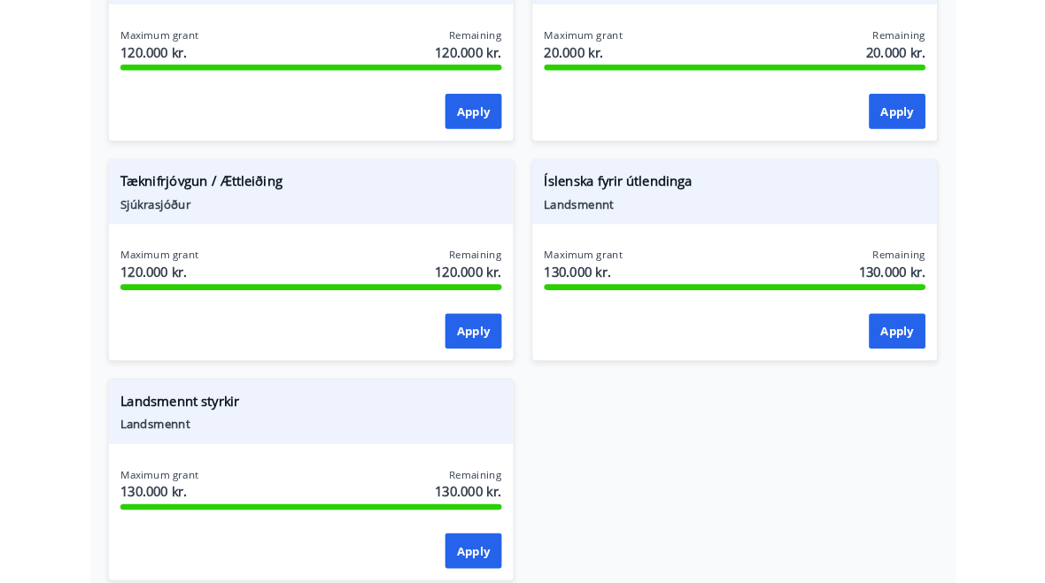
scroll to position [2531, 0]
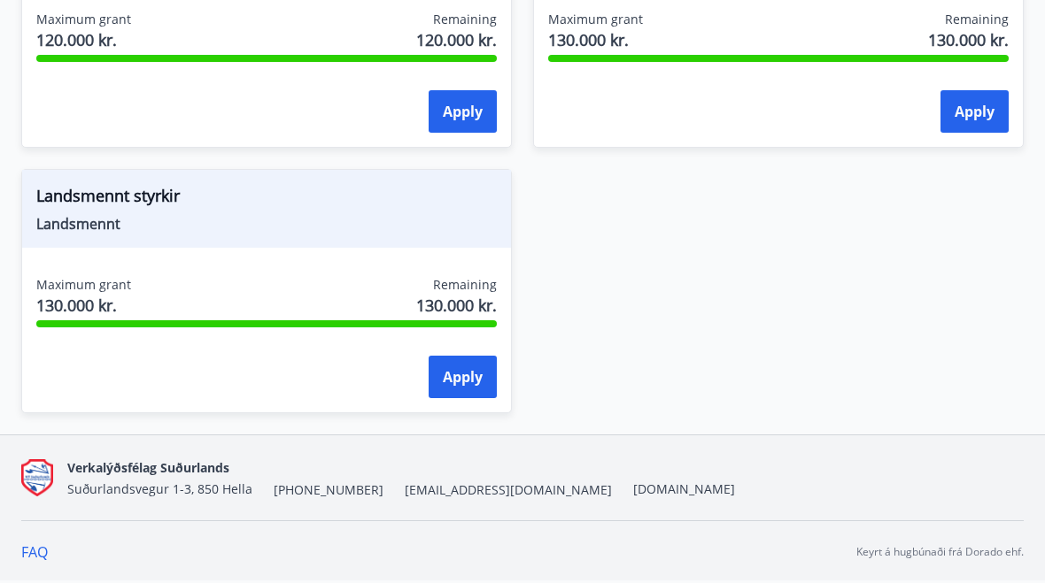
click at [139, 197] on span "Landsmennt styrkir" at bounding box center [266, 199] width 460 height 30
copy span "Landsmennt styrkir"
click at [106, 200] on span "Landsmennt styrkir" at bounding box center [266, 199] width 460 height 30
click at [109, 220] on span "Landsmennt" at bounding box center [266, 223] width 460 height 19
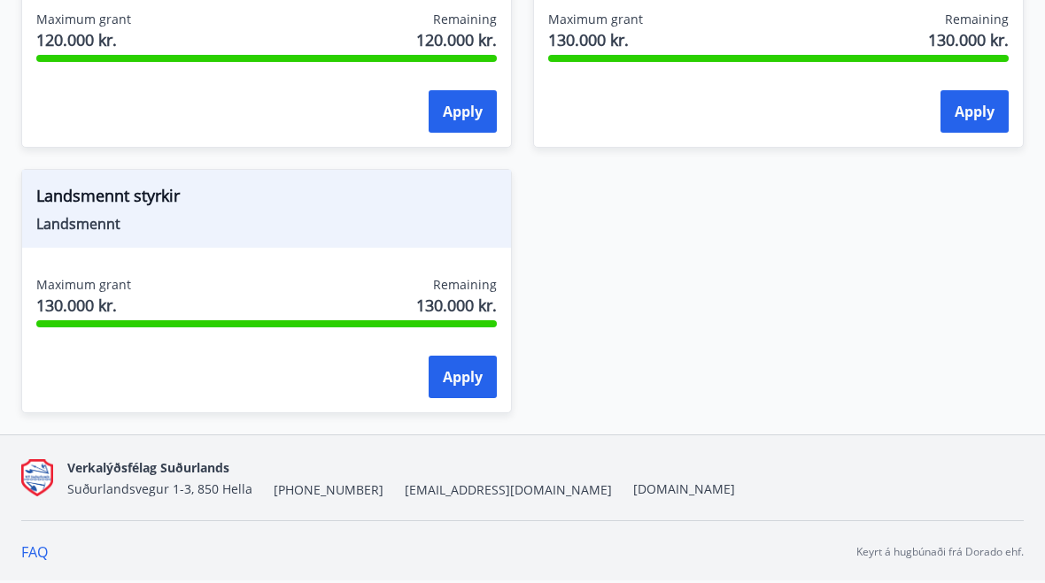
click at [109, 220] on span "Landsmennt" at bounding box center [266, 223] width 460 height 19
click at [81, 217] on span "Landsmennt" at bounding box center [266, 223] width 460 height 19
click at [70, 301] on span "130.000 kr." at bounding box center [83, 305] width 95 height 23
click at [84, 309] on span "130.000 kr." at bounding box center [83, 305] width 95 height 23
click at [83, 308] on span "130.000 kr." at bounding box center [83, 305] width 95 height 23
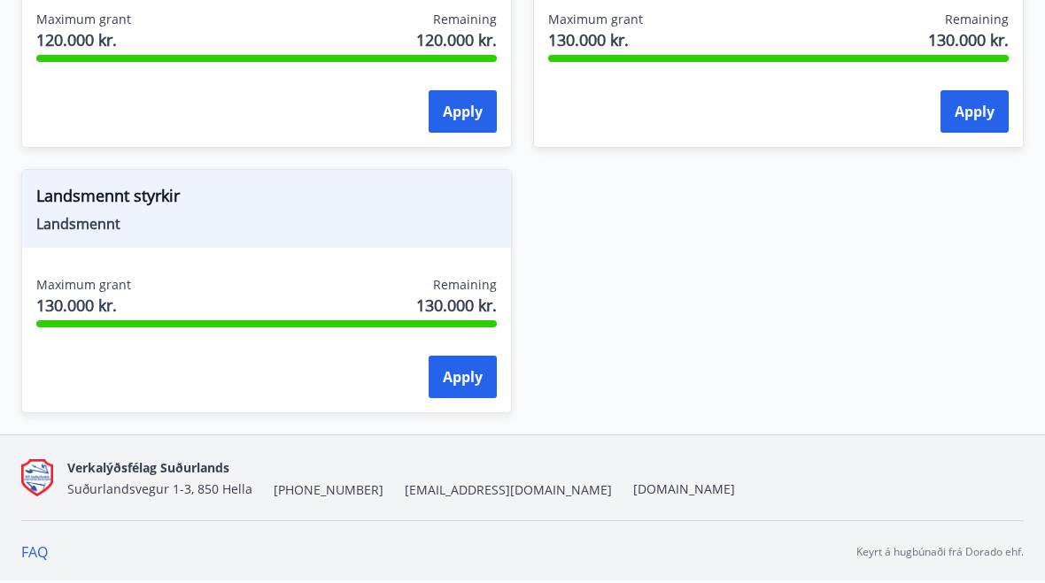
click at [76, 283] on span "Maximum grant" at bounding box center [83, 285] width 95 height 18
click at [86, 239] on div "Landsmennt styrkir Landsmennt" at bounding box center [266, 209] width 489 height 78
click at [75, 226] on span "Landsmennt" at bounding box center [266, 223] width 460 height 19
click at [74, 225] on span "Landsmennt" at bounding box center [266, 223] width 460 height 19
click at [71, 257] on div "Landsmennt styrkir Landsmennt Maximum grant 130.000 kr. Remaining 130.000 kr. A…" at bounding box center [266, 291] width 490 height 244
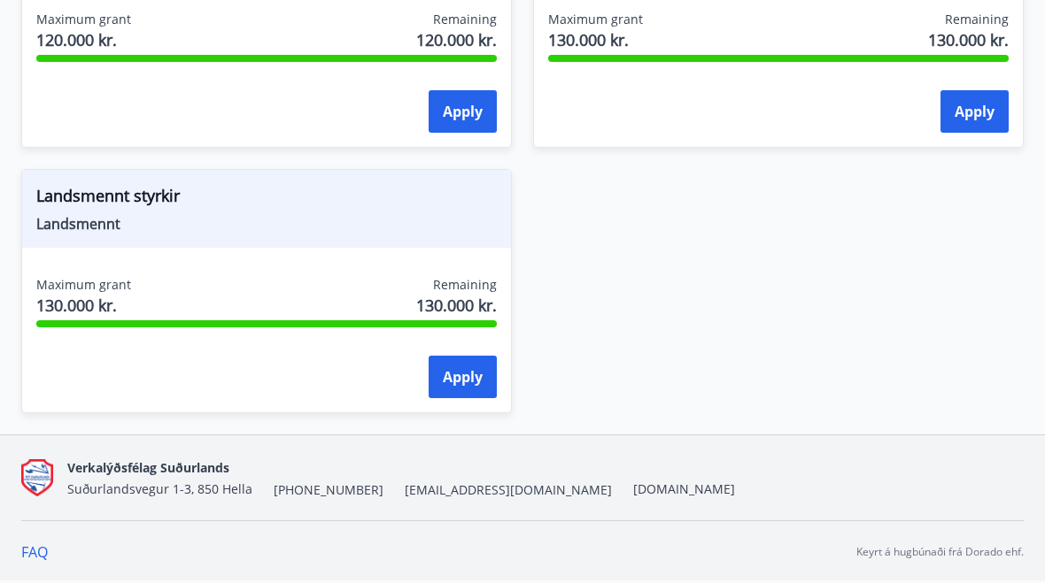
click at [470, 378] on button "Apply" at bounding box center [462, 377] width 68 height 42
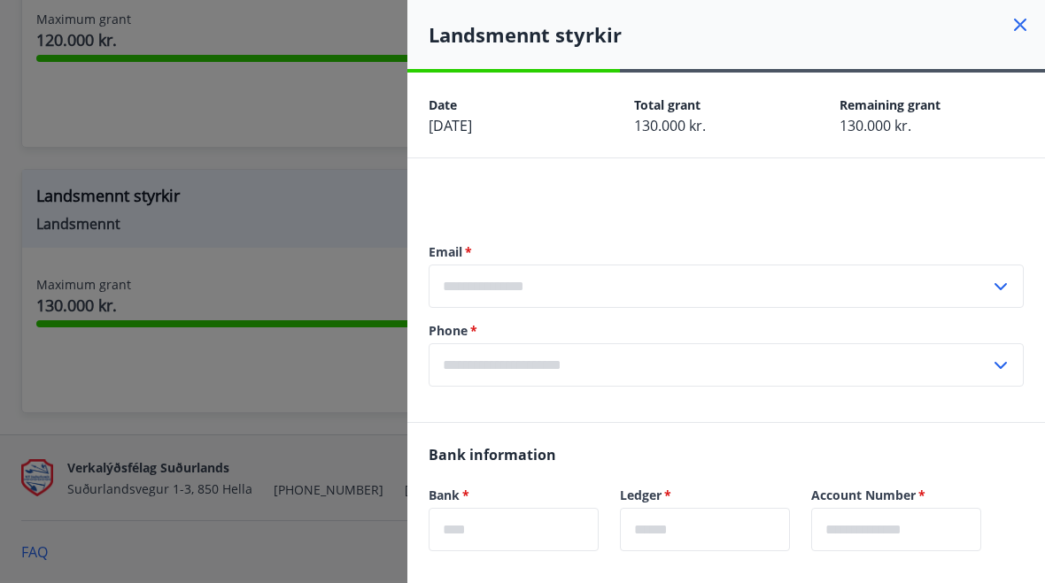
scroll to position [0, 0]
click at [1018, 30] on icon at bounding box center [1019, 24] width 21 height 21
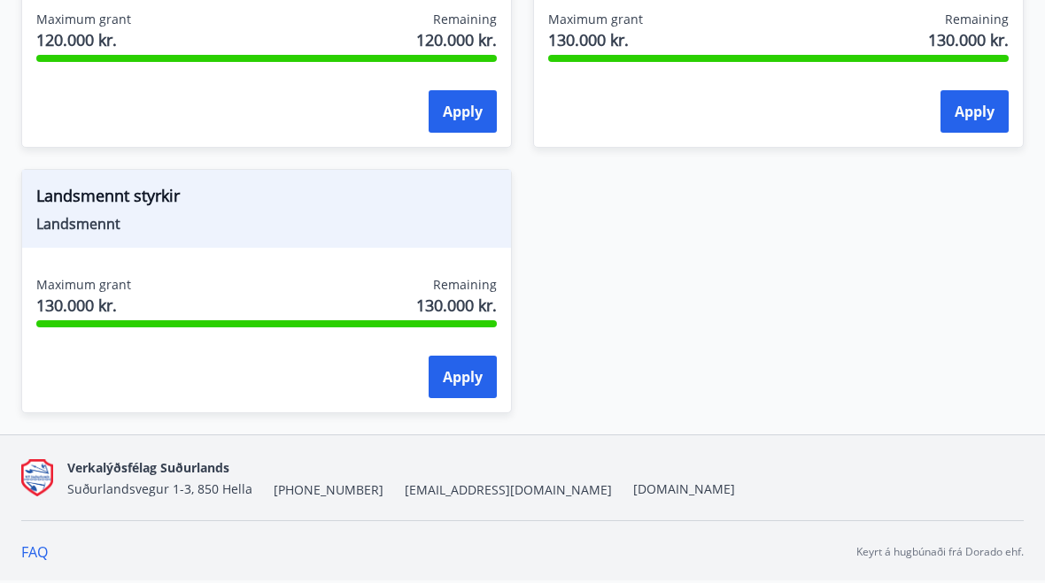
click at [91, 202] on span "Landsmennt styrkir" at bounding box center [266, 199] width 460 height 30
click at [66, 293] on span "Maximum grant" at bounding box center [83, 285] width 95 height 18
click at [68, 308] on span "130.000 kr." at bounding box center [83, 305] width 95 height 23
click at [86, 367] on div "Apply" at bounding box center [266, 378] width 460 height 44
click at [200, 387] on div "Apply" at bounding box center [266, 378] width 460 height 44
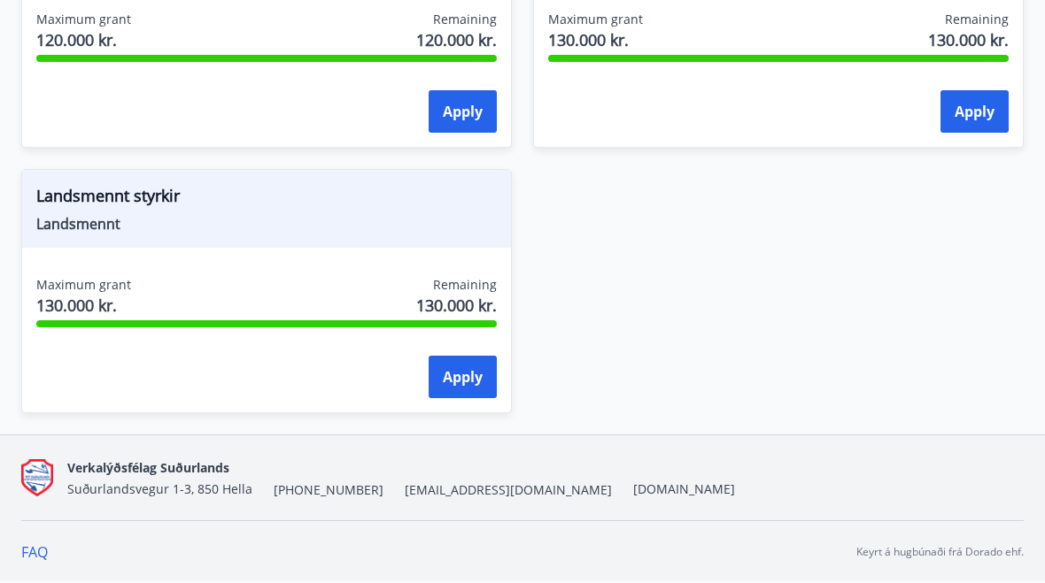
click at [312, 377] on div "Apply" at bounding box center [266, 378] width 460 height 44
click at [452, 290] on span "Remaining" at bounding box center [465, 285] width 64 height 18
click at [334, 212] on span "Landsmennt styrkir" at bounding box center [266, 199] width 460 height 30
click at [205, 193] on span "Landsmennt styrkir" at bounding box center [266, 199] width 460 height 30
click at [152, 206] on span "Landsmennt styrkir" at bounding box center [266, 199] width 460 height 30
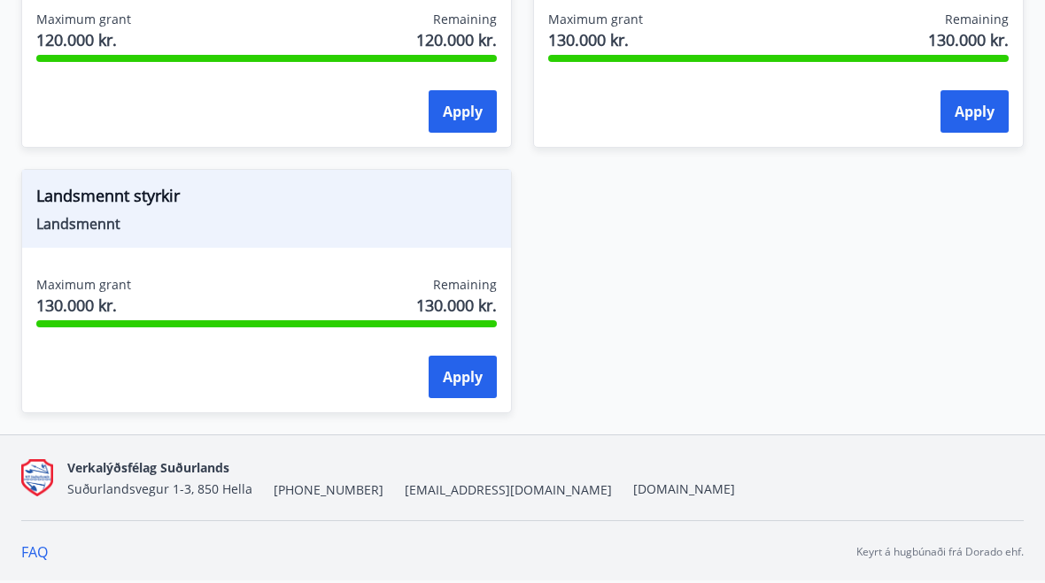
click at [112, 208] on span "Landsmennt styrkir" at bounding box center [266, 199] width 460 height 30
click at [72, 209] on span "Landsmennt styrkir" at bounding box center [266, 199] width 460 height 30
click at [71, 209] on span "Landsmennt styrkir" at bounding box center [266, 199] width 460 height 30
click at [141, 390] on div "Apply" at bounding box center [266, 378] width 460 height 44
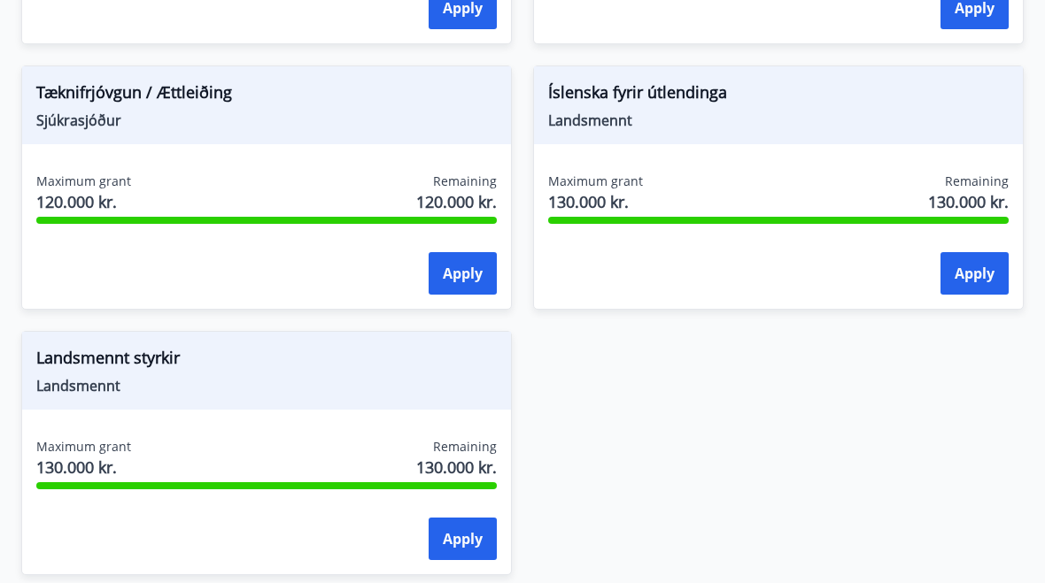
scroll to position [2368, 0]
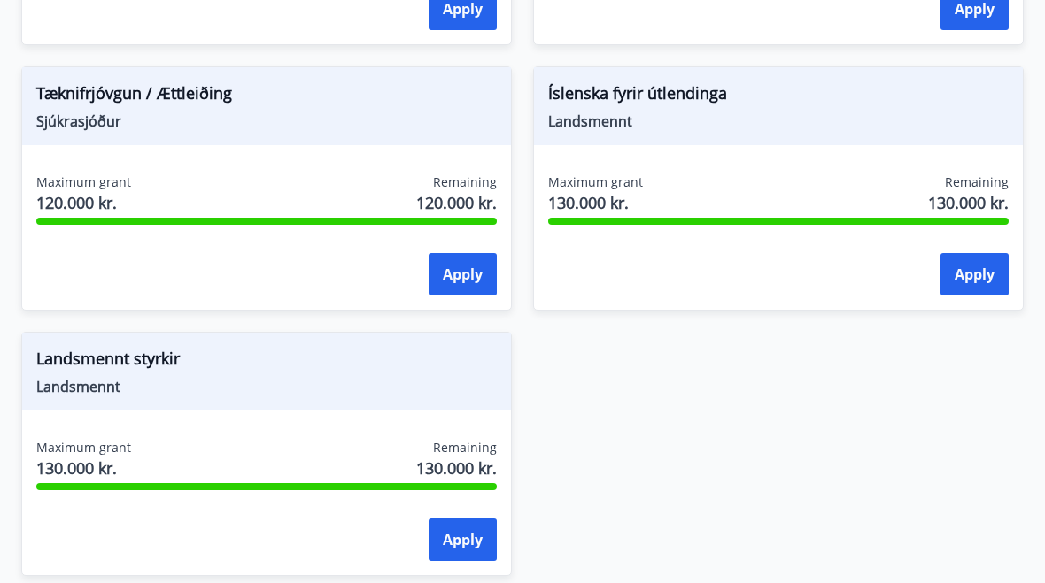
click at [92, 377] on span "Landsmennt" at bounding box center [266, 386] width 460 height 19
click at [102, 100] on span "Tæknifrjóvgun / Ættleiðing" at bounding box center [266, 96] width 460 height 30
click at [98, 116] on span "Sjúkrasjóður" at bounding box center [266, 121] width 460 height 19
click at [97, 116] on span "Sjúkrasjóður" at bounding box center [266, 121] width 460 height 19
click at [109, 122] on span "Sjúkrasjóður" at bounding box center [266, 121] width 460 height 19
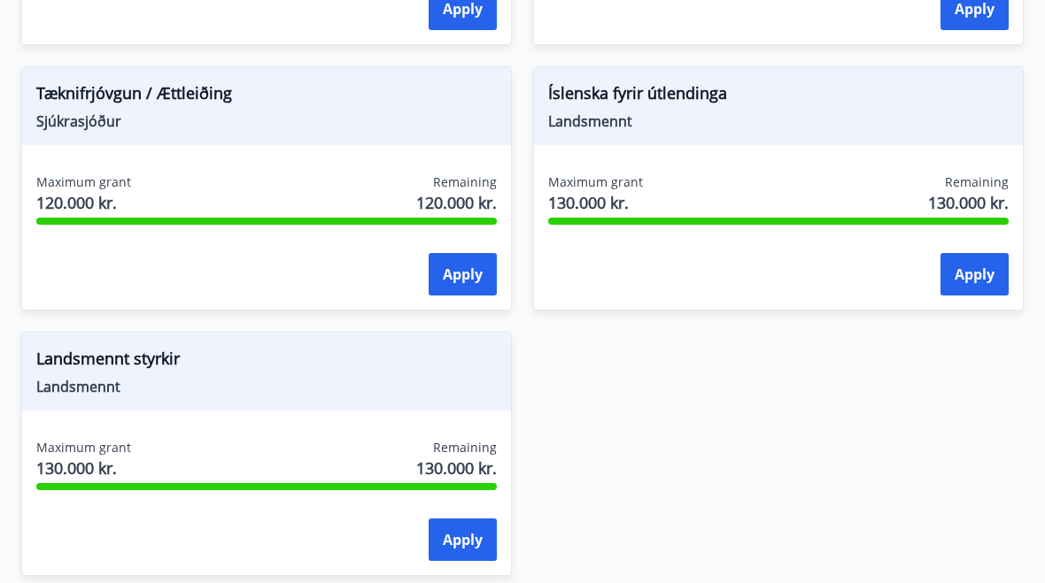
click at [109, 228] on div "Maximum grant 120.000 kr. Remaining 120.000 kr. Apply" at bounding box center [266, 238] width 489 height 129
click at [103, 200] on span "120.000 kr." at bounding box center [83, 202] width 95 height 23
click at [163, 200] on div "Maximum grant 120.000 kr. Remaining 120.000 kr." at bounding box center [266, 196] width 460 height 44
click at [71, 191] on span "120.000 kr." at bounding box center [83, 202] width 95 height 23
click at [169, 219] on div at bounding box center [266, 221] width 460 height 7
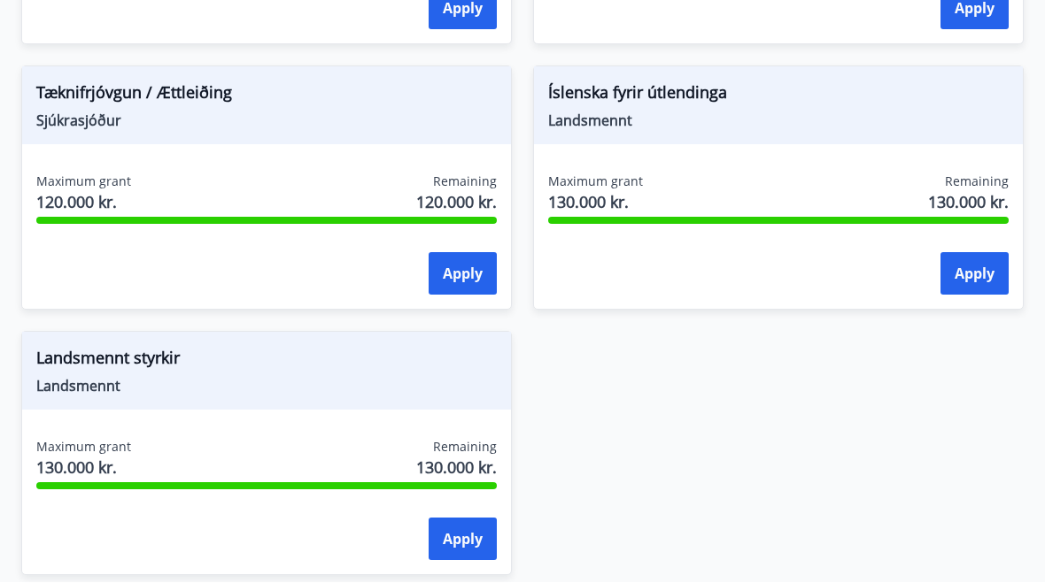
click at [465, 189] on span "Remaining" at bounding box center [465, 183] width 64 height 18
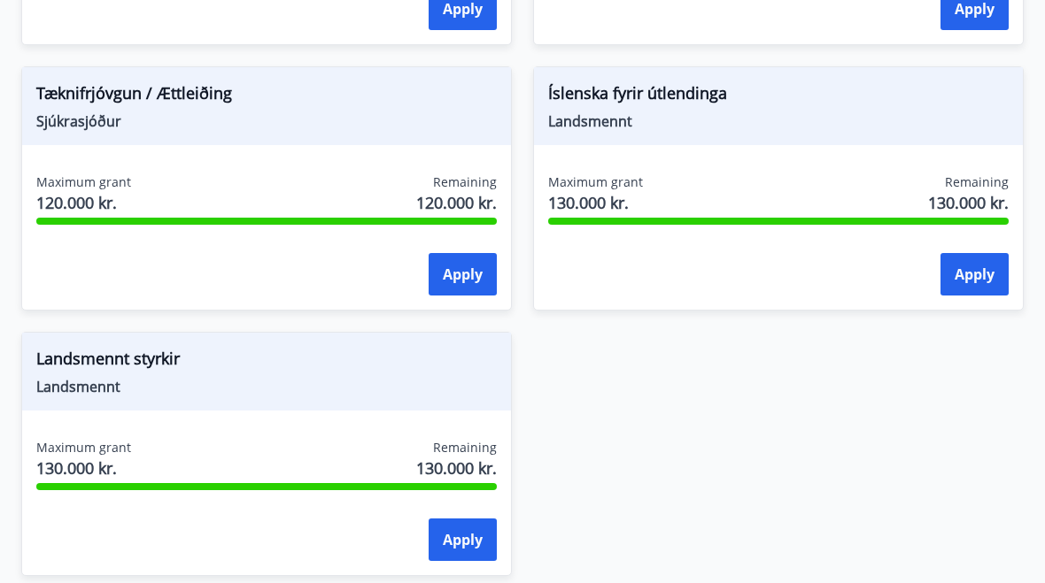
click at [149, 190] on div "Maximum grant 120.000 kr. Remaining 120.000 kr." at bounding box center [266, 196] width 460 height 44
click at [148, 190] on div "Maximum grant 120.000 kr. Remaining 120.000 kr." at bounding box center [266, 196] width 460 height 44
click at [74, 382] on span "Landsmennt" at bounding box center [266, 386] width 460 height 19
click at [88, 393] on span "Landsmennt" at bounding box center [266, 386] width 460 height 19
click at [86, 388] on span "Landsmennt" at bounding box center [266, 386] width 460 height 19
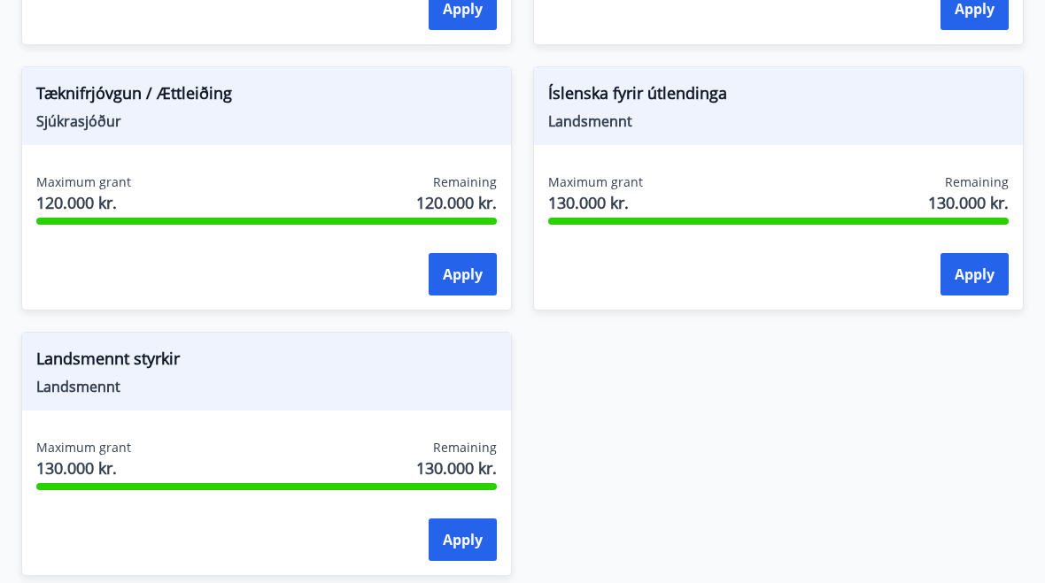
click at [86, 387] on span "Landsmennt" at bounding box center [266, 386] width 460 height 19
click at [78, 410] on div "Landsmennt styrkir Landsmennt" at bounding box center [266, 372] width 489 height 78
click at [77, 456] on span "Maximum grant" at bounding box center [83, 448] width 95 height 18
click at [89, 492] on div "Maximum grant 130.000 kr. Remaining 130.000 kr. Apply" at bounding box center [266, 503] width 489 height 129
click at [89, 491] on div "Maximum grant 130.000 kr. Remaining 130.000 kr. Apply" at bounding box center [266, 503] width 489 height 129
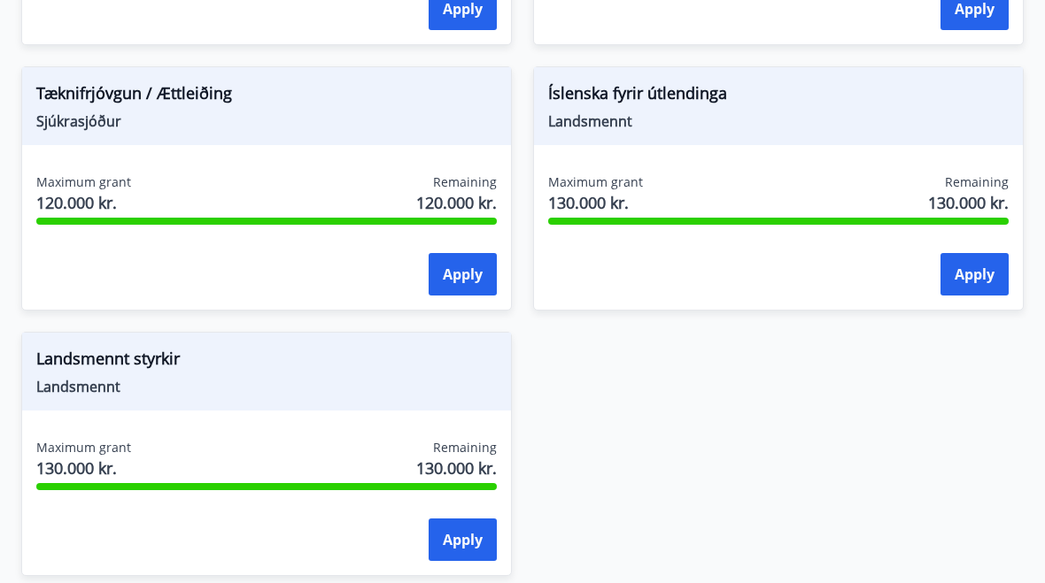
click at [159, 522] on div "Apply" at bounding box center [266, 541] width 460 height 44
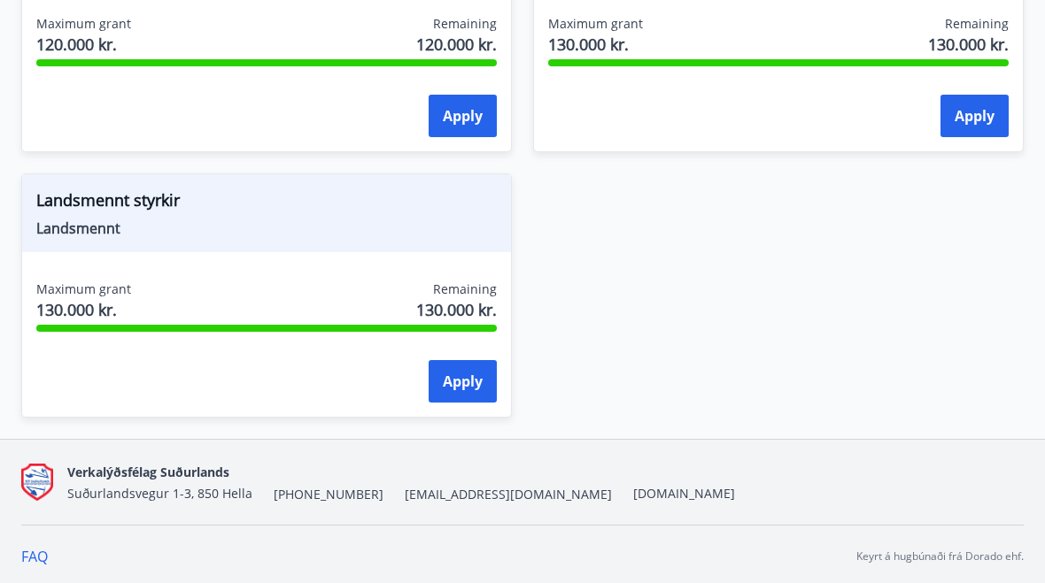
scroll to position [2531, 0]
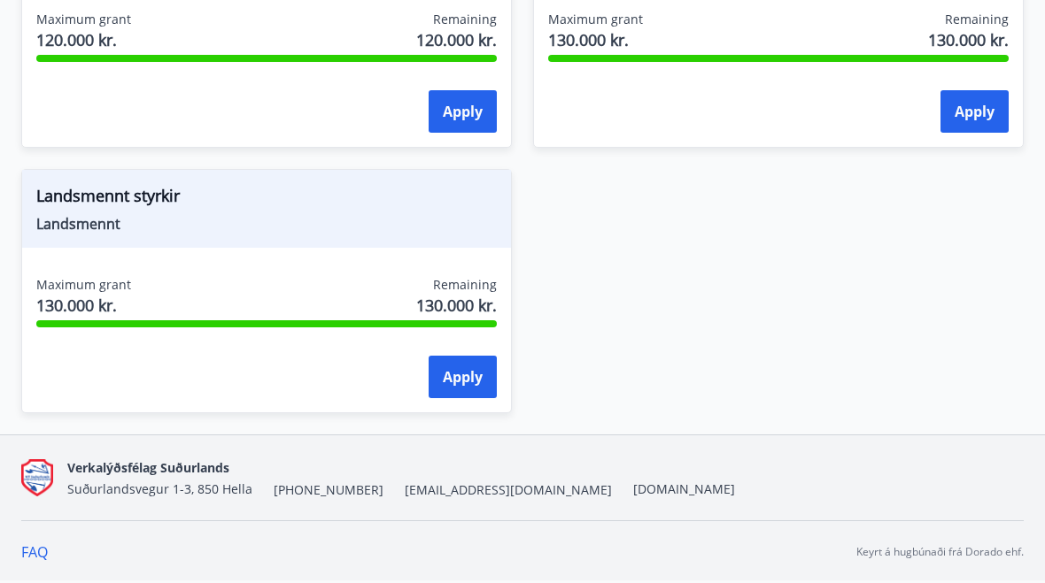
click at [60, 282] on span "Maximum grant" at bounding box center [83, 285] width 95 height 18
click at [79, 290] on span "Maximum grant" at bounding box center [83, 285] width 95 height 18
click at [78, 289] on span "Maximum grant" at bounding box center [83, 285] width 95 height 18
click at [96, 208] on span "Landsmennt styrkir" at bounding box center [266, 199] width 460 height 30
click at [96, 207] on span "Landsmennt styrkir" at bounding box center [266, 199] width 460 height 30
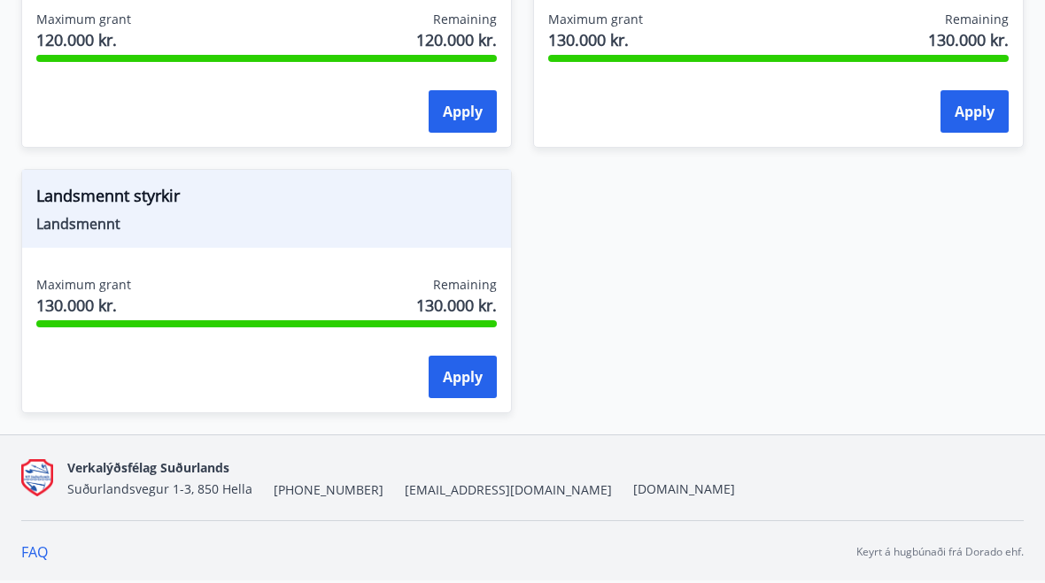
click at [72, 223] on span "Landsmennt" at bounding box center [266, 223] width 460 height 19
click at [72, 222] on span "Landsmennt" at bounding box center [266, 223] width 460 height 19
click at [115, 216] on span "Landsmennt" at bounding box center [266, 223] width 460 height 19
click at [168, 215] on span "Landsmennt" at bounding box center [266, 223] width 460 height 19
click at [220, 218] on span "Landsmennt" at bounding box center [266, 223] width 460 height 19
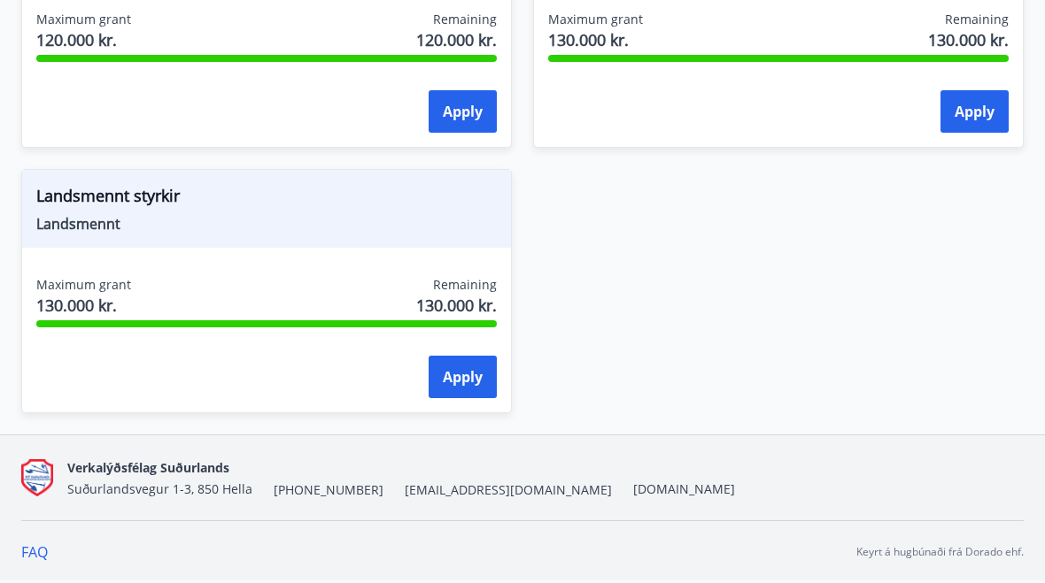
click at [220, 217] on span "Landsmennt" at bounding box center [266, 223] width 460 height 19
click at [120, 209] on span "Landsmennt styrkir" at bounding box center [266, 199] width 460 height 30
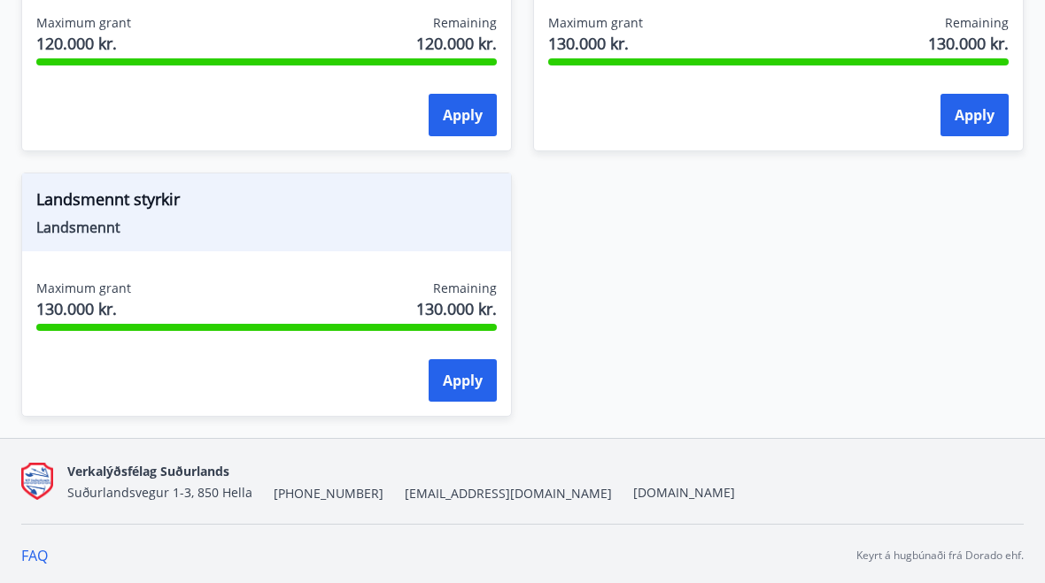
click at [72, 244] on div "Landsmennt styrkir Landsmennt" at bounding box center [266, 213] width 489 height 78
click at [67, 211] on span "Landsmennt styrkir" at bounding box center [266, 204] width 460 height 30
click at [67, 210] on span "Landsmennt styrkir" at bounding box center [266, 204] width 460 height 30
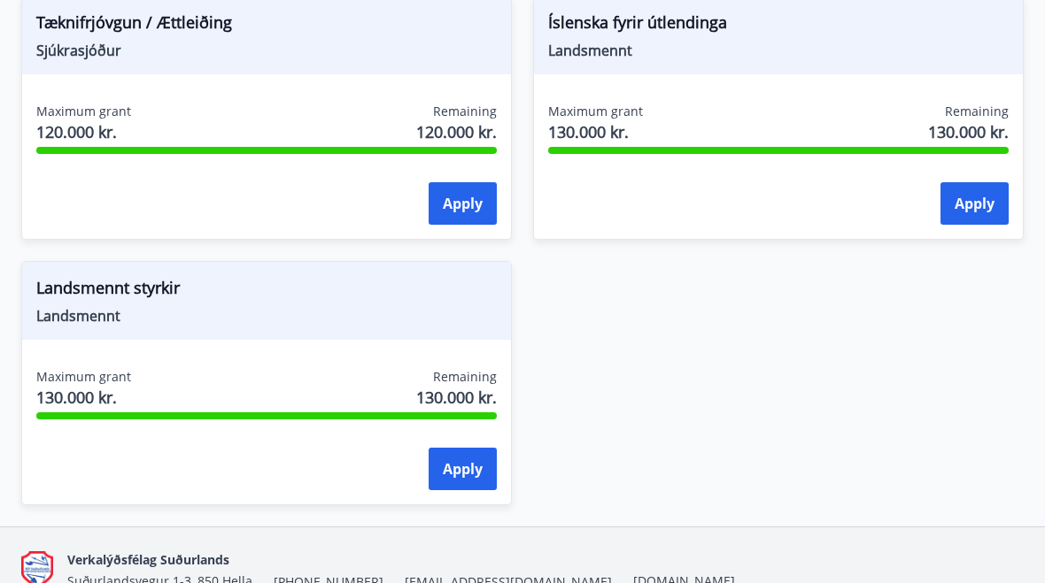
scroll to position [2435, 0]
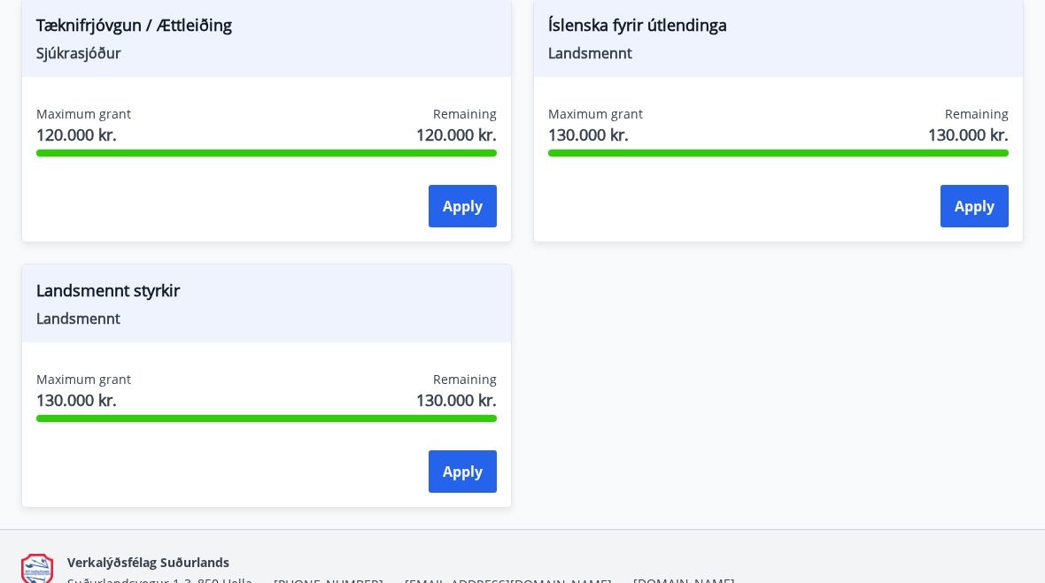
click at [89, 323] on span "Landsmennt" at bounding box center [266, 319] width 460 height 19
click at [85, 319] on span "Landsmennt" at bounding box center [266, 319] width 460 height 19
click at [164, 304] on span "Landsmennt styrkir" at bounding box center [266, 295] width 460 height 30
click at [461, 472] on button "Apply" at bounding box center [462, 473] width 68 height 42
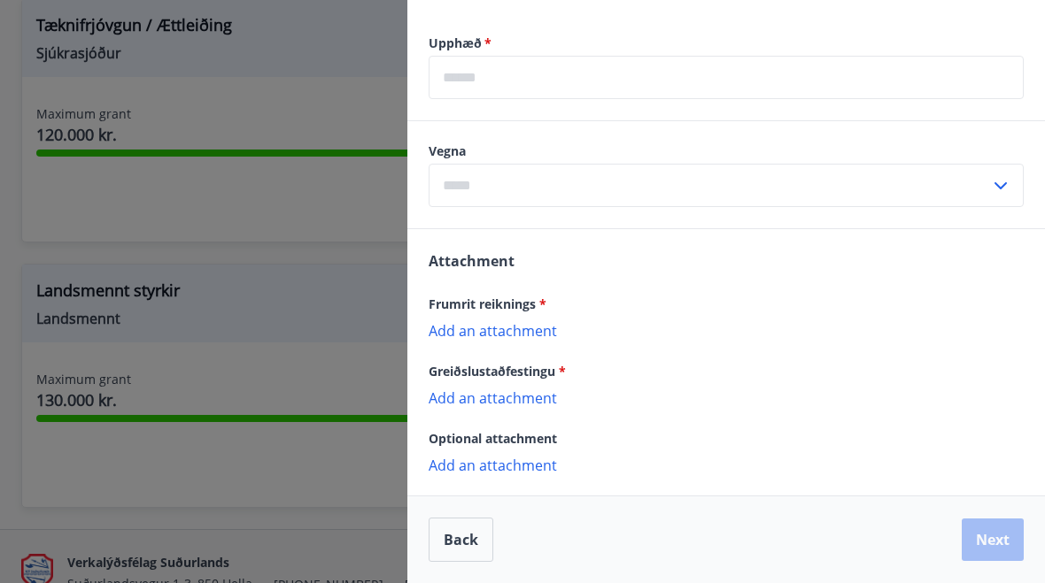
scroll to position [560, 0]
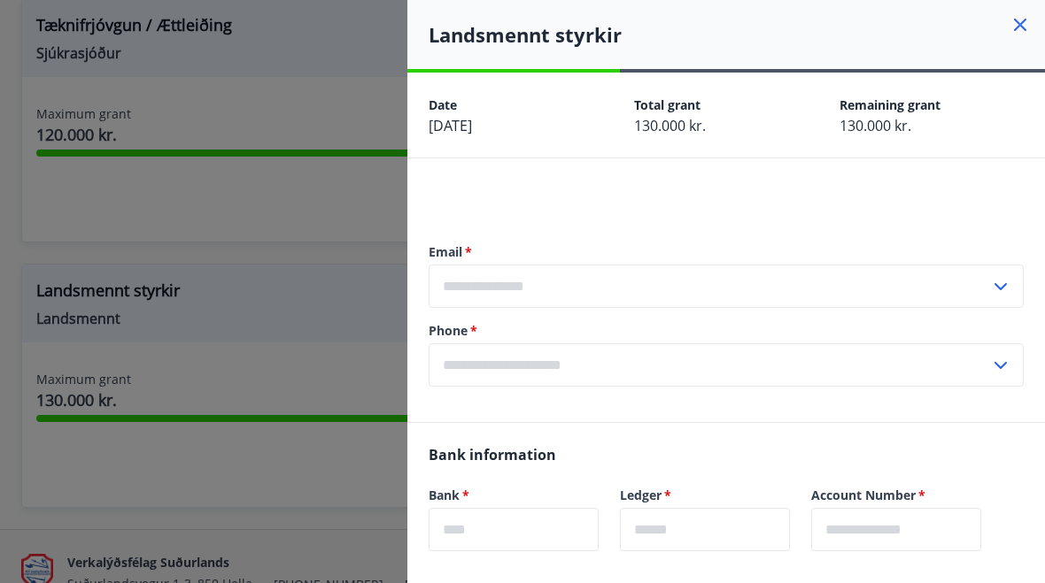
click at [296, 487] on div at bounding box center [522, 291] width 1045 height 583
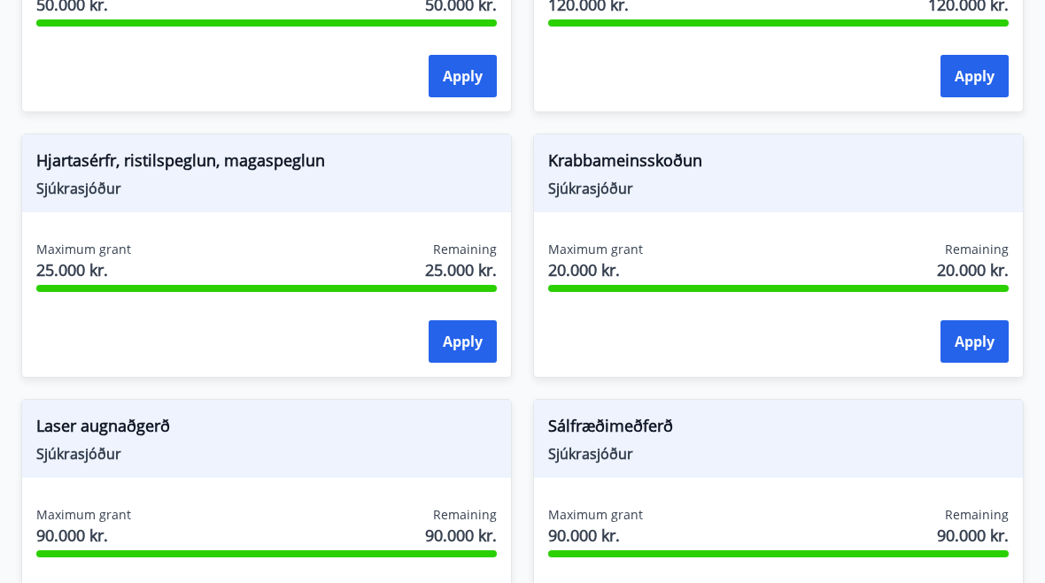
scroll to position [1501, 0]
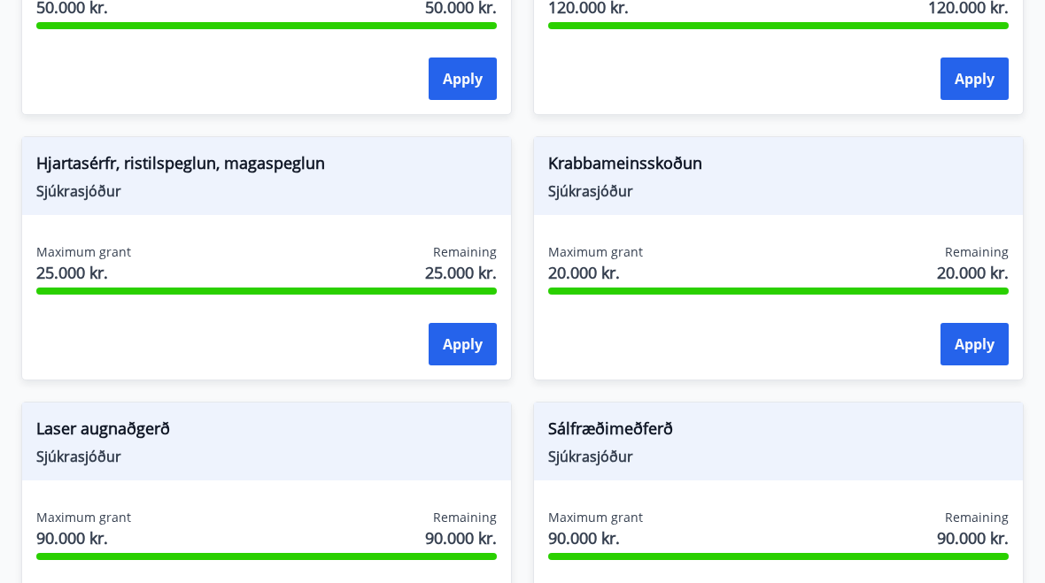
click at [103, 192] on span "Sjúkrasjóður" at bounding box center [266, 190] width 460 height 19
click at [102, 192] on span "Sjúkrasjóður" at bounding box center [266, 190] width 460 height 19
click at [168, 187] on span "Sjúkrasjóður" at bounding box center [266, 190] width 460 height 19
click at [218, 183] on span "Sjúkrasjóður" at bounding box center [266, 190] width 460 height 19
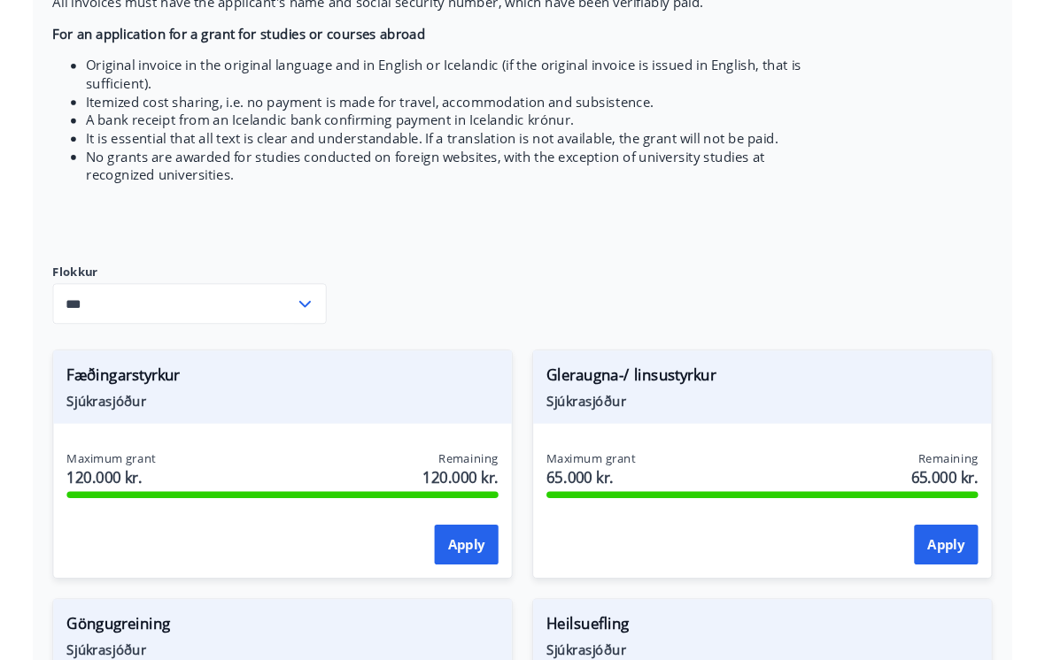
scroll to position [468, 0]
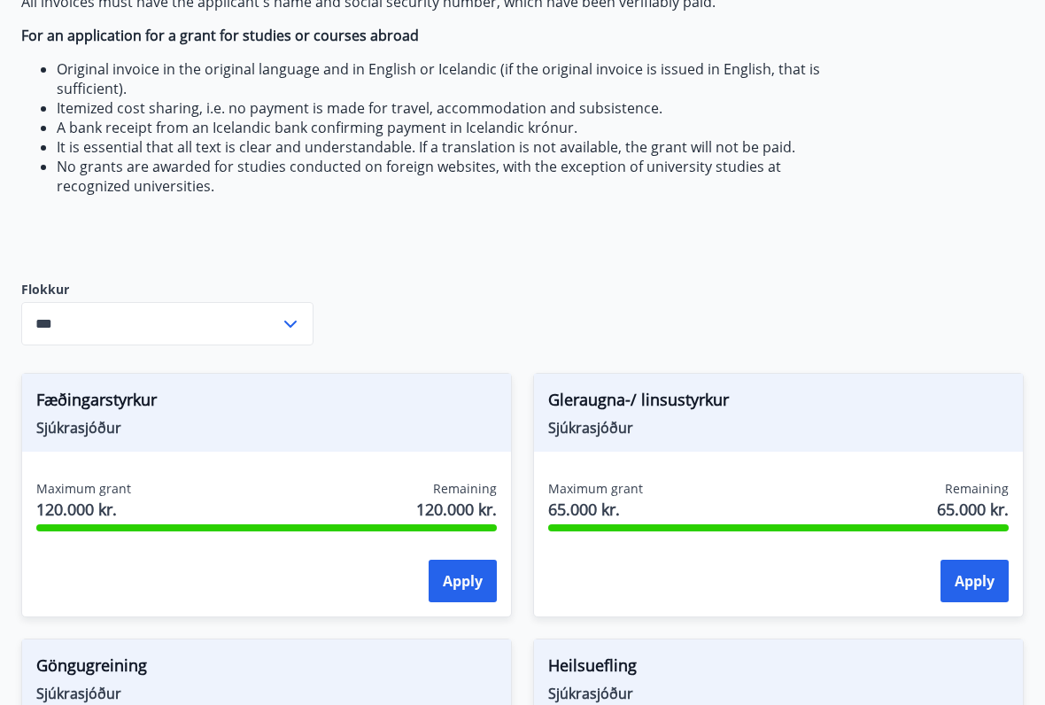
click at [115, 327] on input "***" at bounding box center [150, 323] width 259 height 43
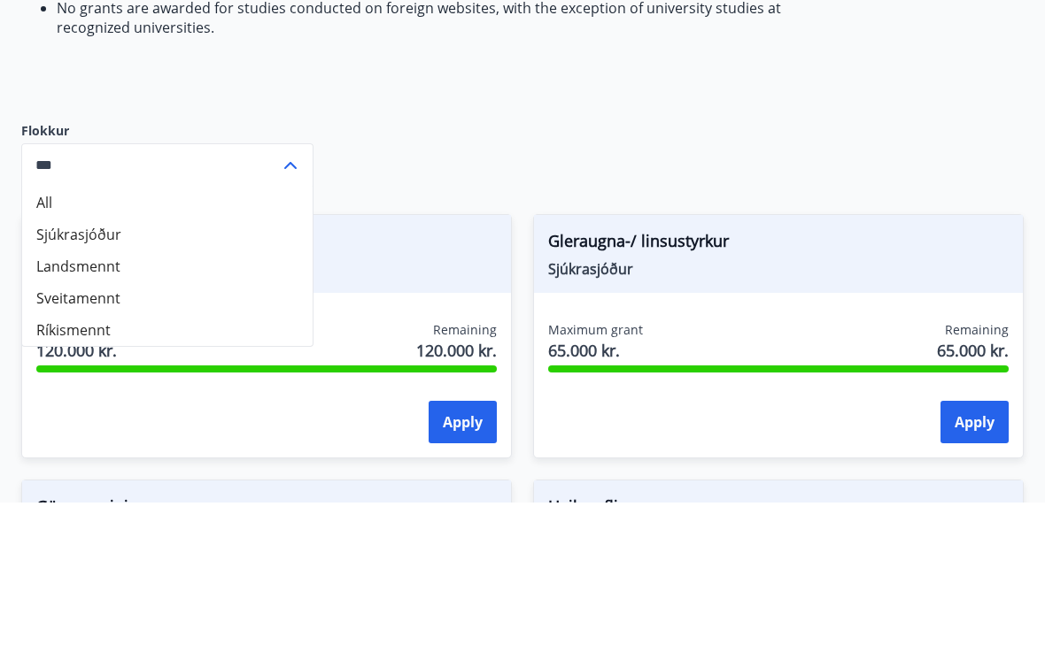
click at [43, 345] on li "All" at bounding box center [167, 361] width 290 height 32
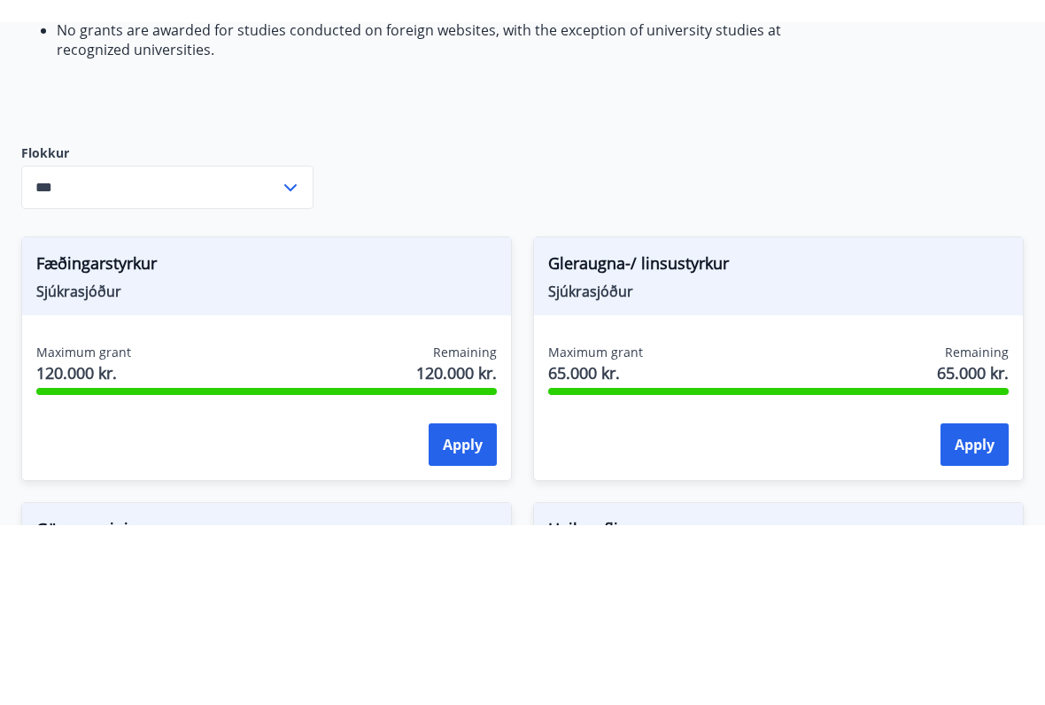
scroll to position [627, 0]
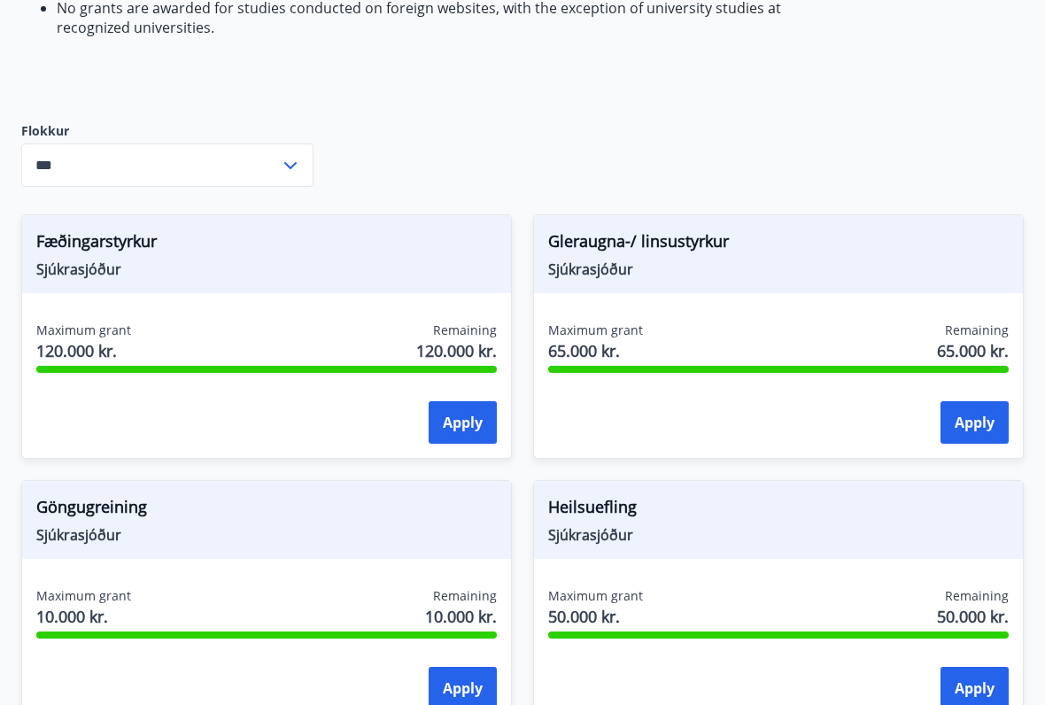
click at [224, 364] on div "Maximum grant 120.000 kr. Remaining 120.000 kr." at bounding box center [266, 343] width 460 height 44
click at [482, 435] on button "Apply" at bounding box center [462, 422] width 68 height 42
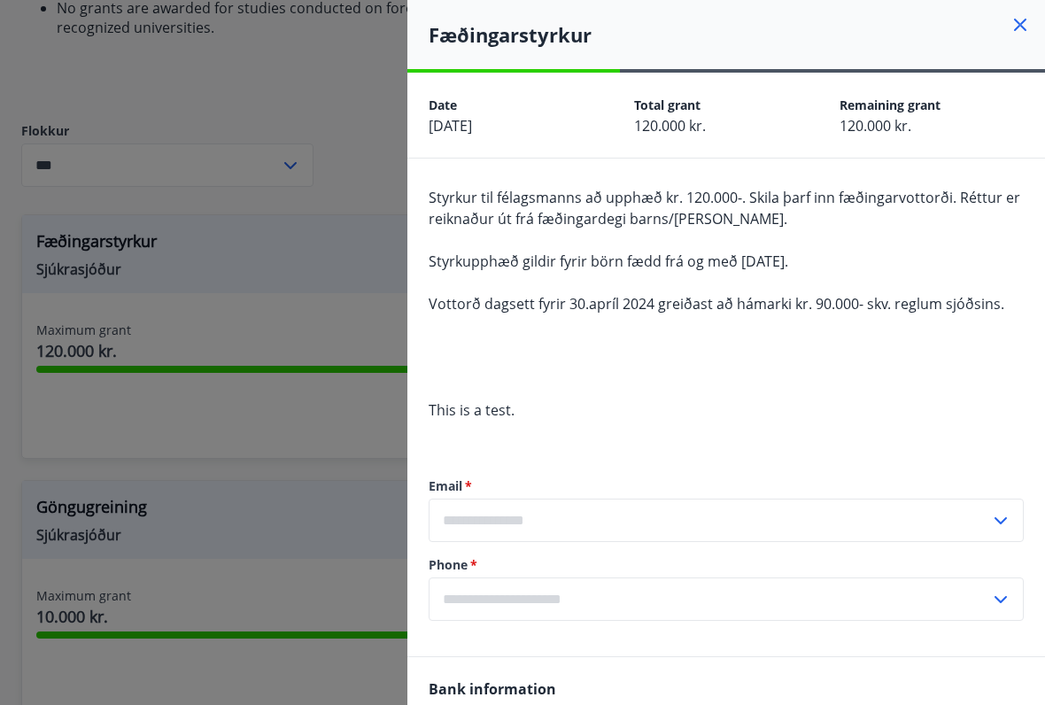
click at [1015, 15] on icon at bounding box center [1019, 24] width 21 height 21
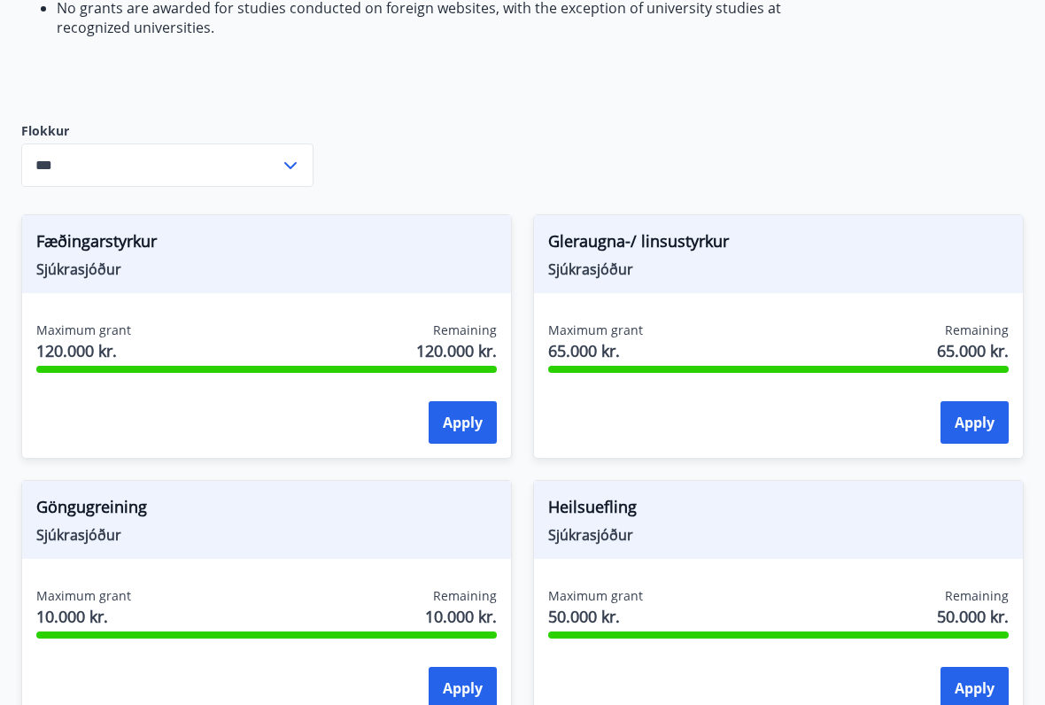
click at [623, 238] on span "Gleraugna-/ linsustyrkur" at bounding box center [778, 244] width 460 height 30
click at [970, 404] on button "Apply" at bounding box center [974, 422] width 68 height 42
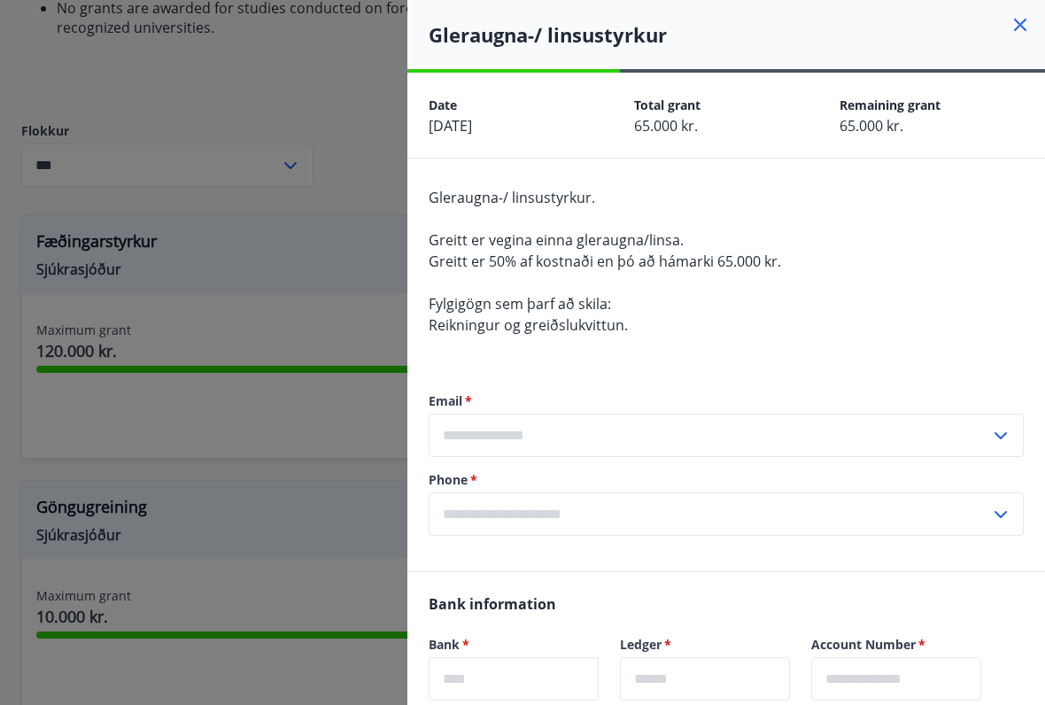
click at [1017, 17] on icon at bounding box center [1019, 24] width 21 height 21
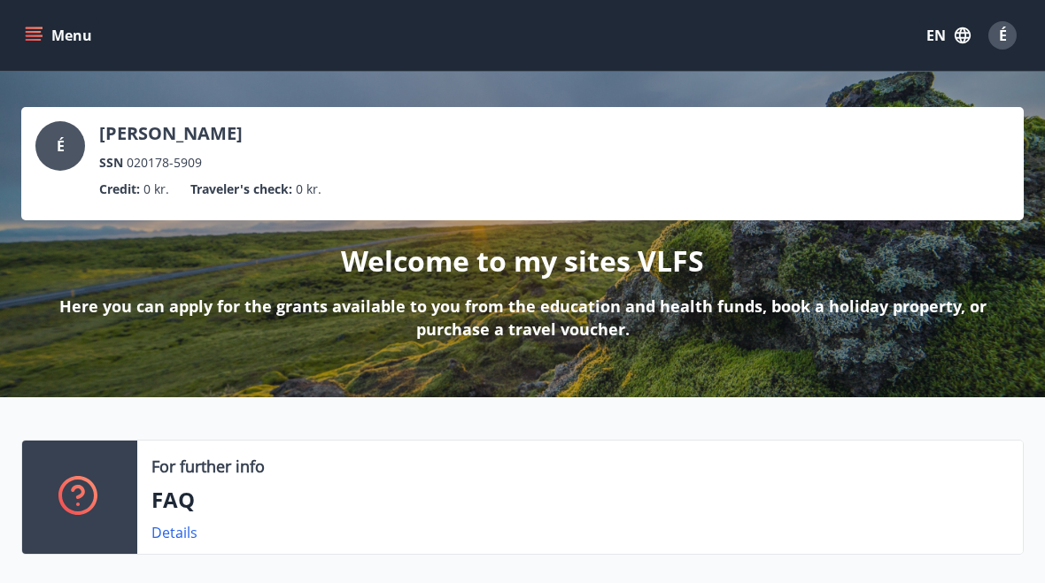
click at [38, 50] on button "Menu" at bounding box center [60, 35] width 78 height 32
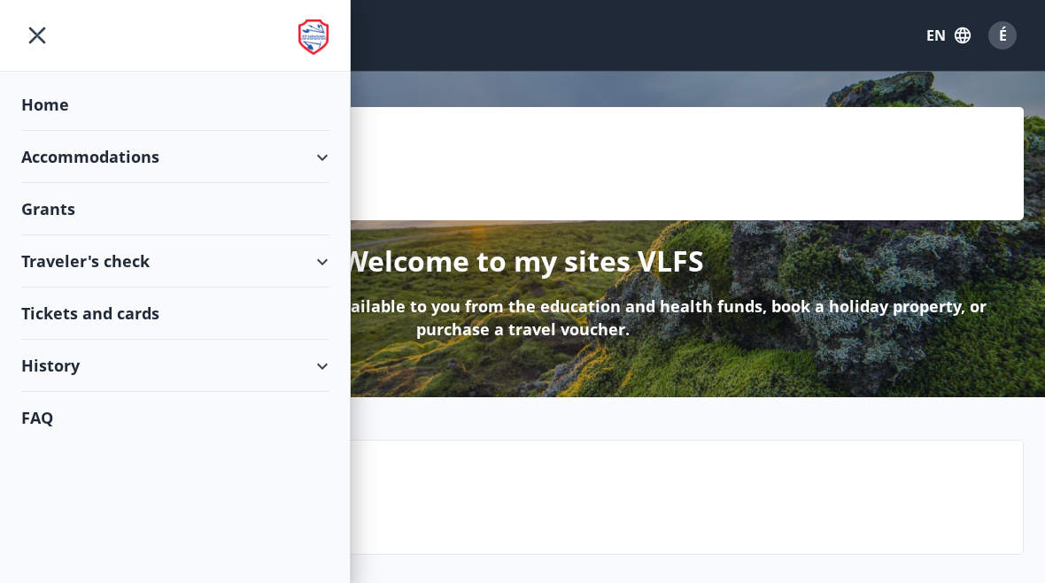
click at [50, 260] on div "Traveler's check" at bounding box center [174, 261] width 307 height 52
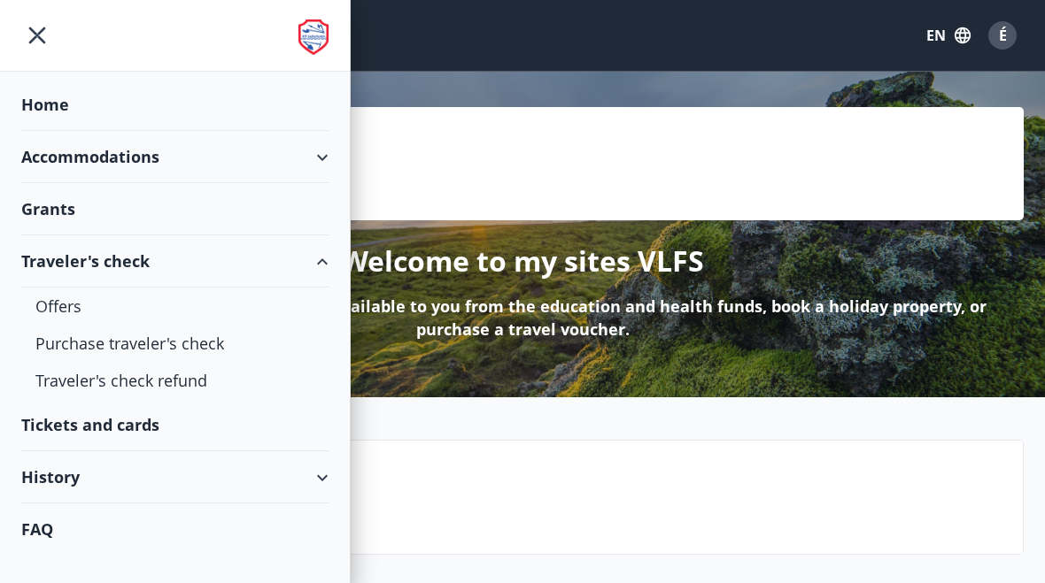
click at [49, 299] on div "Offers" at bounding box center [174, 306] width 279 height 37
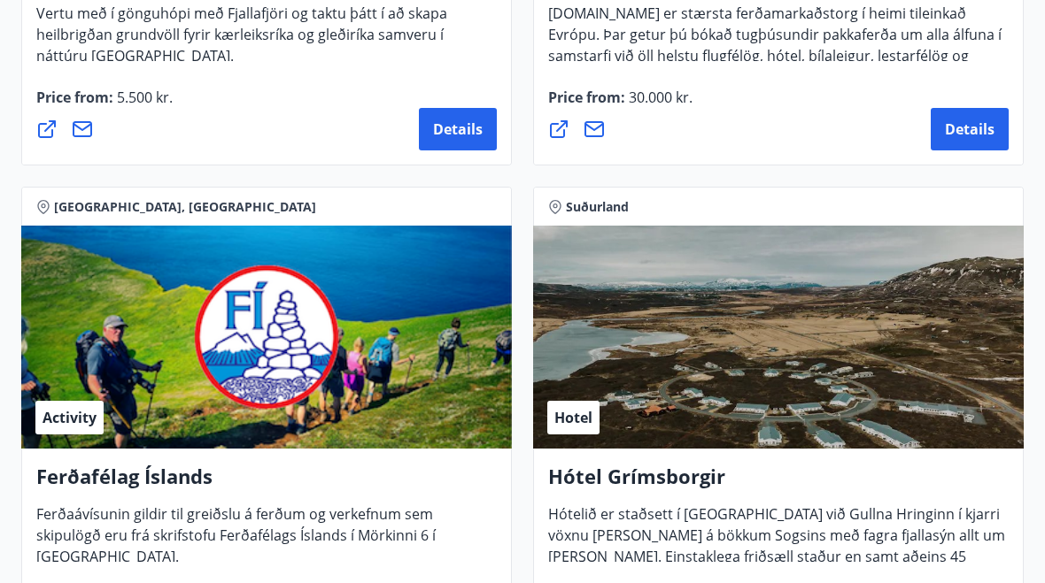
scroll to position [635, 0]
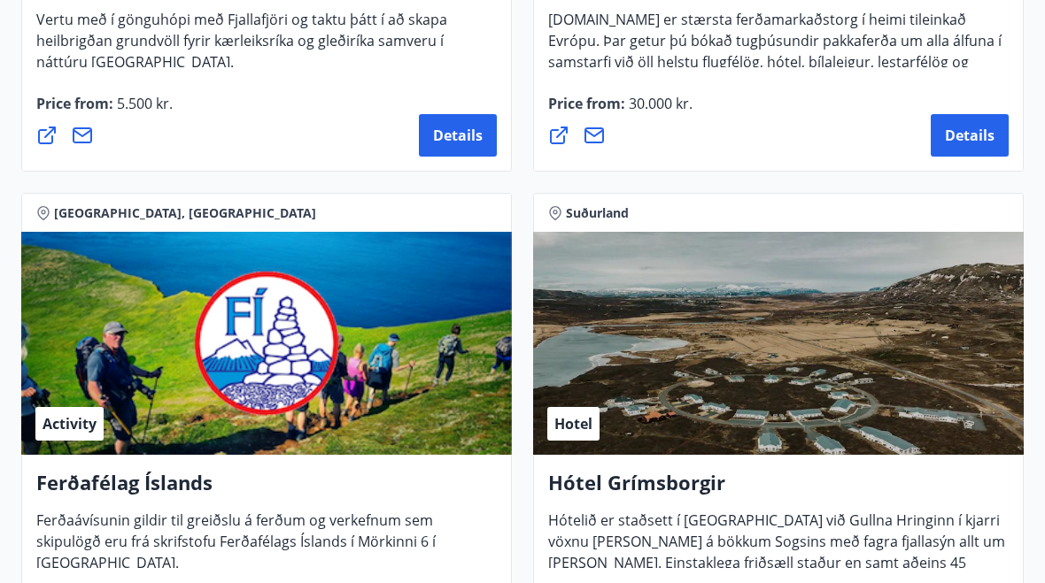
click at [136, 348] on div "Activity" at bounding box center [266, 344] width 490 height 223
click at [134, 356] on div "Activity" at bounding box center [266, 344] width 490 height 223
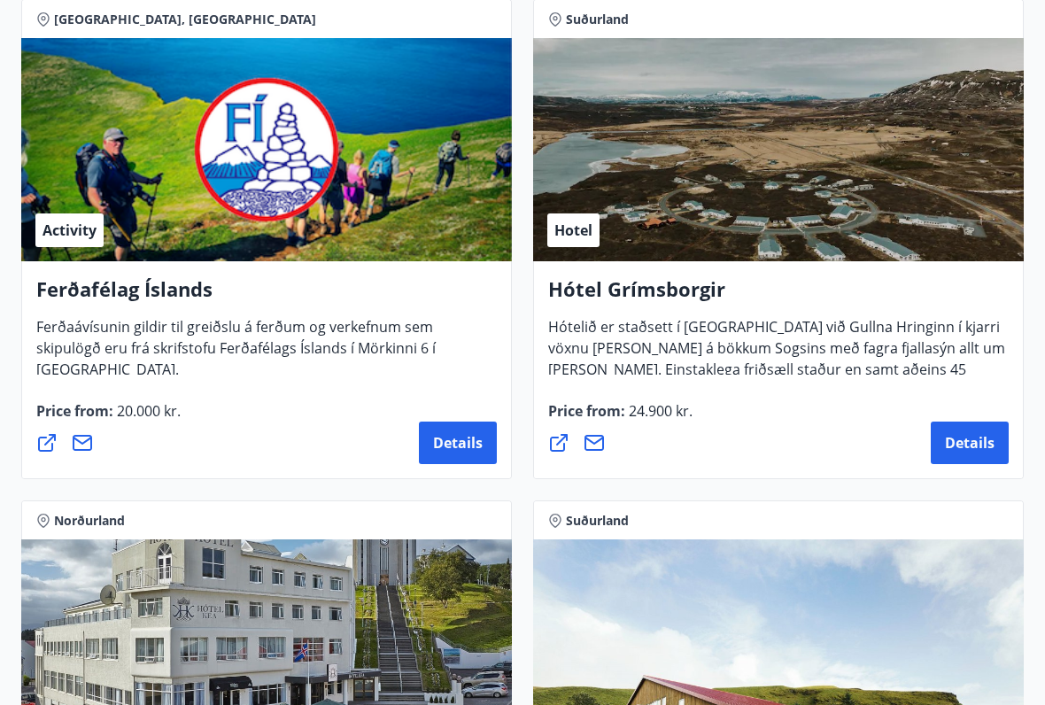
scroll to position [834, 0]
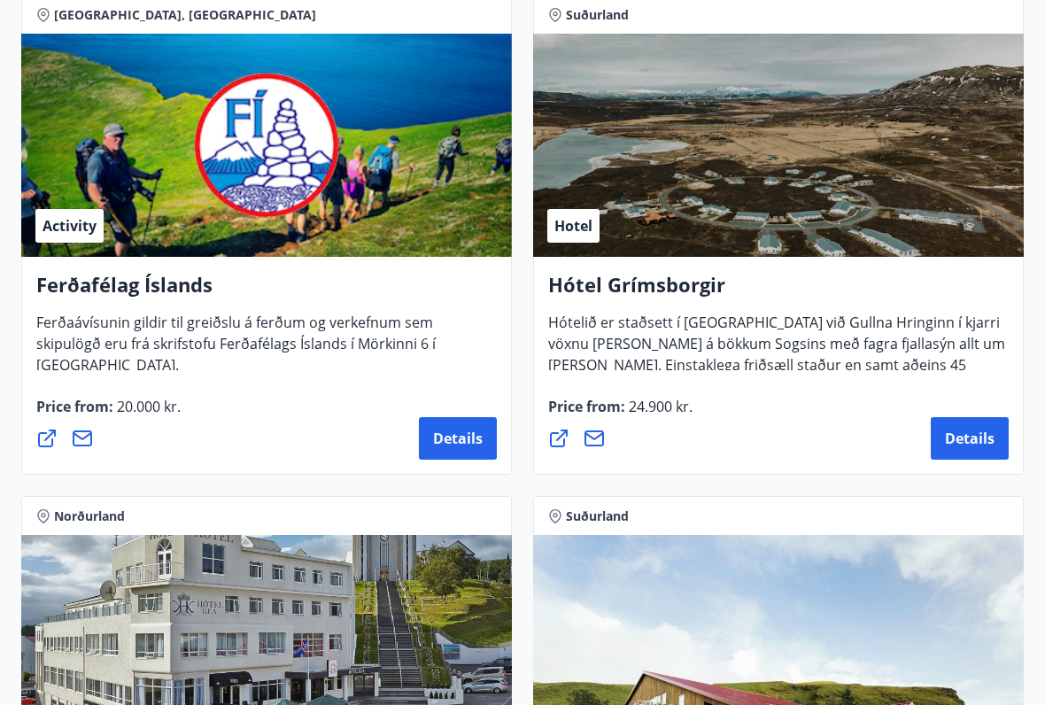
click at [467, 442] on span "Details" at bounding box center [458, 437] width 50 height 19
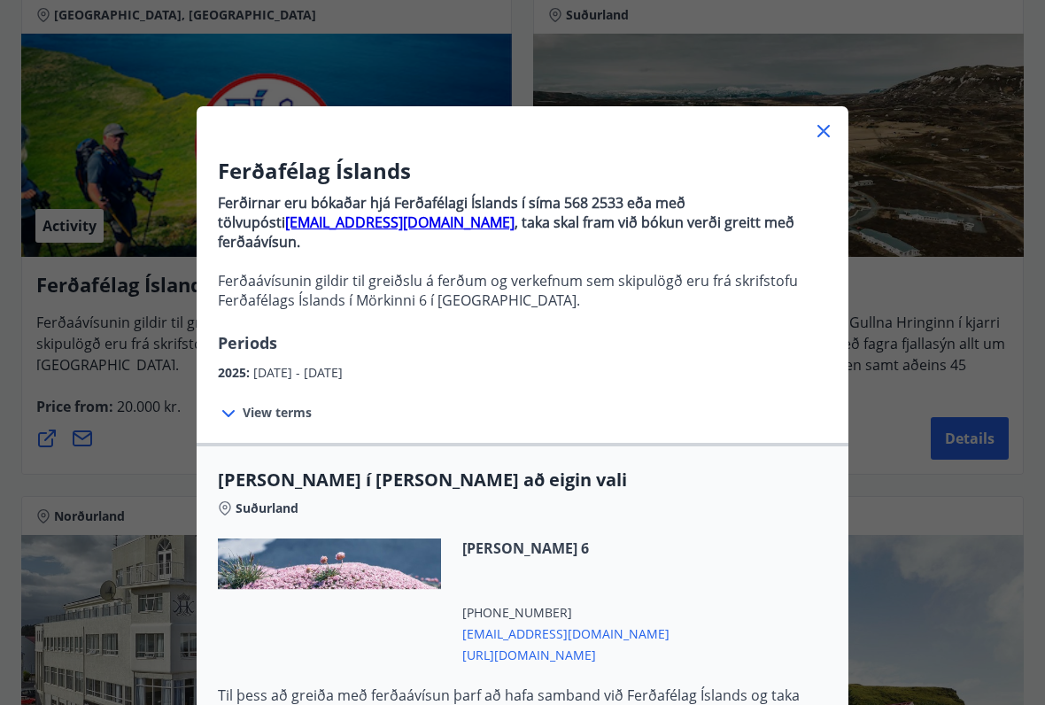
scroll to position [0, 0]
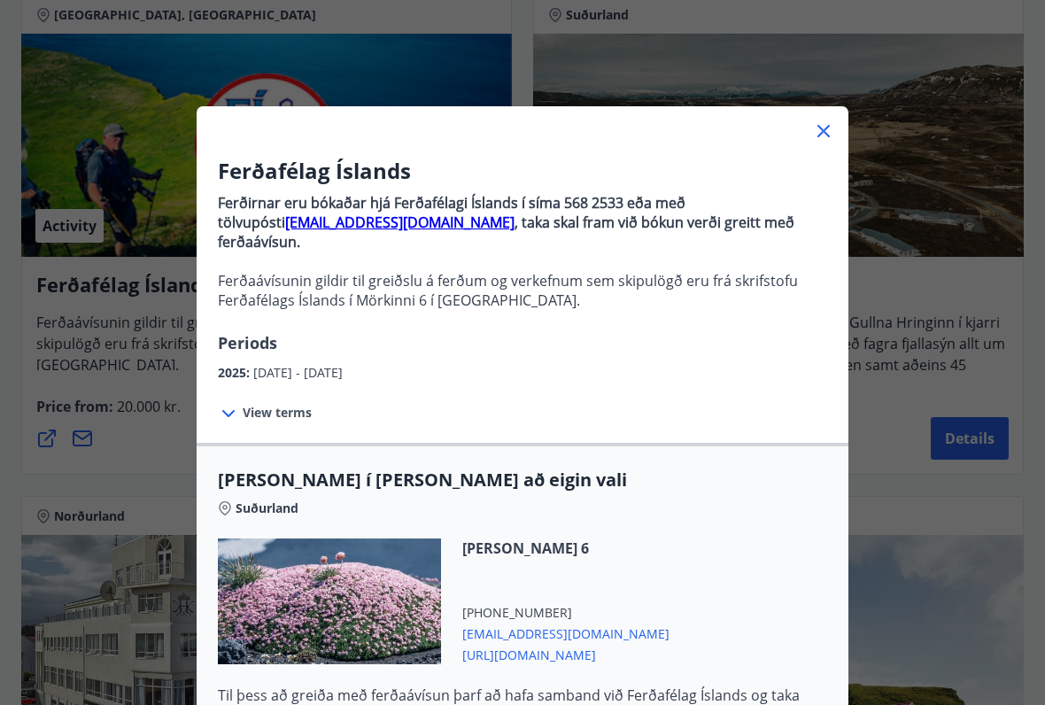
click at [831, 123] on icon at bounding box center [823, 130] width 21 height 21
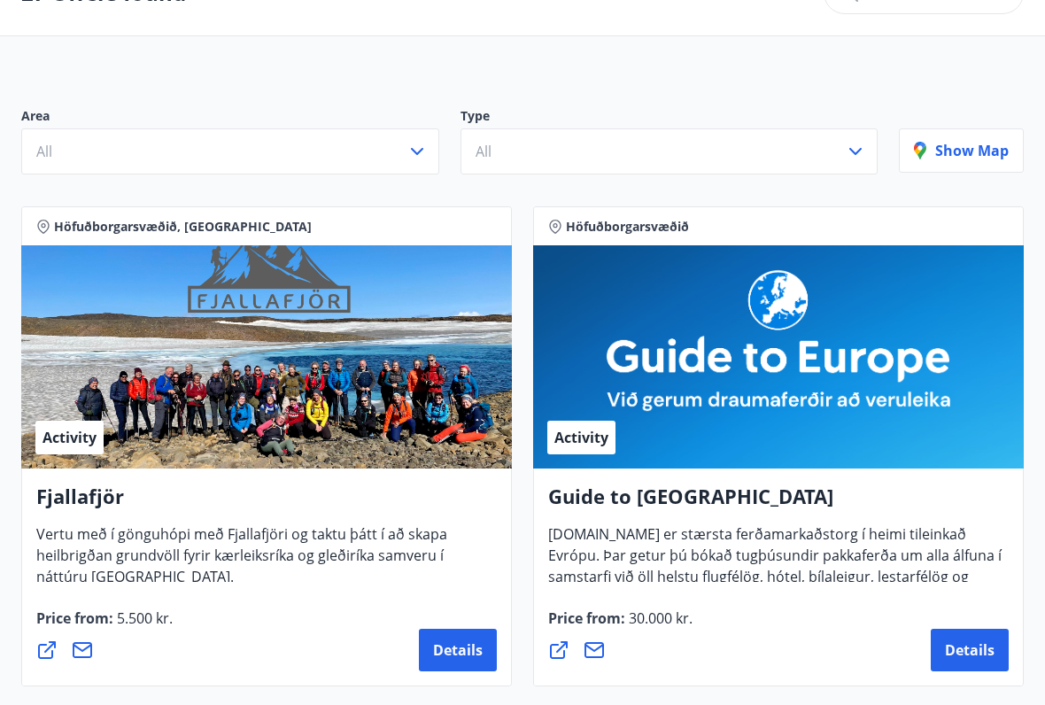
scroll to position [127, 0]
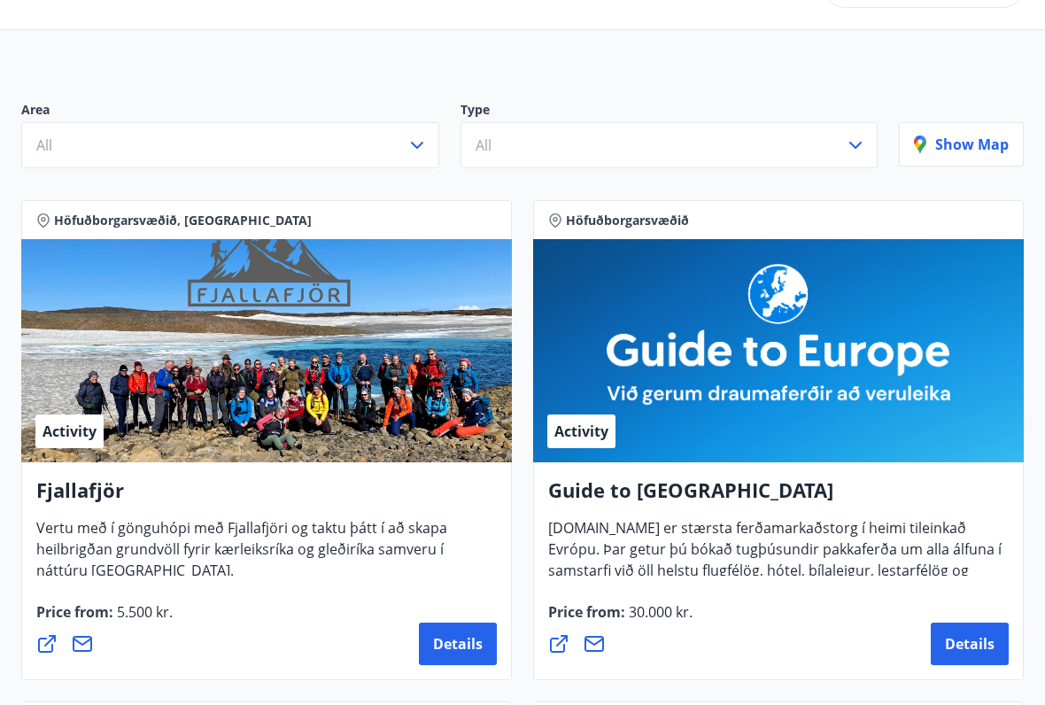
click at [967, 583] on span "Details" at bounding box center [970, 644] width 50 height 19
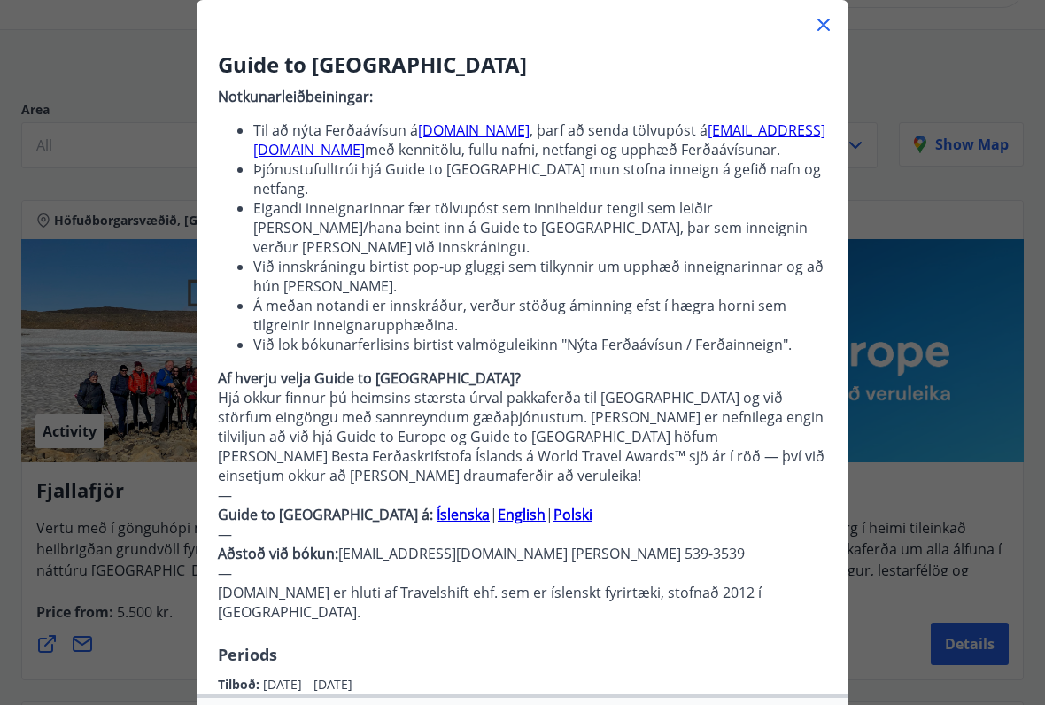
scroll to position [107, 0]
click at [498, 504] on strong "English" at bounding box center [522, 513] width 48 height 19
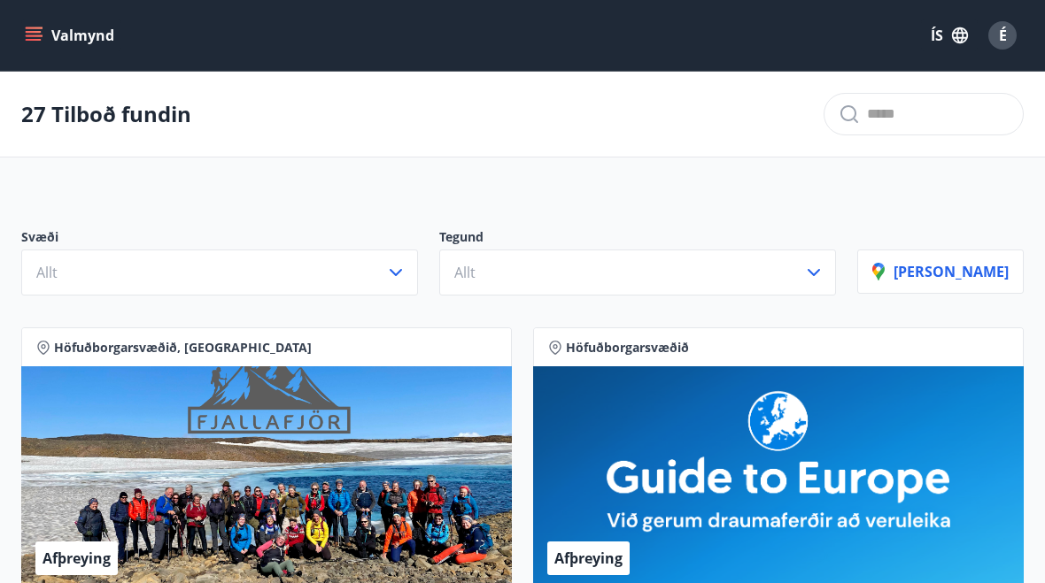
click at [949, 40] on button "ÍS" at bounding box center [949, 35] width 57 height 32
click at [797, 115] on div "English" at bounding box center [807, 112] width 184 height 21
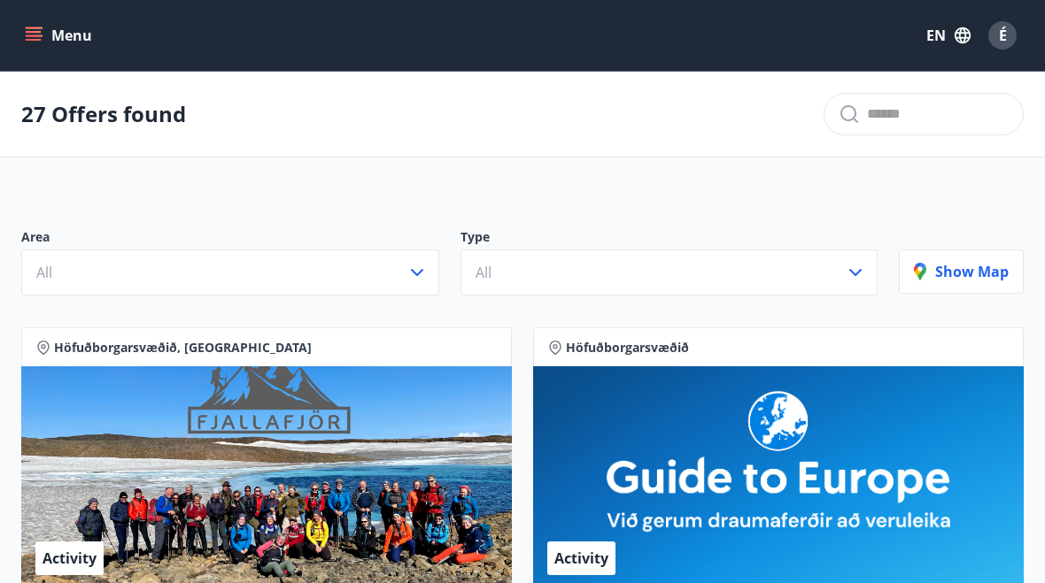
click at [30, 45] on button "Menu" at bounding box center [60, 35] width 78 height 32
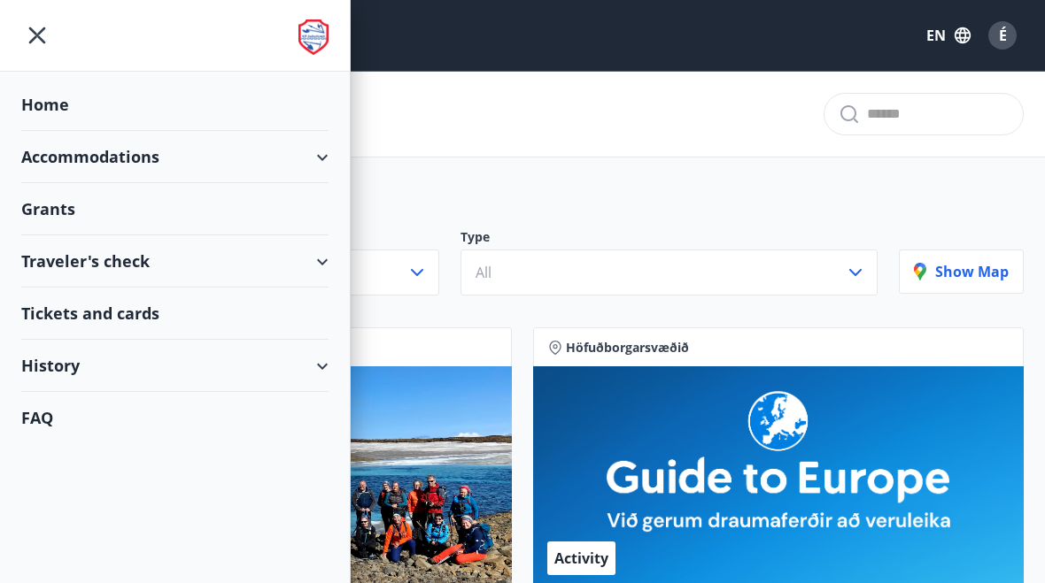
click at [50, 374] on div "History" at bounding box center [174, 366] width 307 height 52
click at [49, 316] on div "Tickets and cards" at bounding box center [174, 314] width 307 height 52
click at [48, 316] on div "Tickets and cards" at bounding box center [174, 314] width 307 height 52
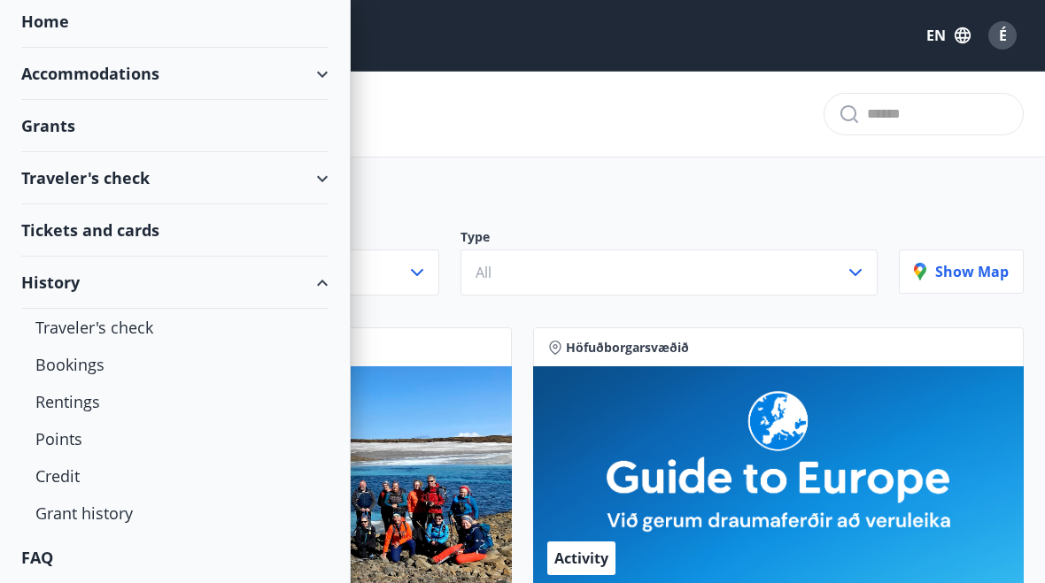
scroll to position [83, 0]
click at [36, 561] on div "FAQ" at bounding box center [174, 557] width 307 height 51
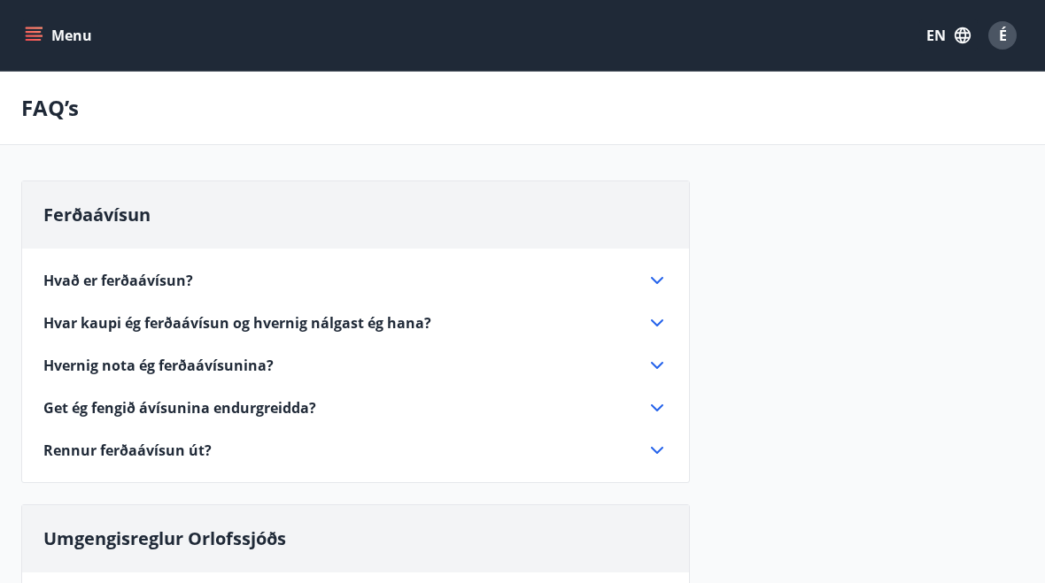
click at [55, 282] on span "Hvað er ferðaávísun?" at bounding box center [118, 280] width 150 height 19
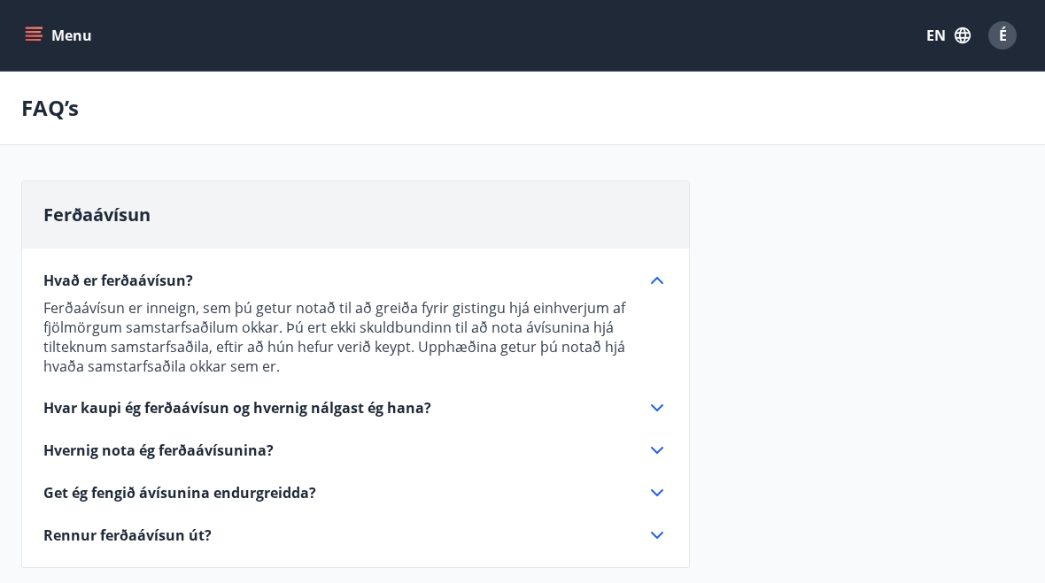
click at [89, 414] on span "Hvar kaupi ég ferðaávísun og hvernig nálgast ég hana?" at bounding box center [237, 407] width 388 height 19
